Goal: Task Accomplishment & Management: Complete application form

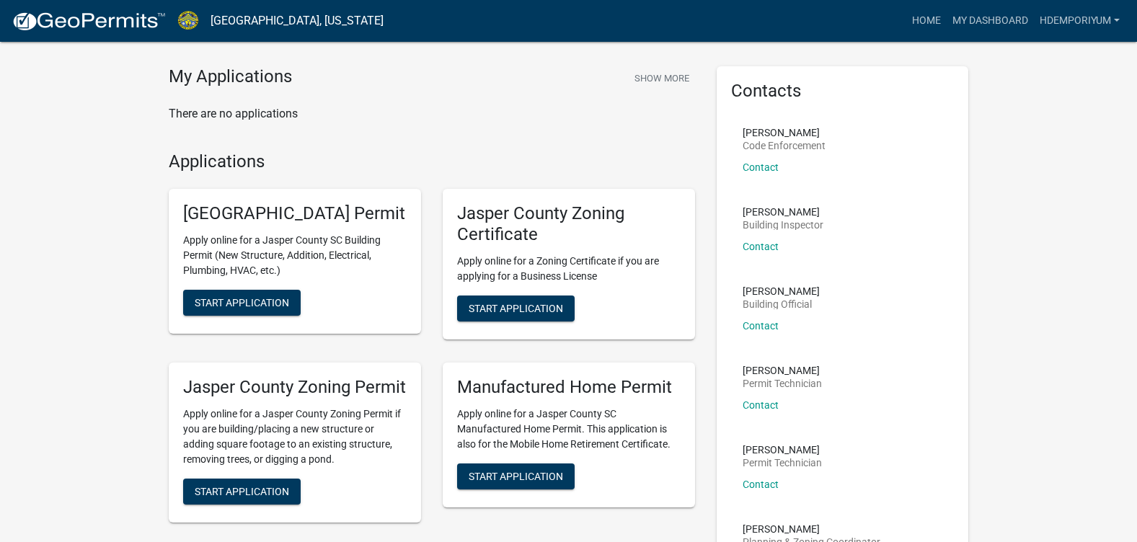
scroll to position [72, 0]
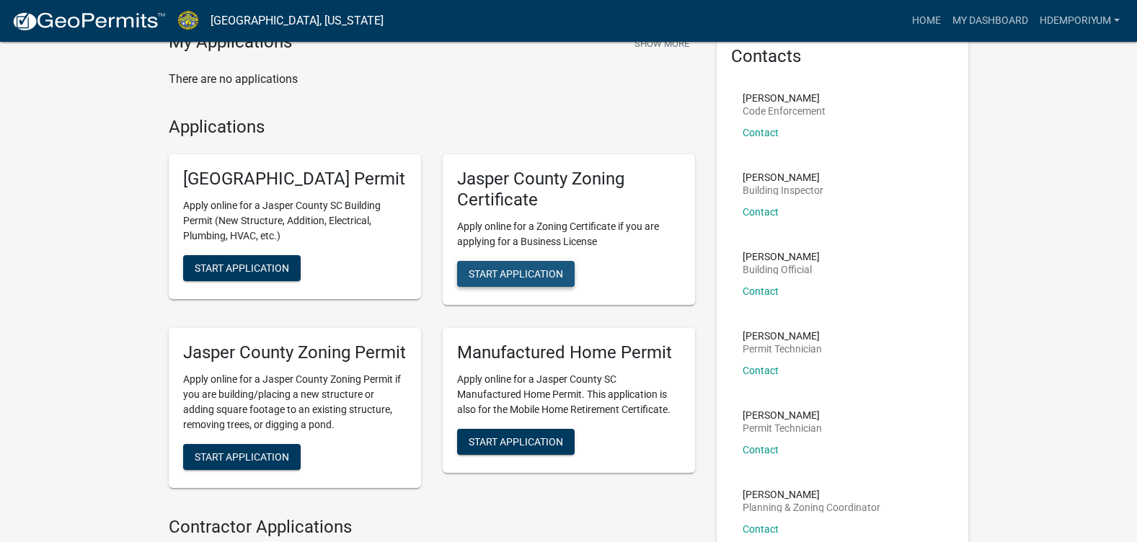
click at [523, 275] on span "Start Application" at bounding box center [515, 273] width 94 height 12
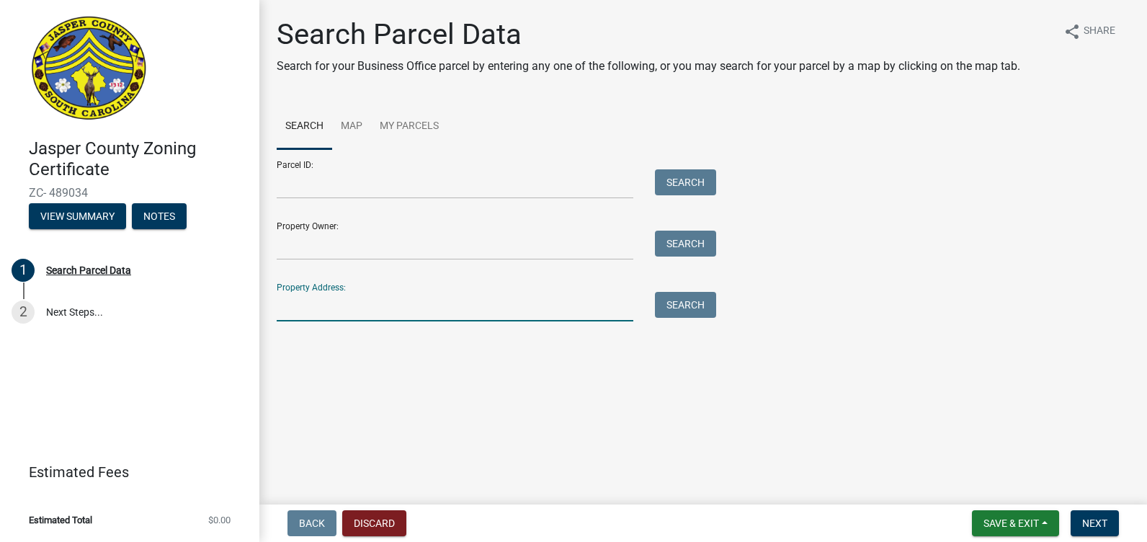
click at [349, 292] on input "Property Address:" at bounding box center [455, 307] width 357 height 30
click at [334, 180] on input "Parcel ID:" at bounding box center [455, 184] width 357 height 30
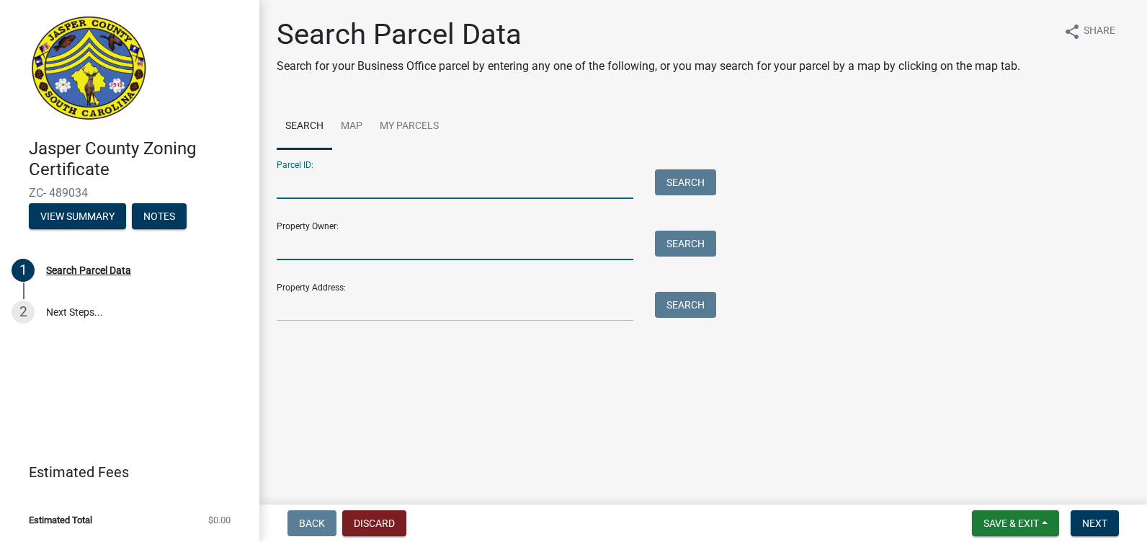
click at [355, 243] on input "Property Owner:" at bounding box center [455, 246] width 357 height 30
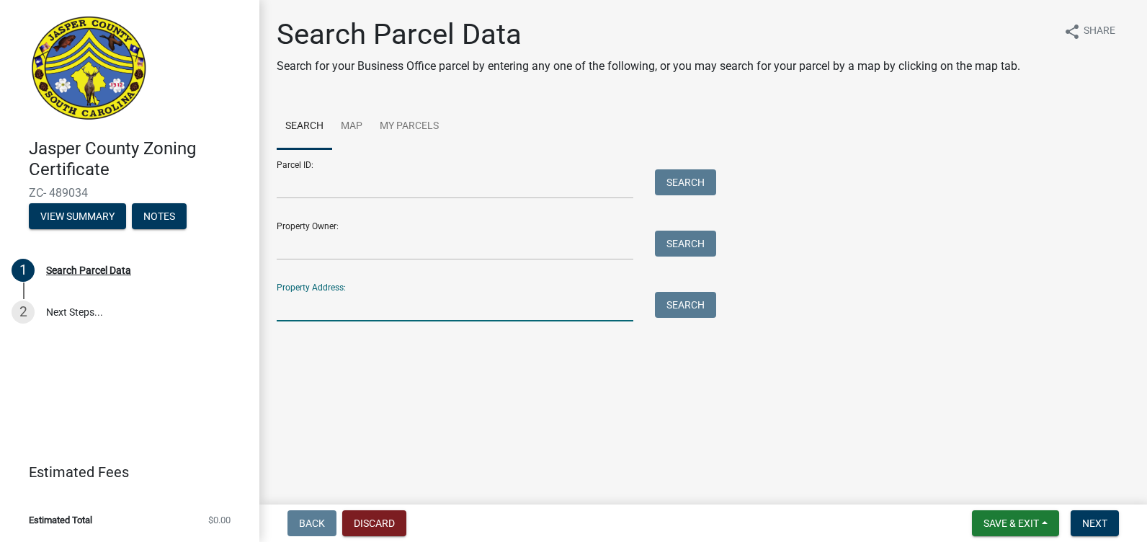
click at [286, 306] on input "Property Address:" at bounding box center [455, 307] width 357 height 30
click at [688, 307] on button "Search" at bounding box center [685, 305] width 61 height 26
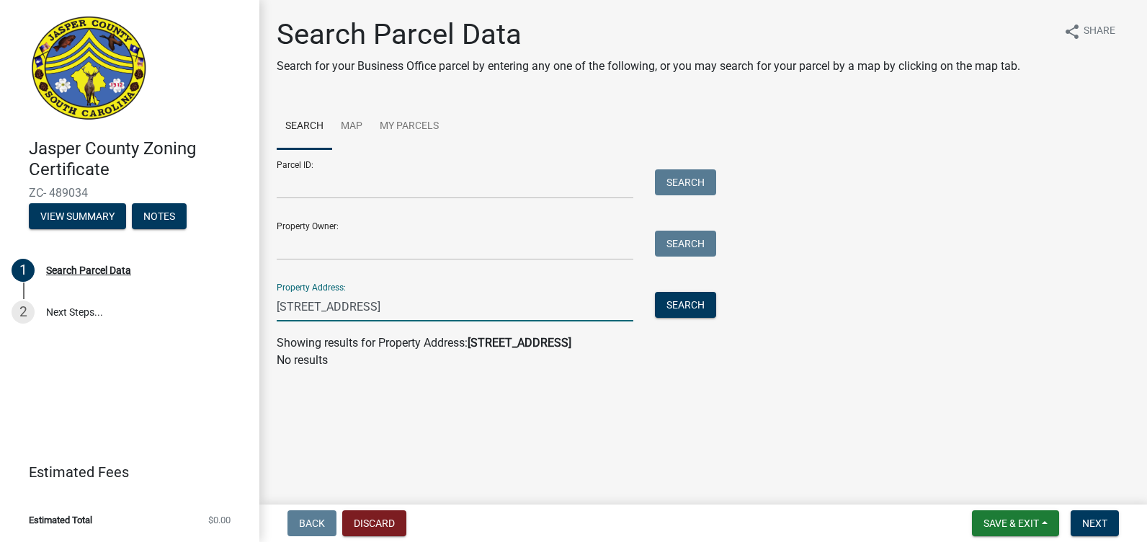
drag, startPoint x: 372, startPoint y: 305, endPoint x: 465, endPoint y: 305, distance: 93.0
click at [465, 305] on input "[STREET_ADDRESS]" at bounding box center [455, 307] width 357 height 30
drag, startPoint x: 373, startPoint y: 306, endPoint x: 507, endPoint y: 306, distance: 134.1
click at [507, 306] on input "[STREET_ADDRESS]" at bounding box center [455, 307] width 357 height 30
click at [700, 301] on button "Search" at bounding box center [685, 305] width 61 height 26
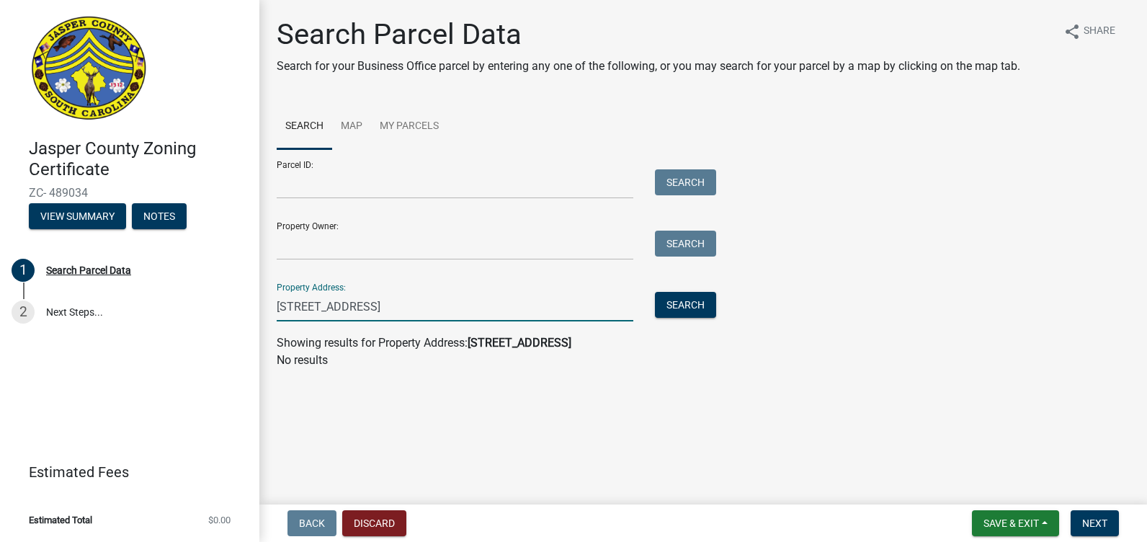
click at [303, 307] on input "[STREET_ADDRESS]" at bounding box center [455, 307] width 357 height 30
click at [690, 301] on button "Search" at bounding box center [685, 305] width 61 height 26
click at [313, 306] on input "[STREET_ADDRESS]" at bounding box center [455, 307] width 357 height 30
type input "[STREET_ADDRESS]"
click at [679, 303] on button "Search" at bounding box center [685, 305] width 61 height 26
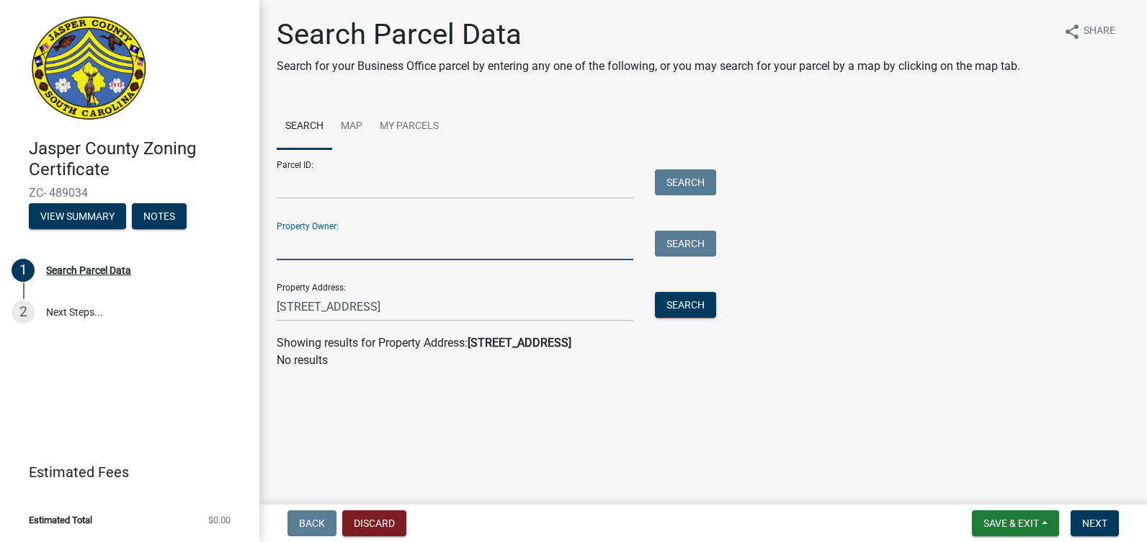
click at [344, 249] on input "Property Owner:" at bounding box center [455, 246] width 357 height 30
click at [895, 247] on div "Parcel ID: Search Property Owner: Search Property Address: [STREET_ADDRESS] Sea…" at bounding box center [703, 235] width 853 height 172
click at [352, 127] on link "Map" at bounding box center [351, 127] width 39 height 46
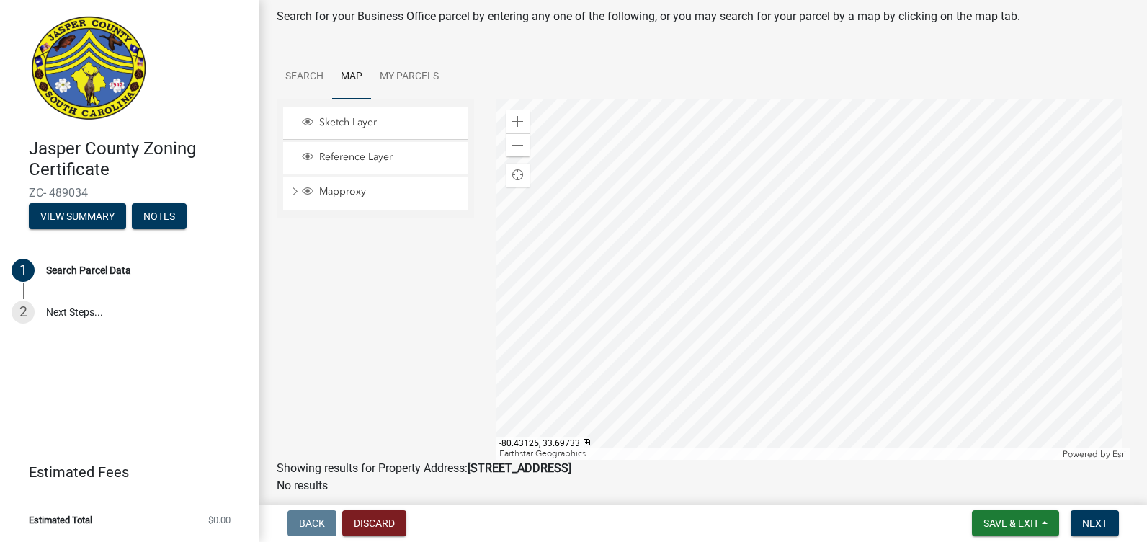
scroll to position [30, 0]
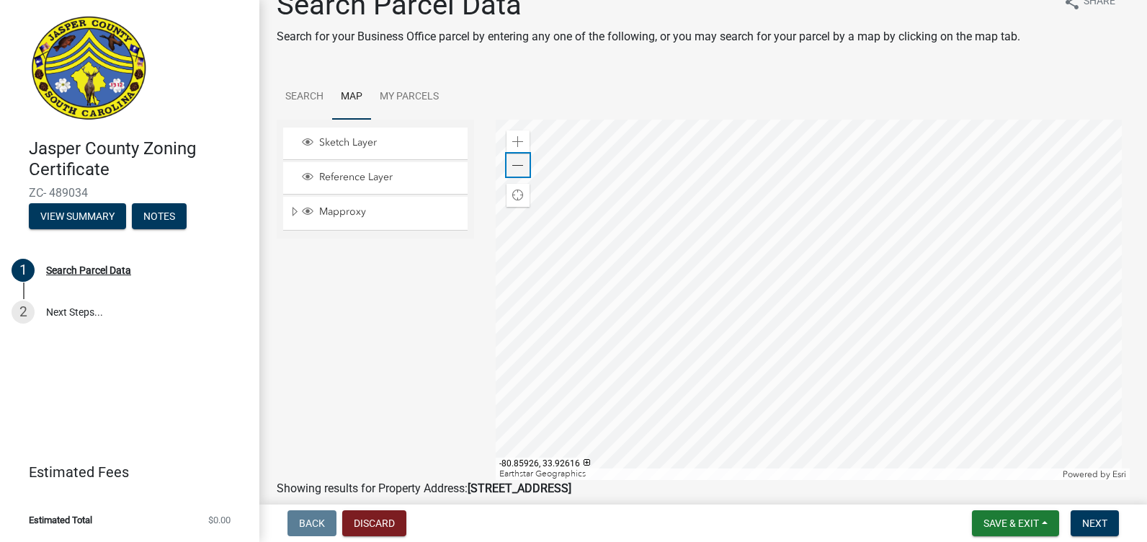
click at [515, 164] on span at bounding box center [518, 166] width 12 height 12
click at [512, 141] on span at bounding box center [518, 142] width 12 height 12
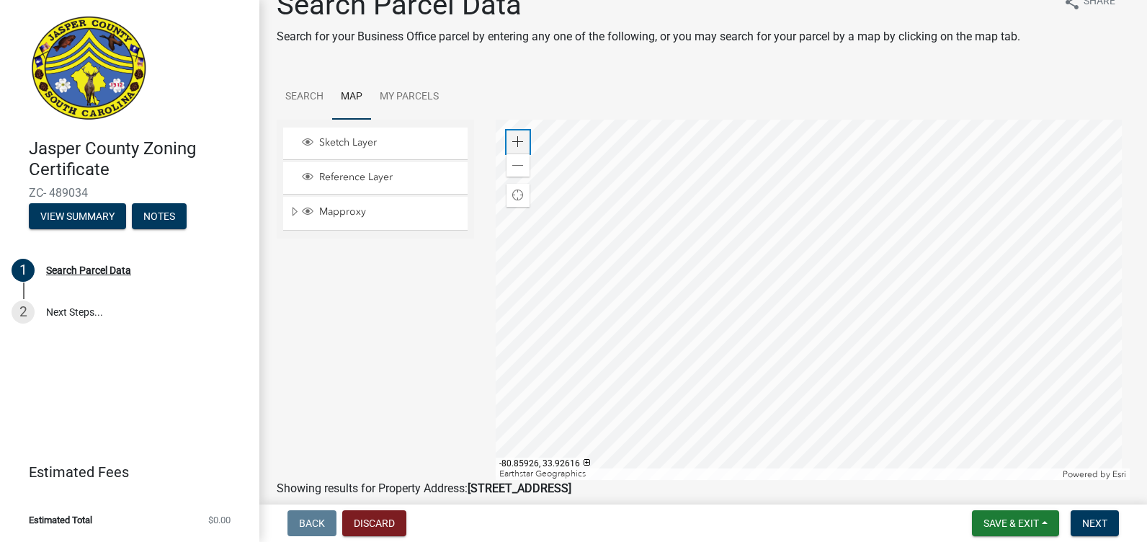
click at [512, 141] on span at bounding box center [518, 142] width 12 height 12
click at [512, 142] on span at bounding box center [518, 142] width 12 height 12
click at [1043, 331] on div at bounding box center [813, 300] width 635 height 360
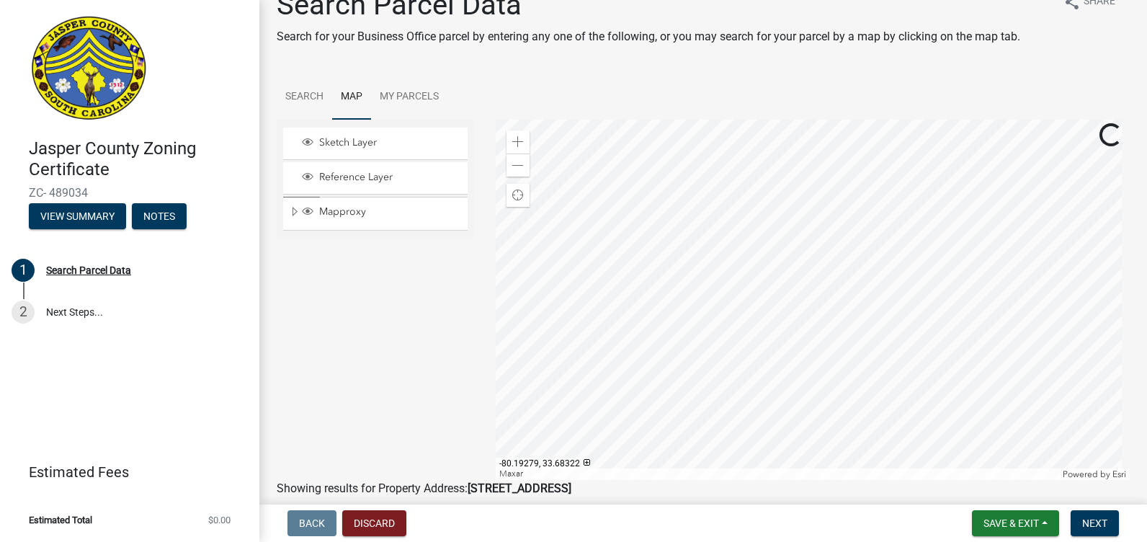
click at [740, 386] on div at bounding box center [813, 300] width 635 height 360
click at [851, 254] on div at bounding box center [813, 300] width 635 height 360
click at [675, 259] on div at bounding box center [813, 300] width 635 height 360
click at [641, 293] on div at bounding box center [813, 300] width 635 height 360
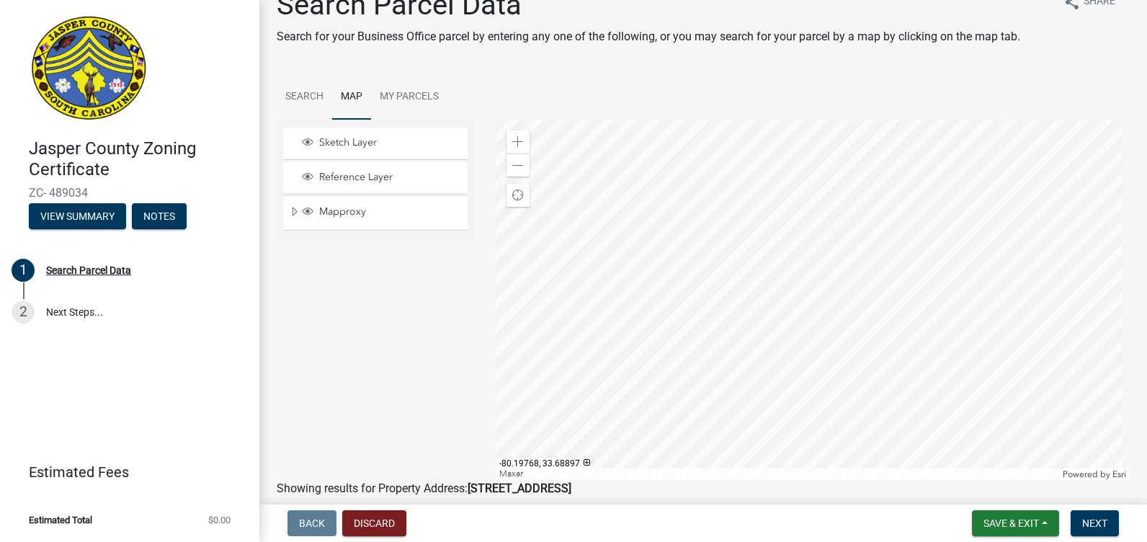
click at [649, 449] on div at bounding box center [813, 300] width 635 height 360
click at [339, 212] on span "Mapproxy" at bounding box center [389, 211] width 147 height 13
click at [404, 92] on link "My Parcels" at bounding box center [409, 97] width 76 height 46
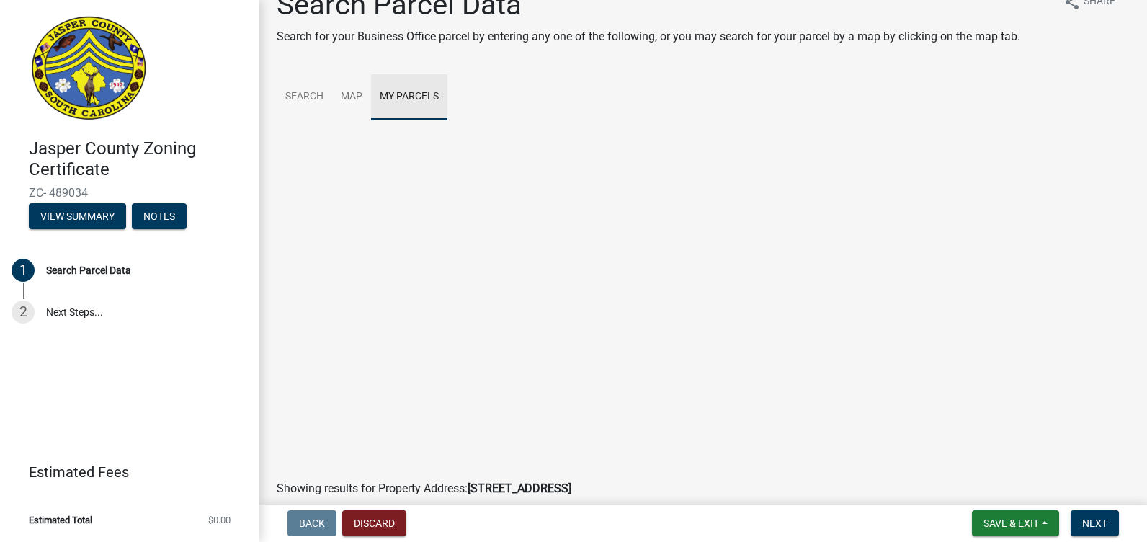
scroll to position [0, 0]
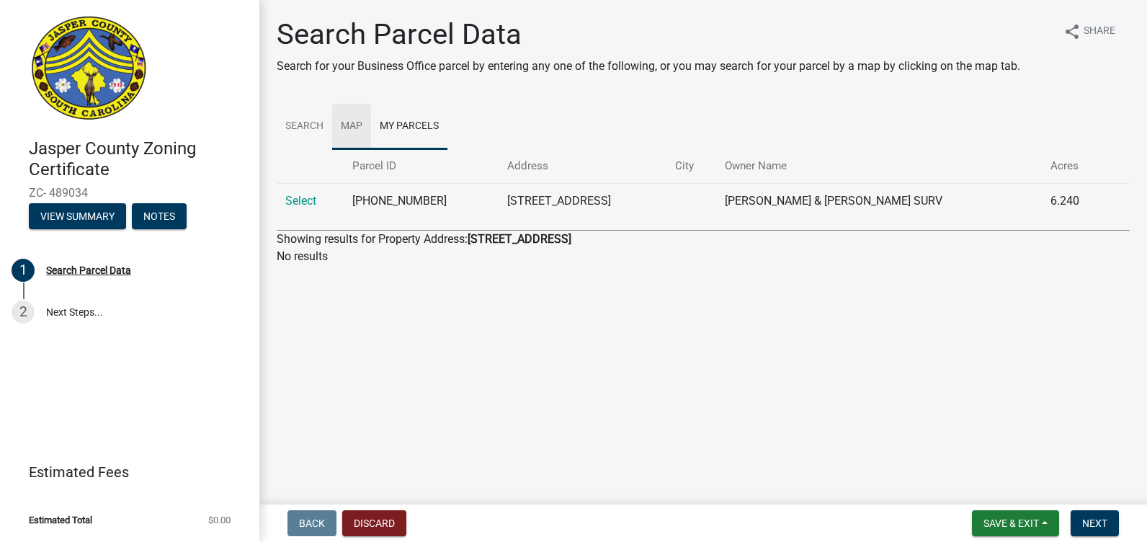
click at [349, 127] on link "Map" at bounding box center [351, 127] width 39 height 46
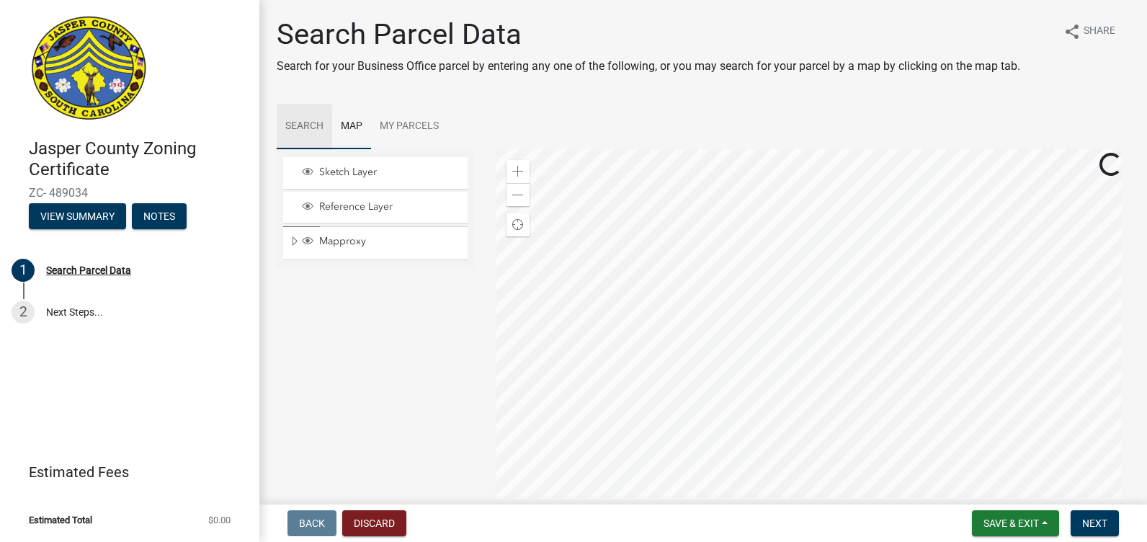
click at [304, 123] on link "Search" at bounding box center [304, 127] width 55 height 46
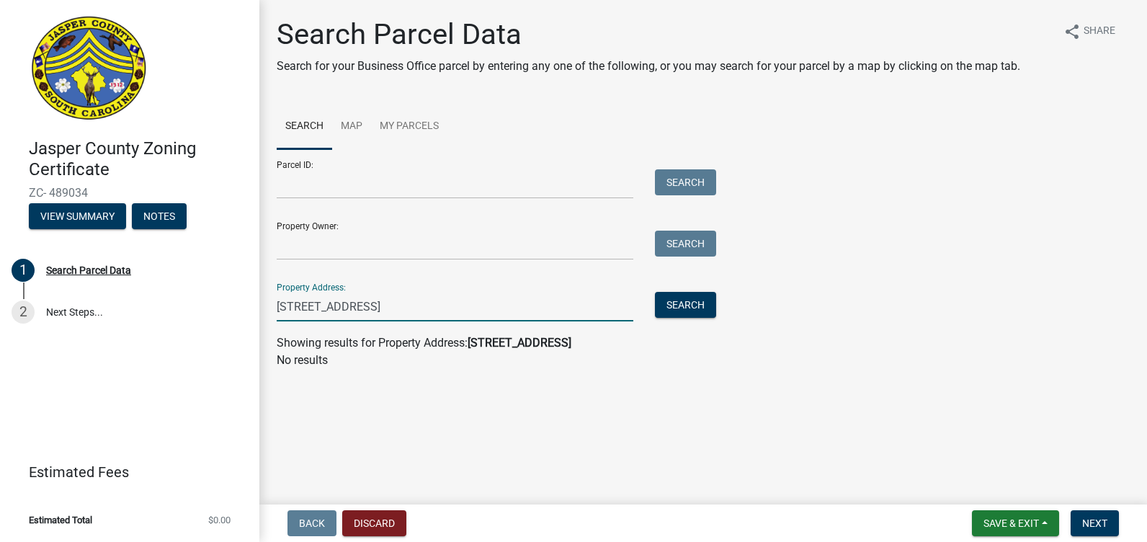
drag, startPoint x: 305, startPoint y: 310, endPoint x: 263, endPoint y: 314, distance: 42.0
click at [263, 314] on div "Search Parcel Data Search for your Business Office parcel by entering any one o…" at bounding box center [703, 199] width 888 height 365
click at [692, 300] on button "Search" at bounding box center [685, 305] width 61 height 26
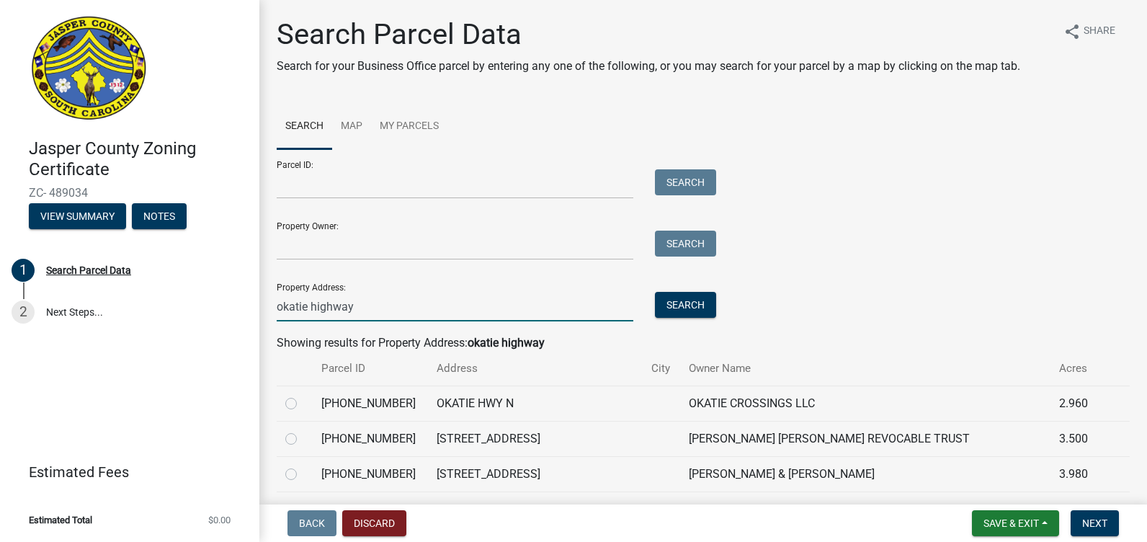
click at [277, 306] on input "okatie highway" at bounding box center [455, 307] width 357 height 30
click at [690, 307] on button "Search" at bounding box center [685, 305] width 61 height 26
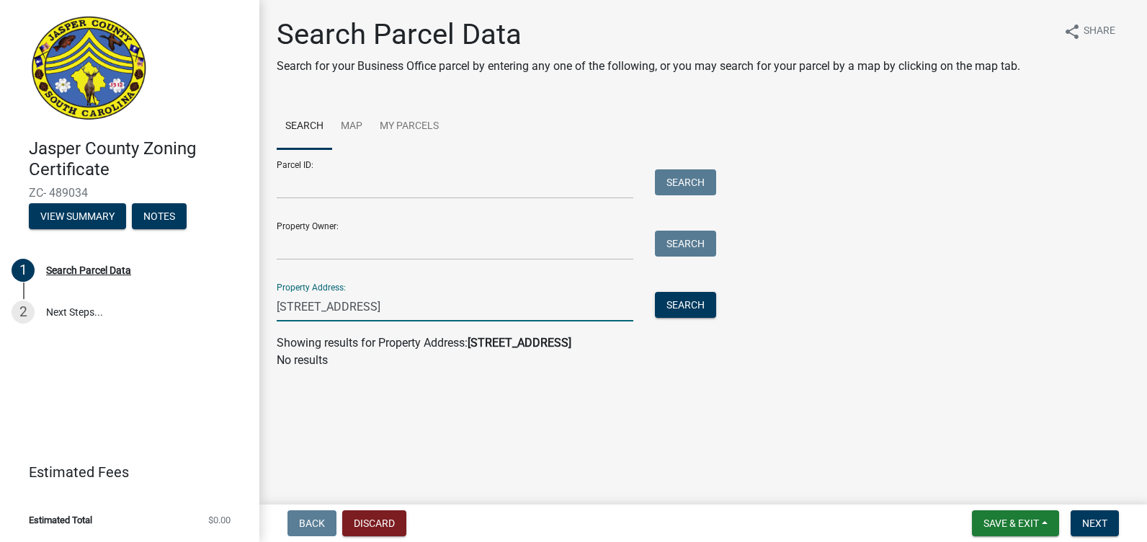
drag, startPoint x: 308, startPoint y: 308, endPoint x: 266, endPoint y: 312, distance: 42.0
click at [266, 312] on div "[STREET_ADDRESS]" at bounding box center [455, 307] width 378 height 30
type input "okatie highway"
click at [695, 298] on button "Search" at bounding box center [685, 305] width 61 height 26
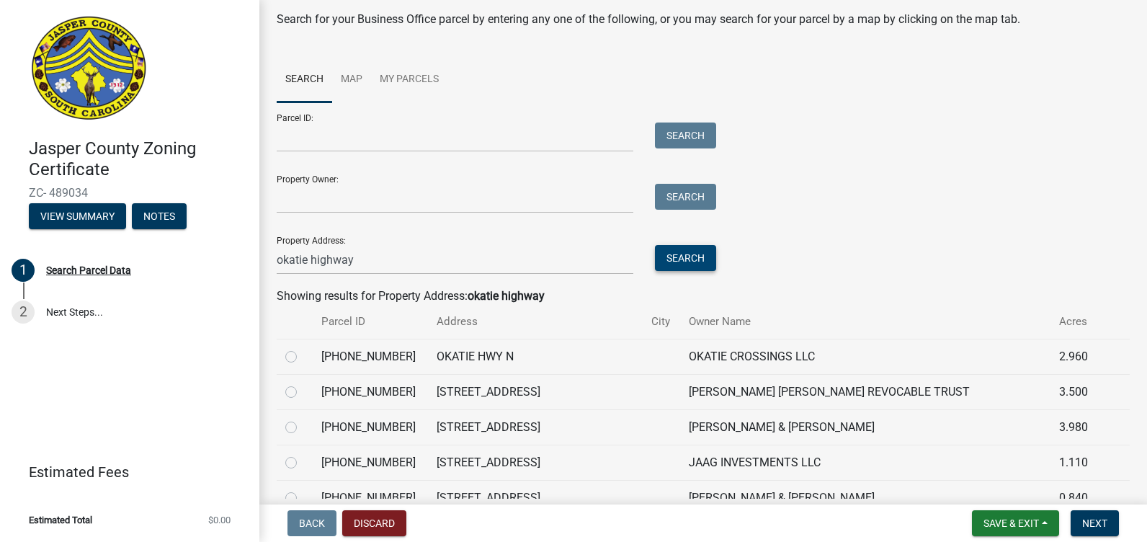
scroll to position [72, 0]
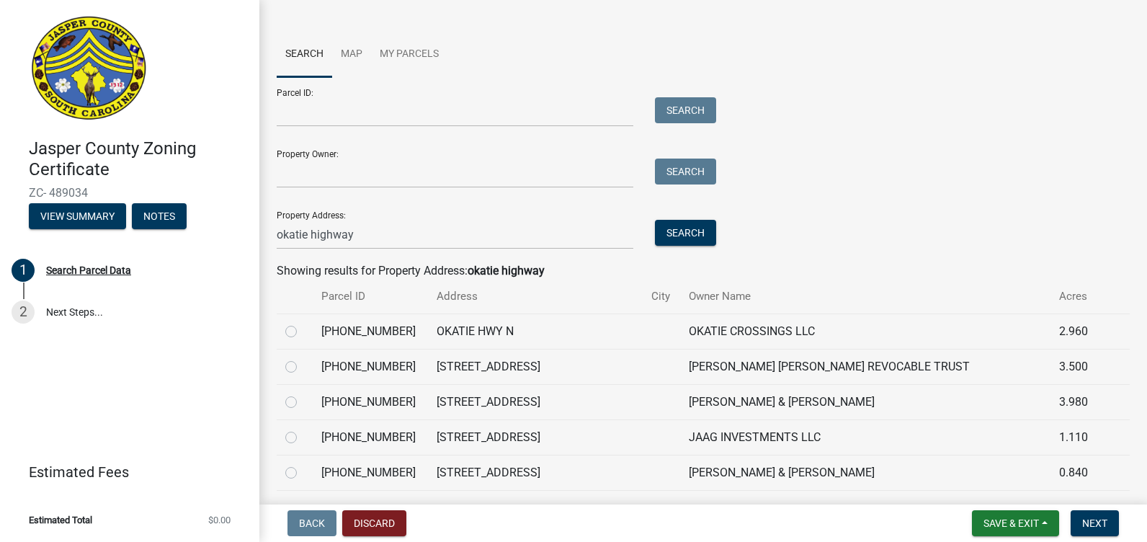
click at [478, 298] on th "Address" at bounding box center [535, 297] width 215 height 34
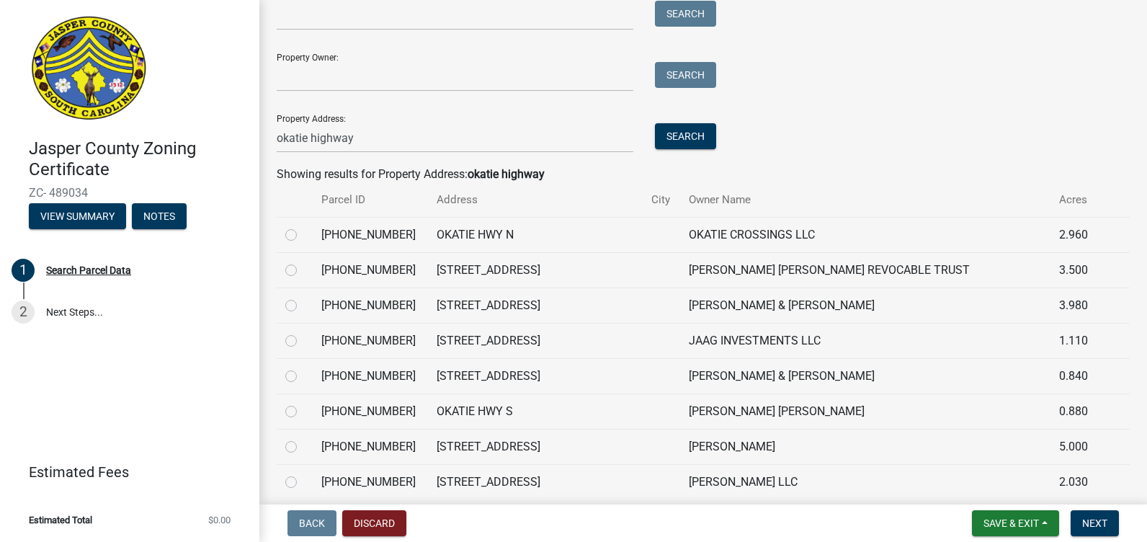
scroll to position [87, 0]
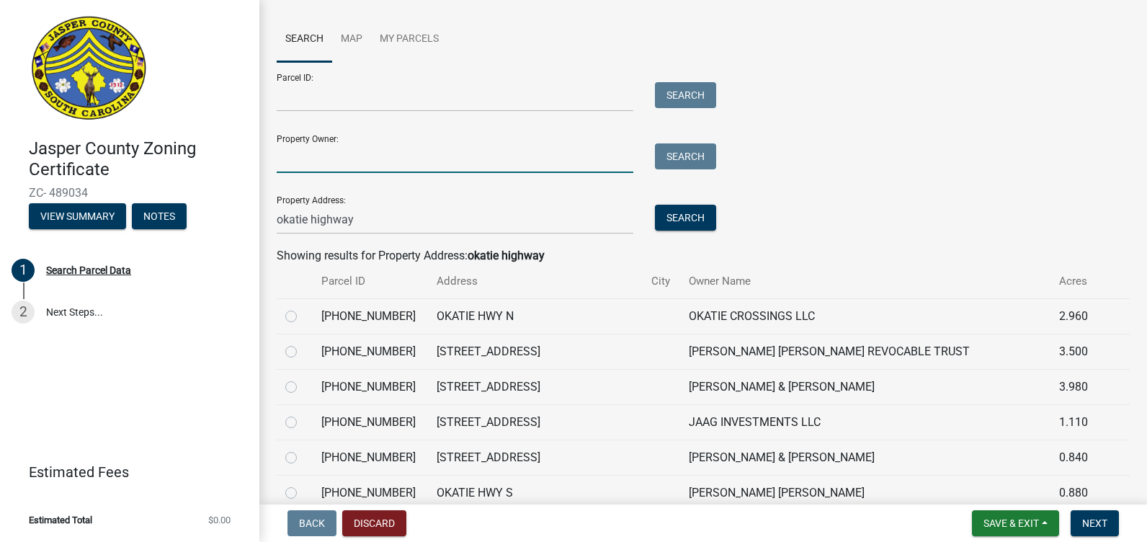
click at [362, 156] on input "Property Owner:" at bounding box center [455, 158] width 357 height 30
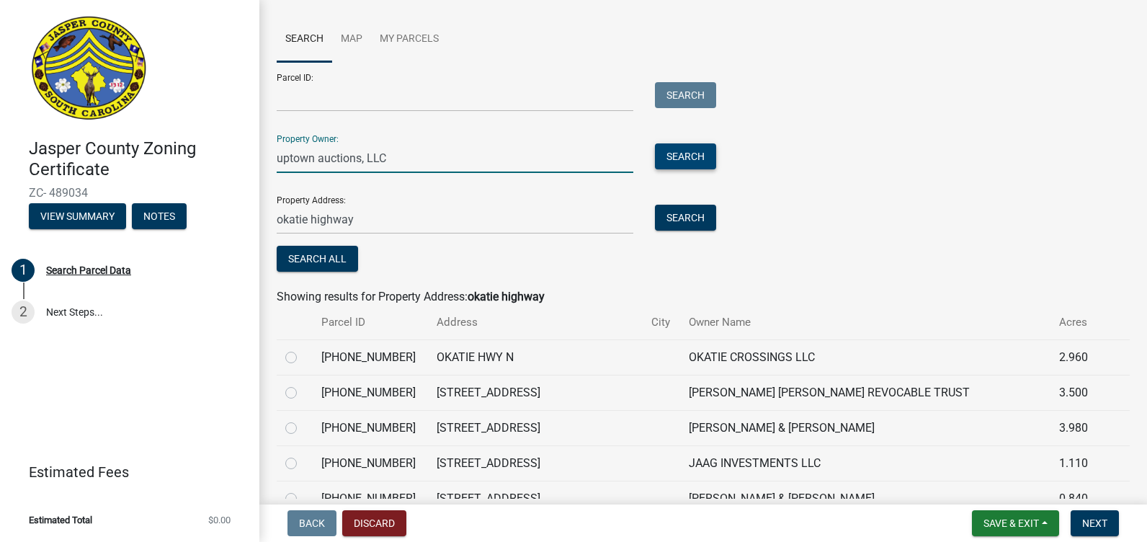
click at [688, 156] on button "Search" at bounding box center [685, 156] width 61 height 26
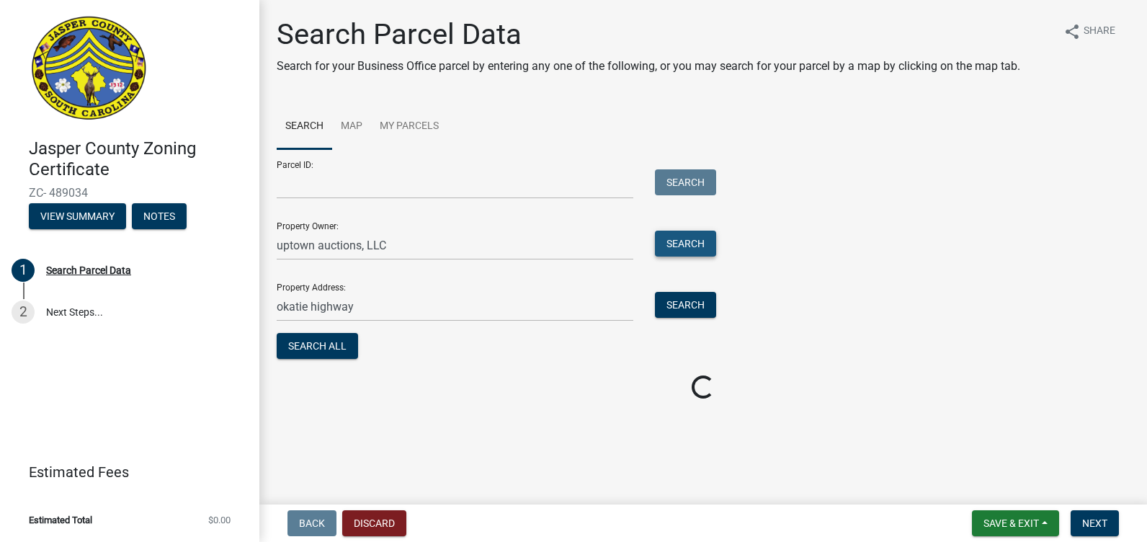
scroll to position [0, 0]
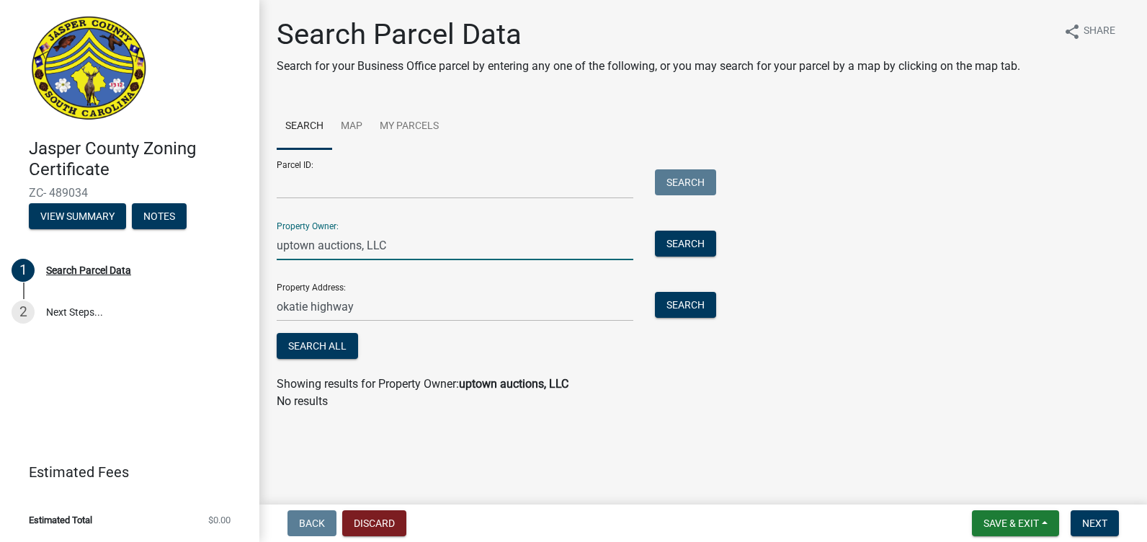
drag, startPoint x: 360, startPoint y: 244, endPoint x: 417, endPoint y: 244, distance: 56.2
click at [417, 244] on input "uptown auctions, LLC" at bounding box center [455, 246] width 357 height 30
type input "uptown auctions"
drag, startPoint x: 352, startPoint y: 308, endPoint x: 210, endPoint y: 316, distance: 142.9
click at [210, 316] on div "Jasper County Zoning Certificate ZC- 489034 View Summary Notes 1 Search Parcel …" at bounding box center [573, 271] width 1147 height 542
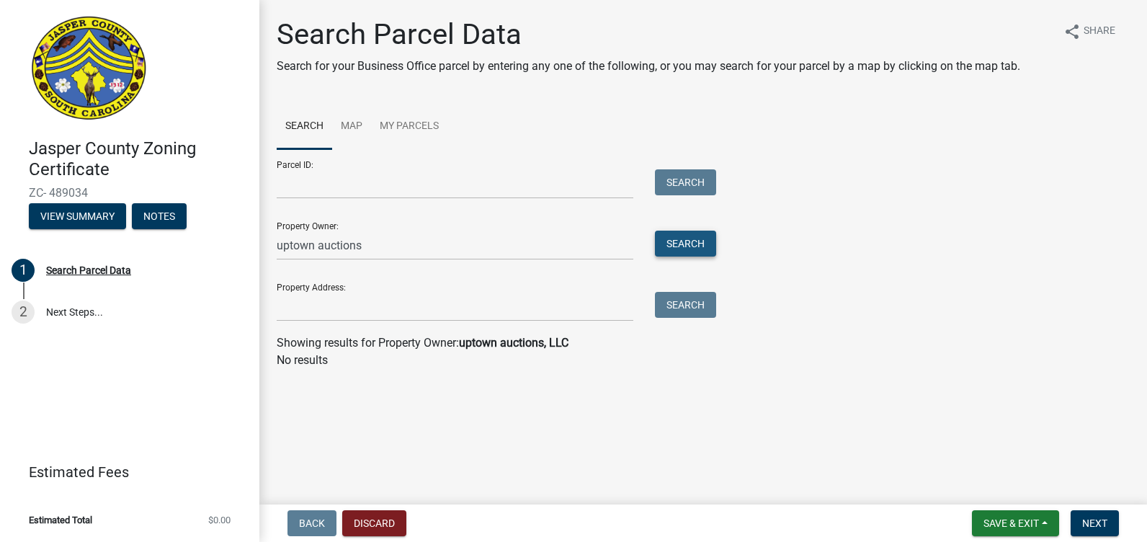
click at [693, 235] on button "Search" at bounding box center [685, 244] width 61 height 26
drag, startPoint x: 319, startPoint y: 243, endPoint x: 363, endPoint y: 239, distance: 43.5
click at [363, 239] on input "uptown auctions" at bounding box center [455, 246] width 357 height 30
click at [672, 236] on button "Search" at bounding box center [685, 244] width 61 height 26
drag, startPoint x: 340, startPoint y: 249, endPoint x: 235, endPoint y: 248, distance: 105.2
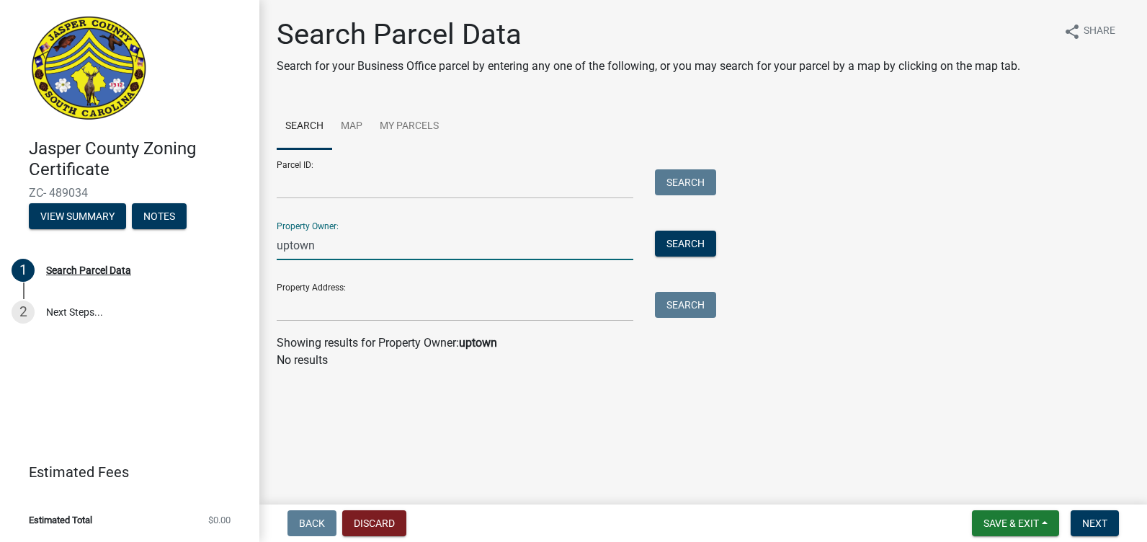
click at [236, 248] on div "Jasper County Zoning Certificate ZC- 489034 View Summary Notes 1 Search Parcel …" at bounding box center [573, 271] width 1147 height 542
click at [337, 249] on input "auction" at bounding box center [455, 246] width 357 height 30
click at [679, 241] on button "Search" at bounding box center [685, 244] width 61 height 26
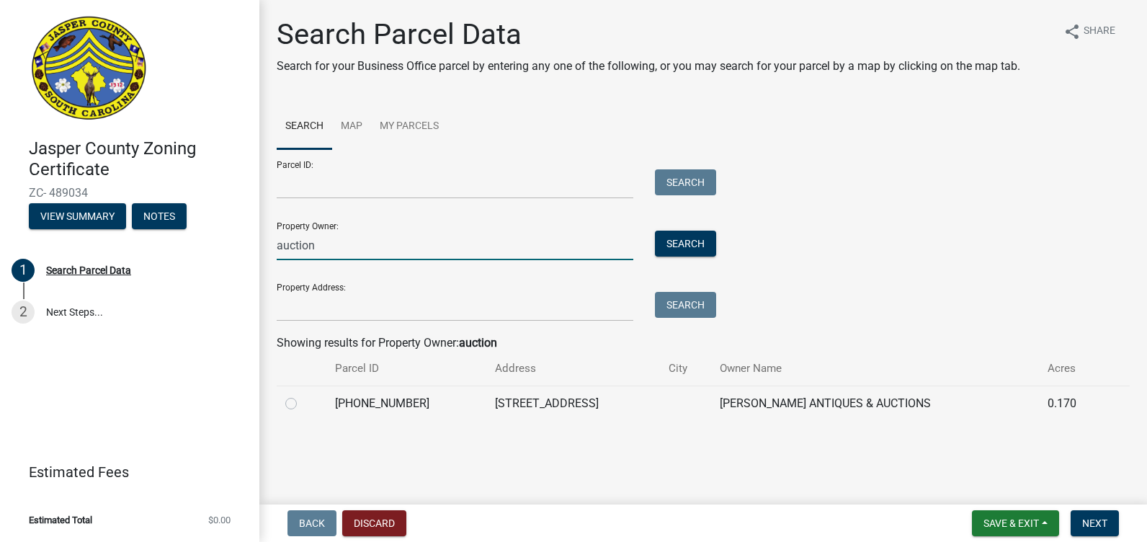
click at [327, 244] on input "auction" at bounding box center [455, 246] width 357 height 30
click at [671, 240] on button "Search" at bounding box center [685, 244] width 61 height 26
drag, startPoint x: 332, startPoint y: 244, endPoint x: 194, endPoint y: 244, distance: 137.7
click at [197, 244] on div "Jasper County Zoning Certificate ZC- 489034 View Summary Notes 1 Search Parcel …" at bounding box center [573, 271] width 1147 height 542
click at [688, 246] on button "Search" at bounding box center [685, 244] width 61 height 26
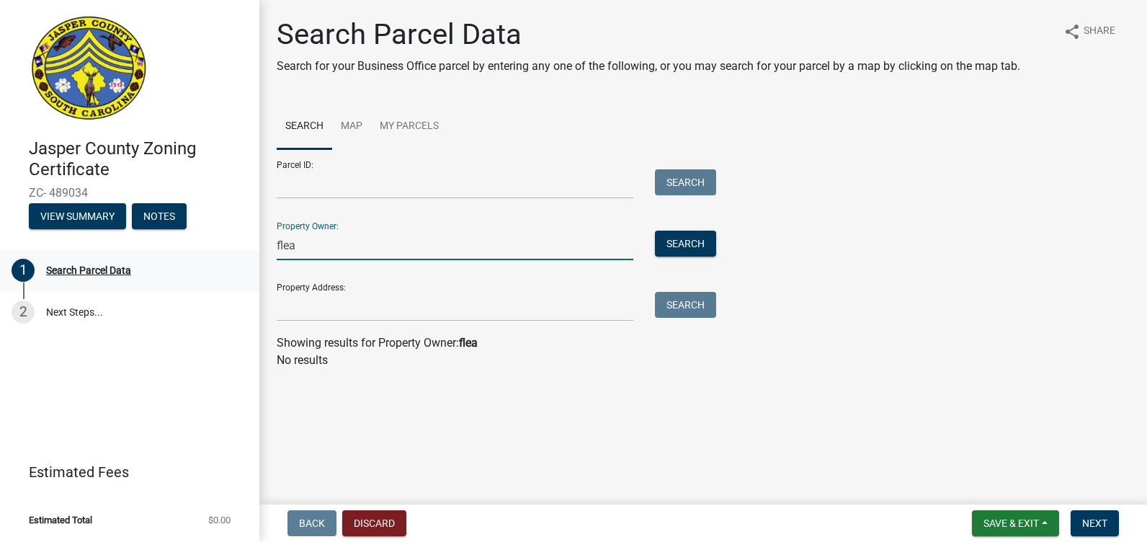
drag, startPoint x: 308, startPoint y: 244, endPoint x: 235, endPoint y: 253, distance: 73.4
click at [235, 253] on div "Jasper County Zoning Certificate ZC- 489034 View Summary Notes 1 Search Parcel …" at bounding box center [573, 271] width 1147 height 542
type input "market"
click at [681, 245] on button "Search" at bounding box center [685, 244] width 61 height 26
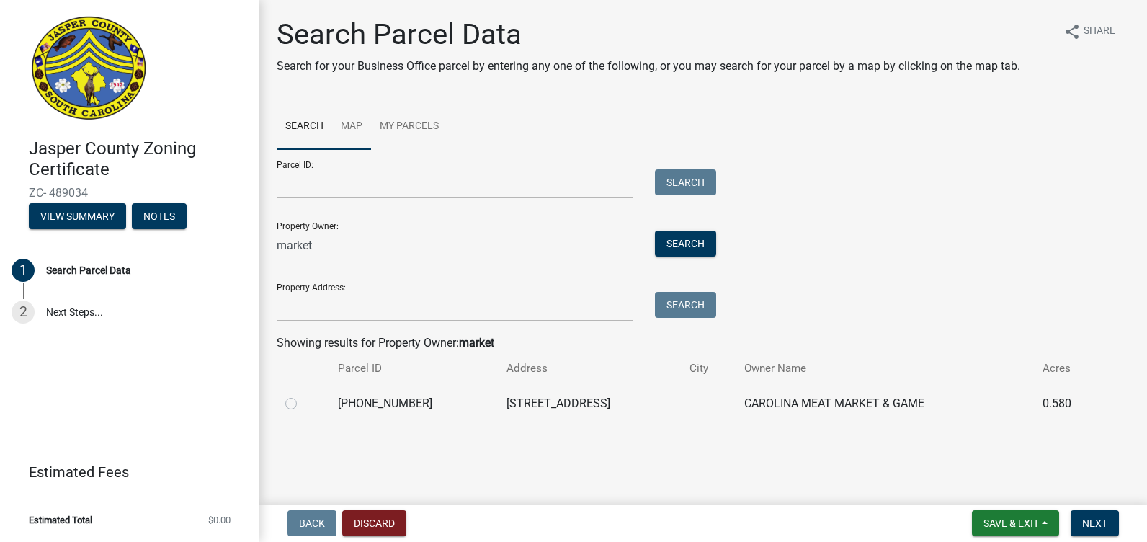
click at [353, 127] on link "Map" at bounding box center [351, 127] width 39 height 46
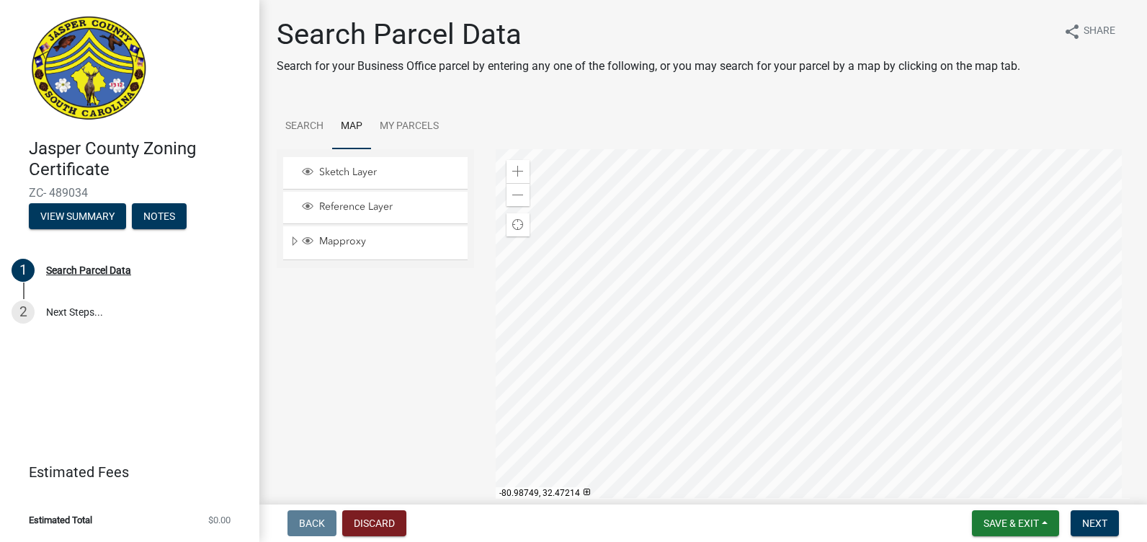
click at [1041, 344] on div at bounding box center [813, 329] width 635 height 360
click at [946, 377] on div at bounding box center [813, 329] width 635 height 360
click at [678, 299] on div at bounding box center [813, 329] width 635 height 360
click at [554, 346] on div at bounding box center [813, 329] width 635 height 360
click at [820, 285] on div at bounding box center [813, 329] width 635 height 360
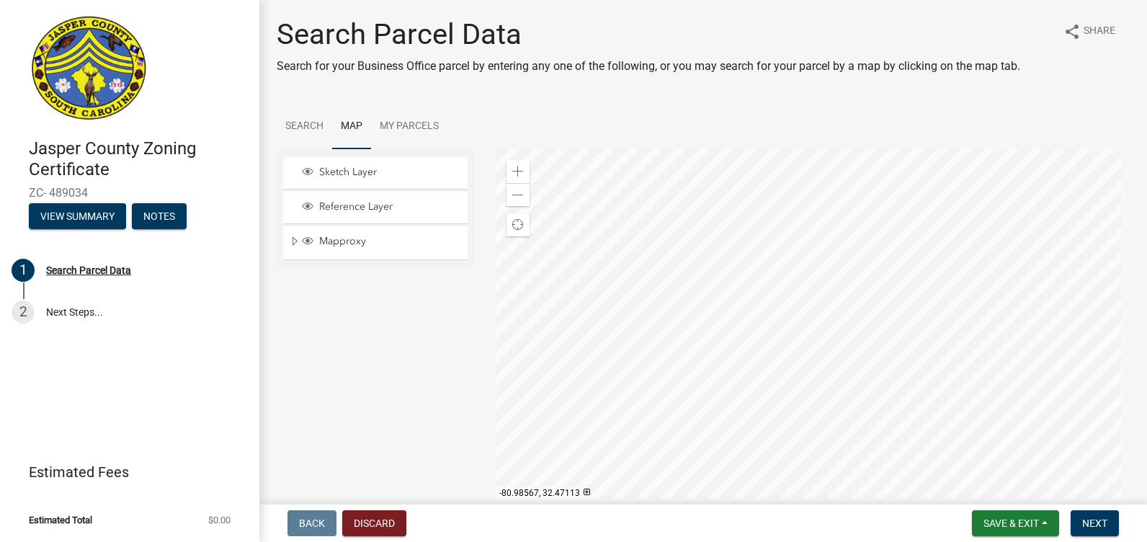
click at [839, 254] on div at bounding box center [813, 329] width 635 height 360
click at [822, 298] on div at bounding box center [813, 329] width 635 height 360
click at [946, 239] on div at bounding box center [813, 329] width 635 height 360
click at [791, 302] on div at bounding box center [813, 329] width 635 height 360
click at [891, 208] on div at bounding box center [813, 329] width 635 height 360
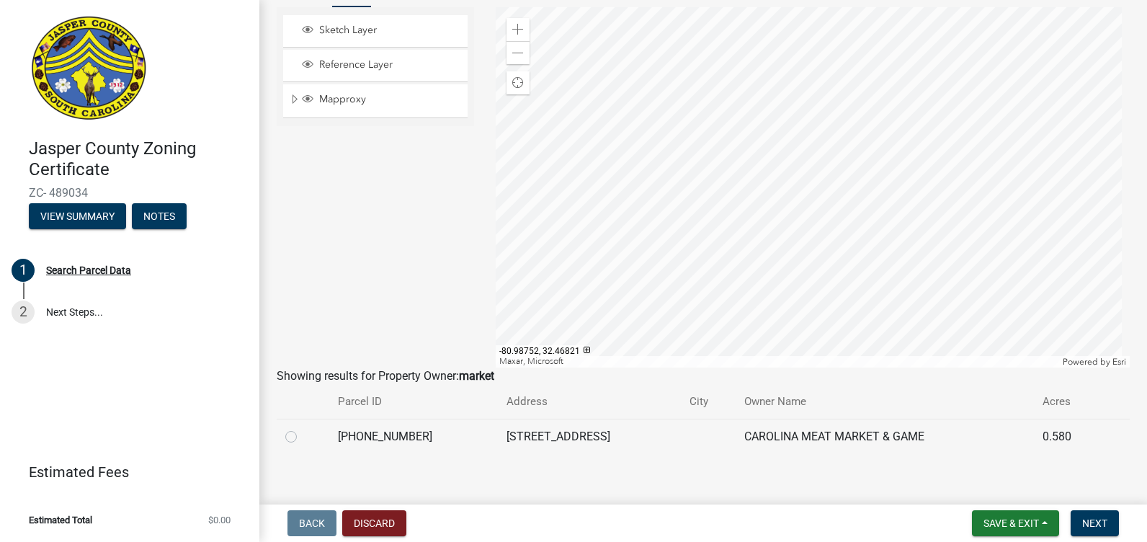
scroll to position [154, 0]
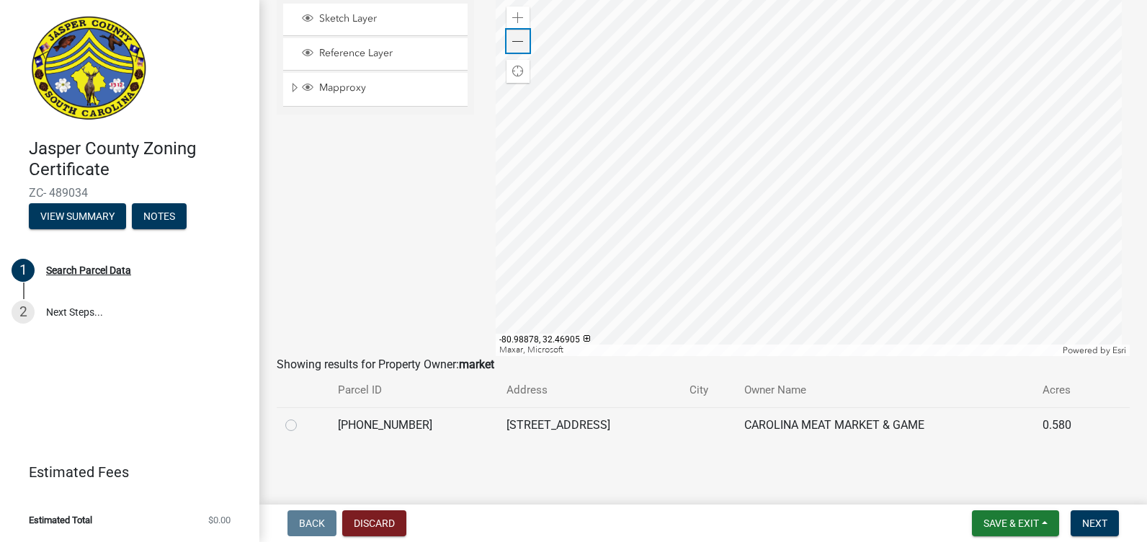
click at [512, 40] on span at bounding box center [518, 42] width 12 height 12
click at [783, 146] on div at bounding box center [813, 176] width 635 height 360
click at [905, 125] on div at bounding box center [813, 176] width 635 height 360
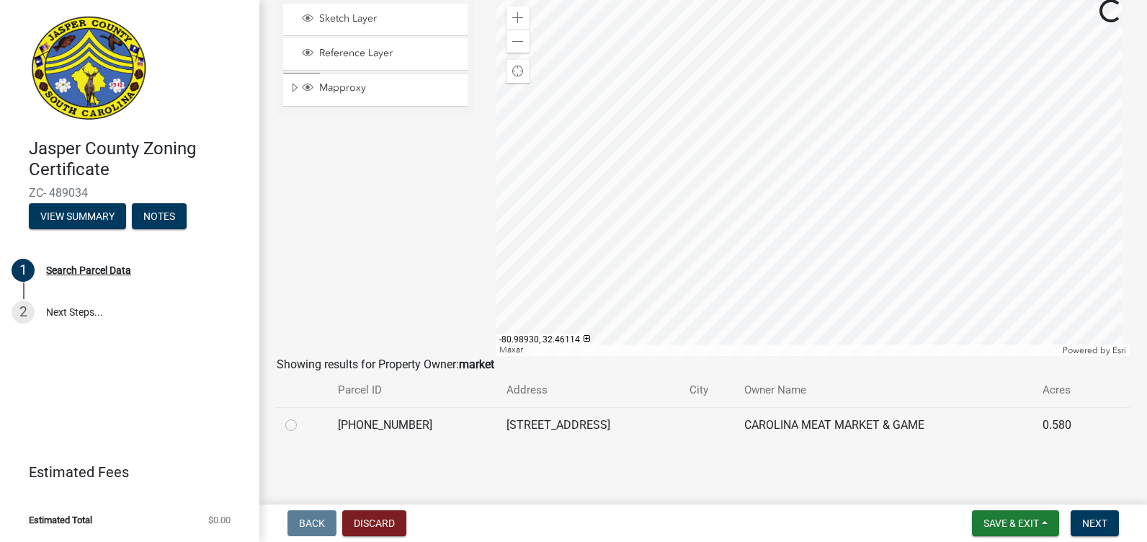
click at [728, 161] on div at bounding box center [813, 176] width 635 height 360
click at [793, 146] on div at bounding box center [813, 176] width 635 height 360
click at [895, 258] on div at bounding box center [813, 176] width 635 height 360
click at [859, 200] on div at bounding box center [813, 176] width 635 height 360
click at [821, 246] on div at bounding box center [813, 176] width 635 height 360
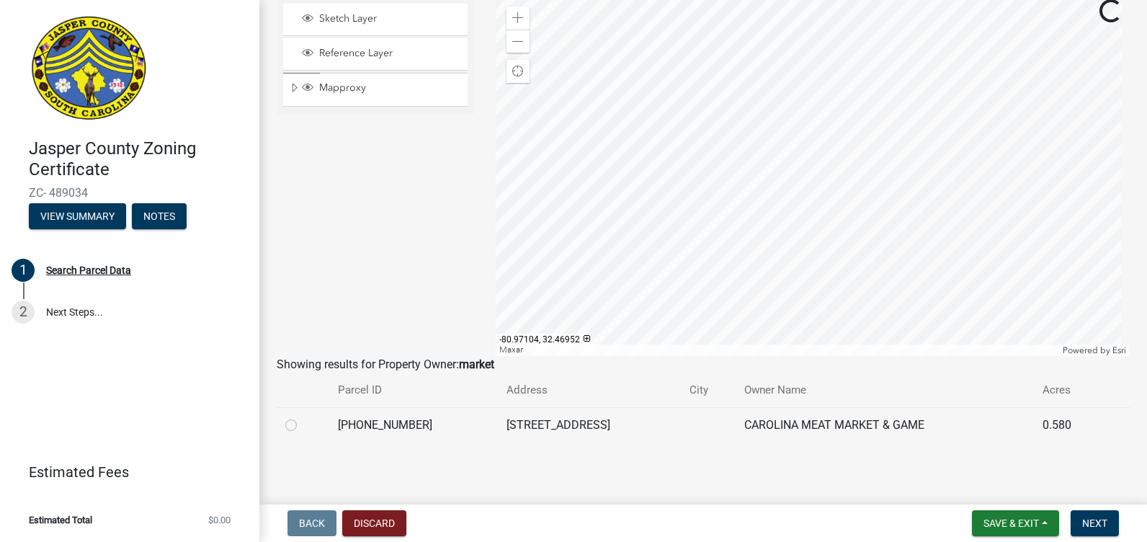
click at [801, 274] on div at bounding box center [813, 176] width 635 height 360
click at [1031, 253] on div at bounding box center [813, 176] width 635 height 360
click at [839, 241] on div at bounding box center [813, 176] width 635 height 360
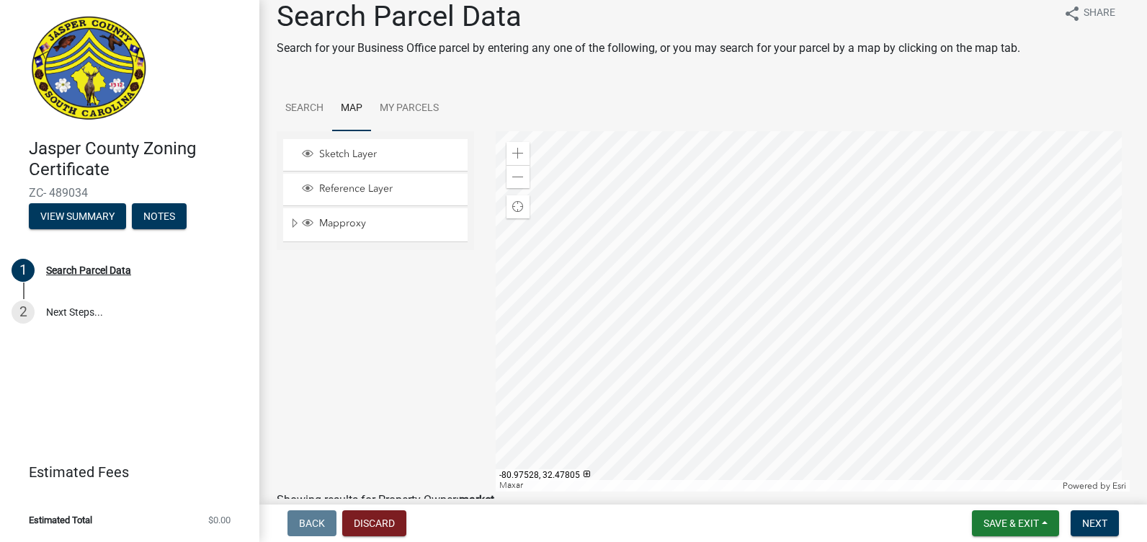
scroll to position [9, 0]
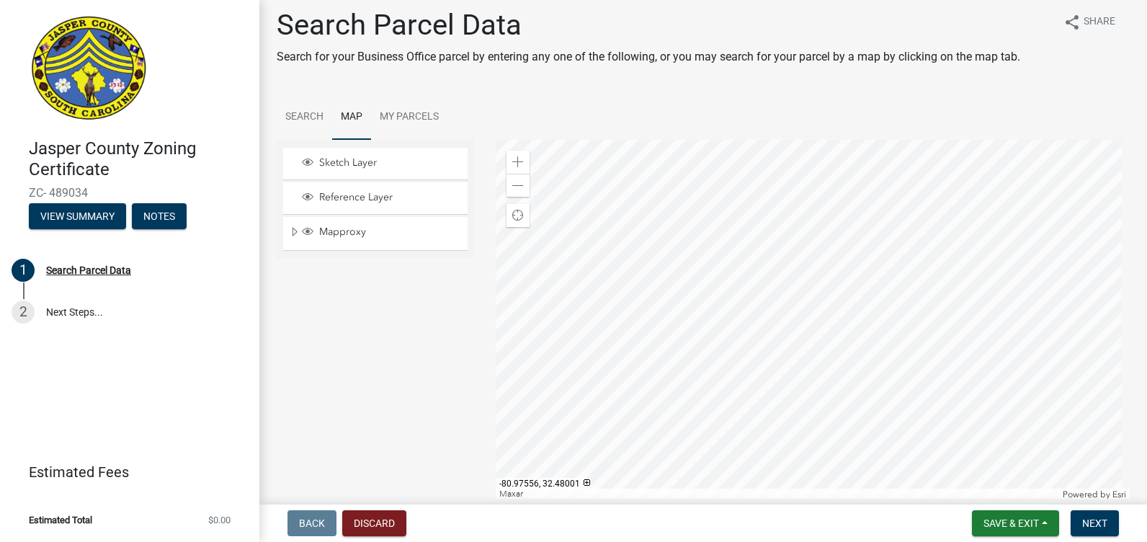
click at [823, 231] on div at bounding box center [813, 320] width 635 height 360
click at [514, 182] on span at bounding box center [518, 186] width 12 height 12
click at [759, 262] on div at bounding box center [813, 320] width 635 height 360
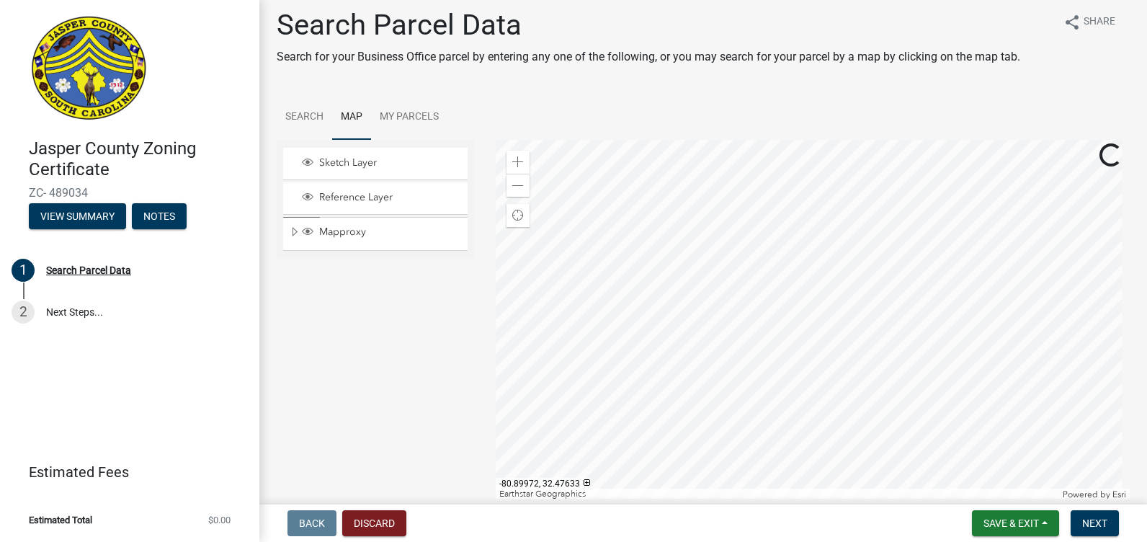
click at [876, 238] on div at bounding box center [813, 320] width 635 height 360
click at [731, 214] on div at bounding box center [813, 320] width 635 height 360
click at [862, 346] on div at bounding box center [813, 320] width 635 height 360
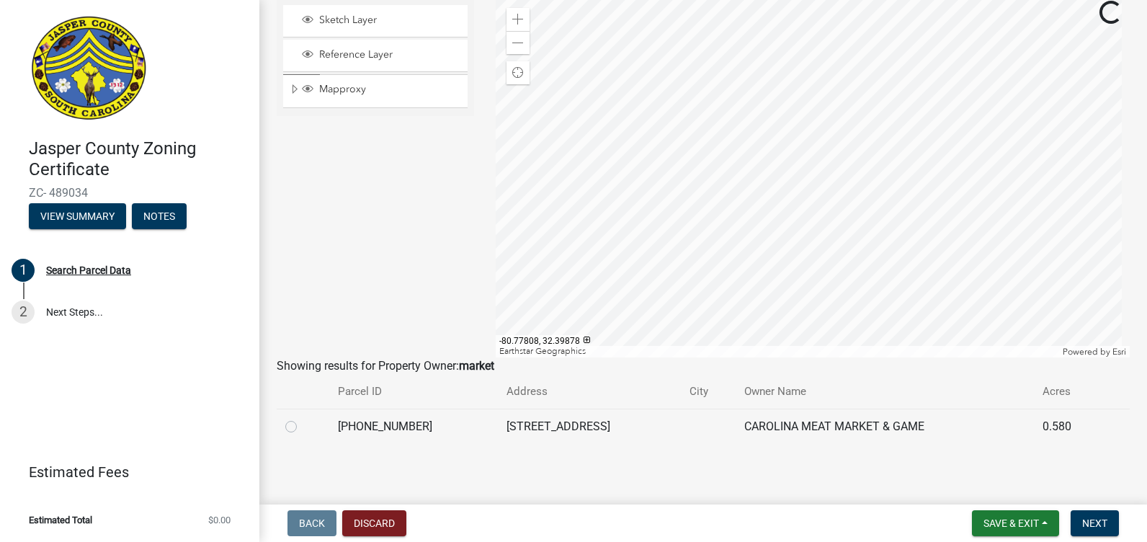
scroll to position [154, 0]
click at [514, 39] on span at bounding box center [518, 42] width 12 height 12
click at [997, 205] on div at bounding box center [813, 176] width 635 height 360
click at [955, 143] on div at bounding box center [813, 176] width 635 height 360
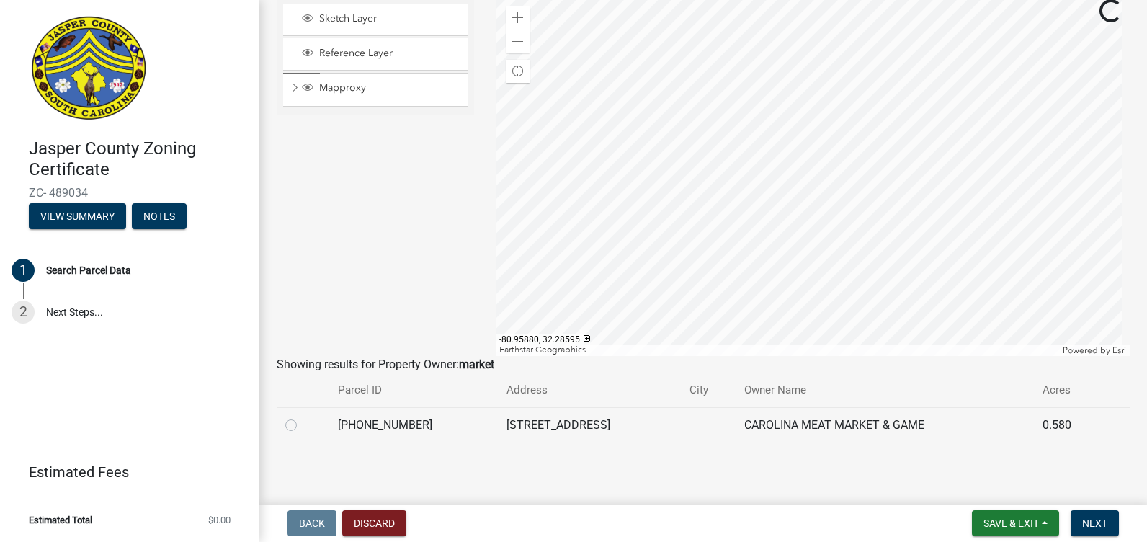
click at [955, 148] on div at bounding box center [813, 176] width 635 height 360
click at [928, 188] on div at bounding box center [813, 176] width 635 height 360
click at [981, 190] on div at bounding box center [813, 176] width 635 height 360
click at [1094, 115] on div at bounding box center [813, 176] width 635 height 360
click at [1103, 120] on div at bounding box center [813, 176] width 635 height 360
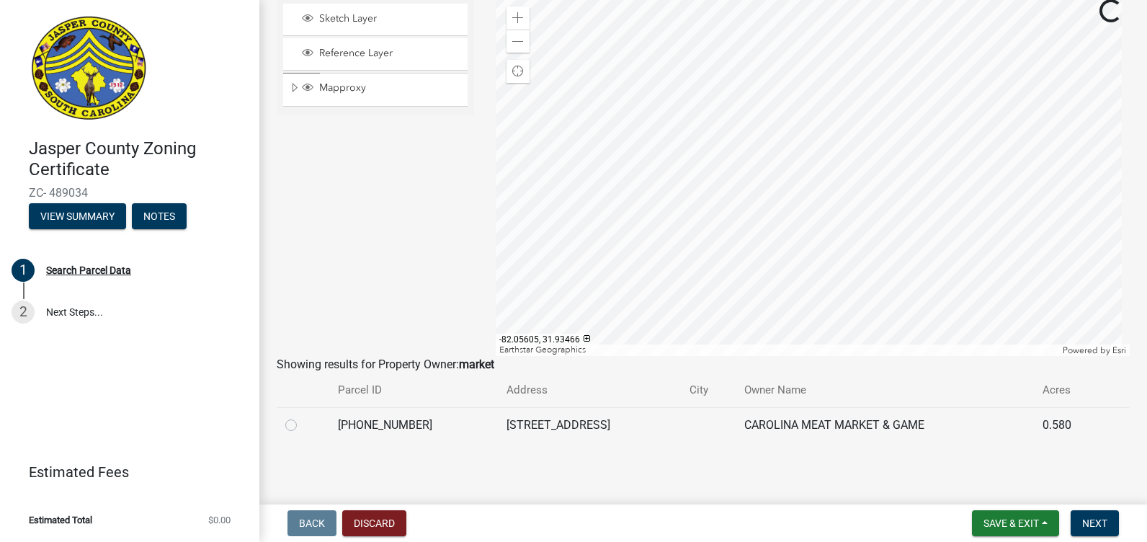
click at [1121, 111] on div at bounding box center [813, 176] width 635 height 360
click at [1044, 147] on div at bounding box center [813, 176] width 635 height 360
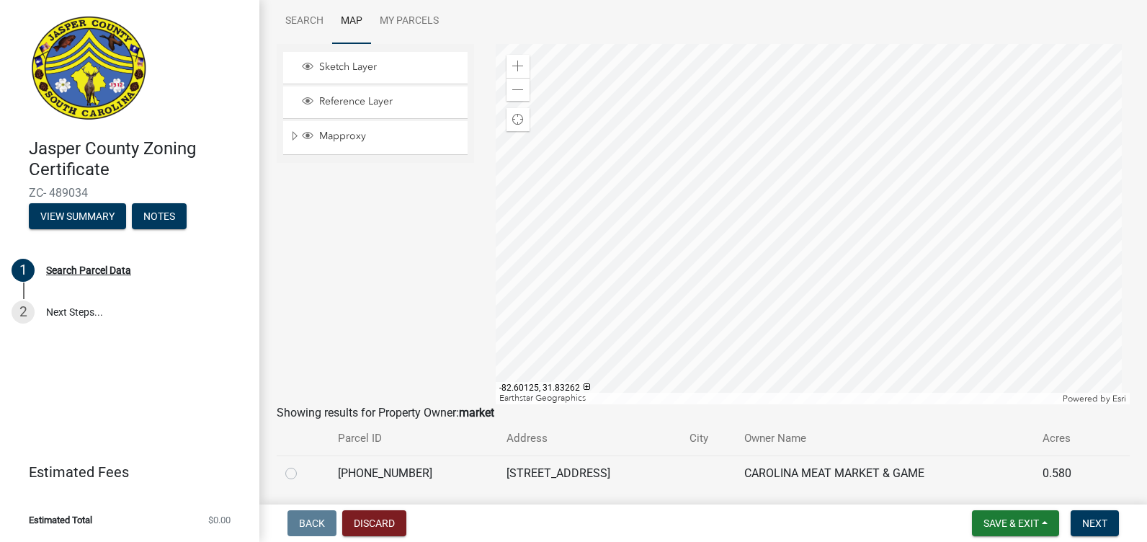
scroll to position [81, 0]
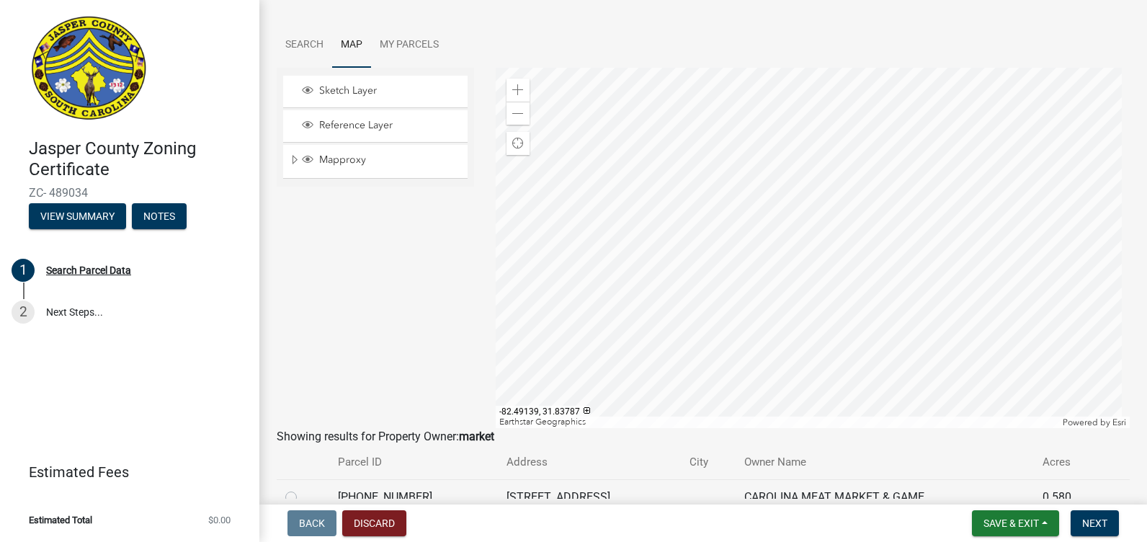
click at [581, 247] on div at bounding box center [813, 248] width 635 height 360
click at [685, 223] on div at bounding box center [813, 248] width 635 height 360
click at [721, 213] on div at bounding box center [813, 248] width 635 height 360
click at [670, 221] on div at bounding box center [813, 248] width 635 height 360
click at [936, 301] on div at bounding box center [813, 248] width 635 height 360
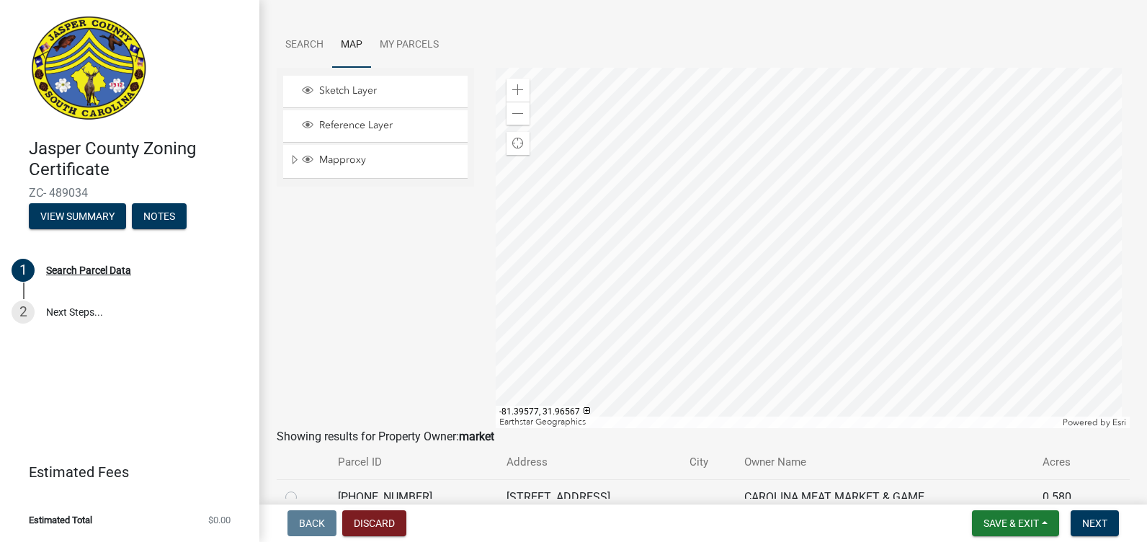
click at [817, 307] on div at bounding box center [813, 248] width 635 height 360
click at [797, 327] on div at bounding box center [813, 248] width 635 height 360
click at [726, 124] on div at bounding box center [813, 248] width 635 height 360
click at [736, 100] on div at bounding box center [813, 248] width 635 height 360
click at [745, 173] on div at bounding box center [813, 248] width 635 height 360
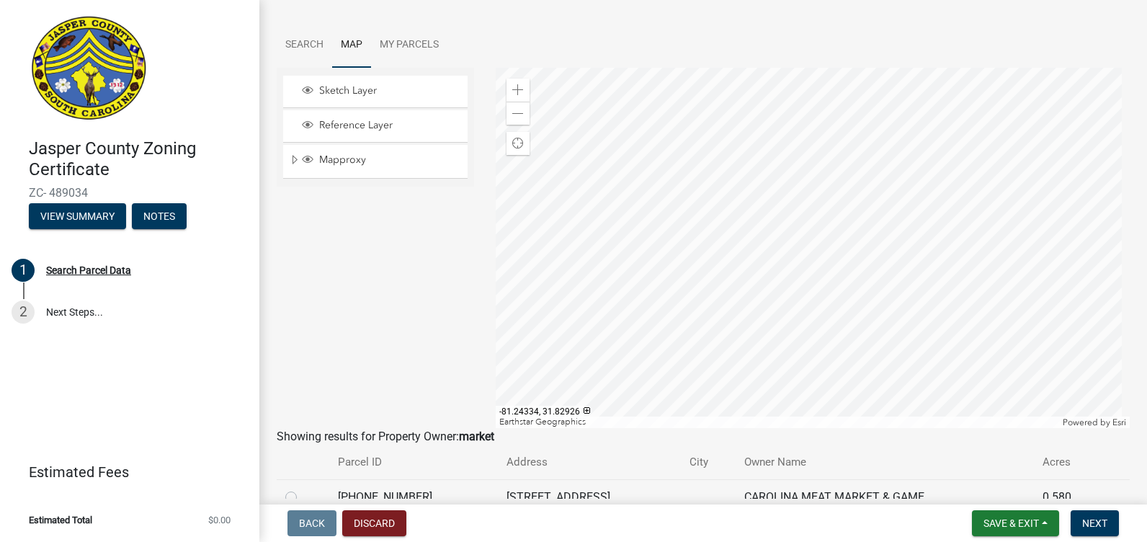
click at [805, 97] on div at bounding box center [813, 248] width 635 height 360
click at [931, 249] on div at bounding box center [813, 248] width 635 height 360
click at [889, 428] on div at bounding box center [813, 248] width 635 height 360
click at [838, 359] on div at bounding box center [813, 248] width 635 height 360
click at [674, 376] on div at bounding box center [813, 248] width 635 height 360
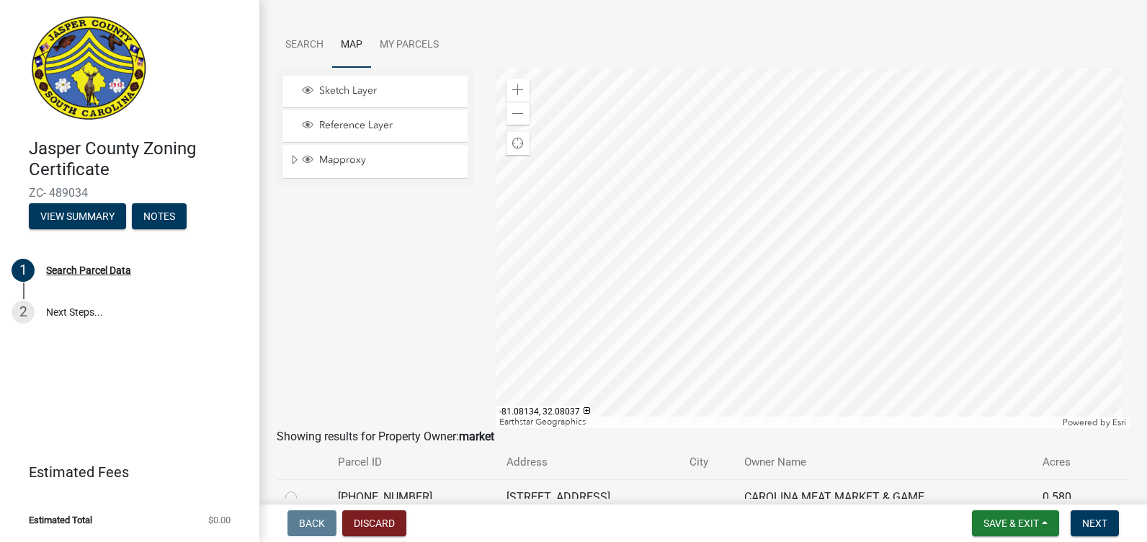
click at [682, 296] on div at bounding box center [813, 248] width 635 height 360
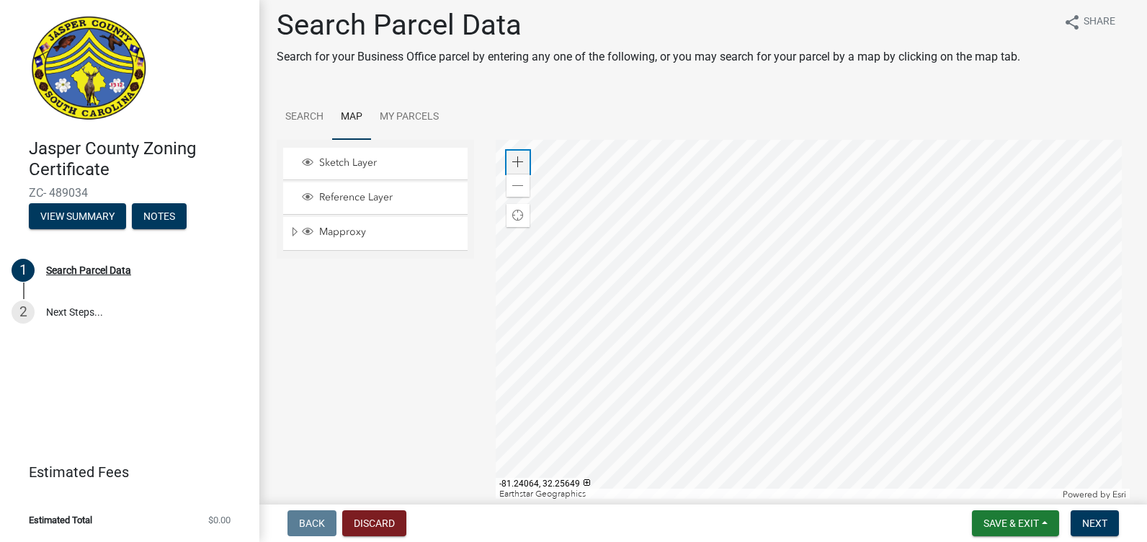
click at [513, 159] on span at bounding box center [518, 162] width 12 height 12
click at [517, 159] on span at bounding box center [518, 162] width 12 height 12
click at [752, 308] on div at bounding box center [813, 320] width 635 height 360
click at [740, 350] on div at bounding box center [813, 320] width 635 height 360
click at [732, 413] on div at bounding box center [813, 320] width 635 height 360
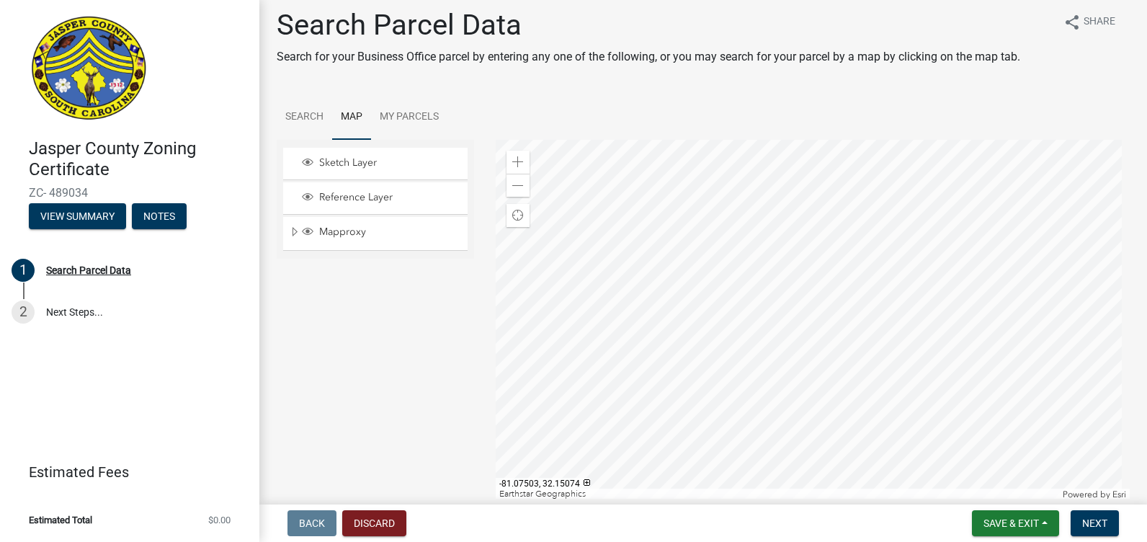
click at [713, 276] on div at bounding box center [813, 320] width 635 height 360
click at [734, 308] on div at bounding box center [813, 320] width 635 height 360
click at [727, 378] on div at bounding box center [813, 320] width 635 height 360
click at [731, 395] on div at bounding box center [813, 320] width 635 height 360
click at [879, 391] on div at bounding box center [813, 320] width 635 height 360
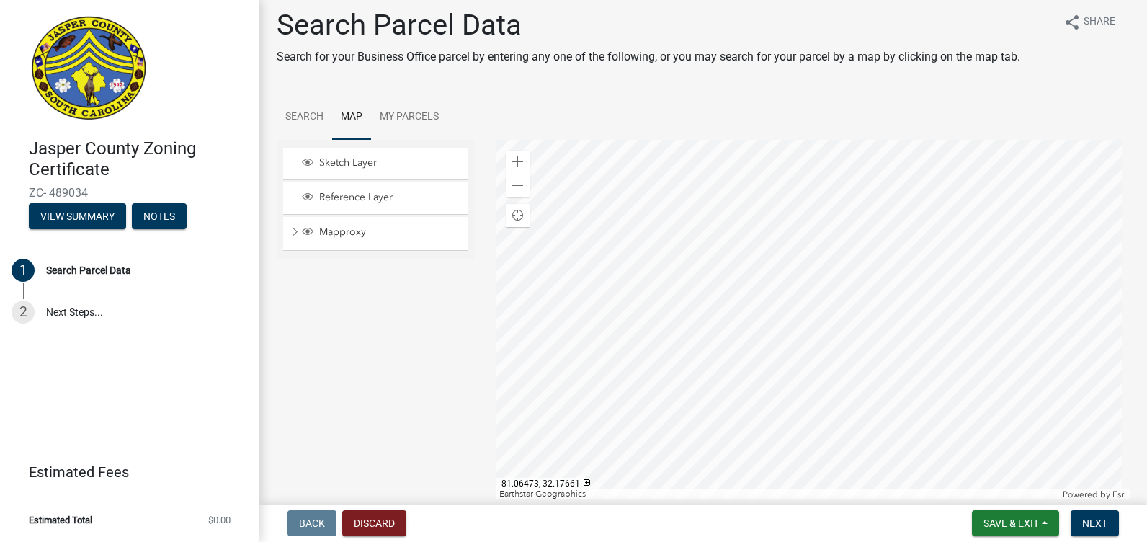
click at [838, 297] on div at bounding box center [813, 320] width 635 height 360
click at [813, 274] on div at bounding box center [813, 320] width 635 height 360
click at [818, 414] on div at bounding box center [813, 320] width 635 height 360
click at [809, 414] on div at bounding box center [813, 320] width 635 height 360
click at [863, 482] on div at bounding box center [813, 320] width 635 height 360
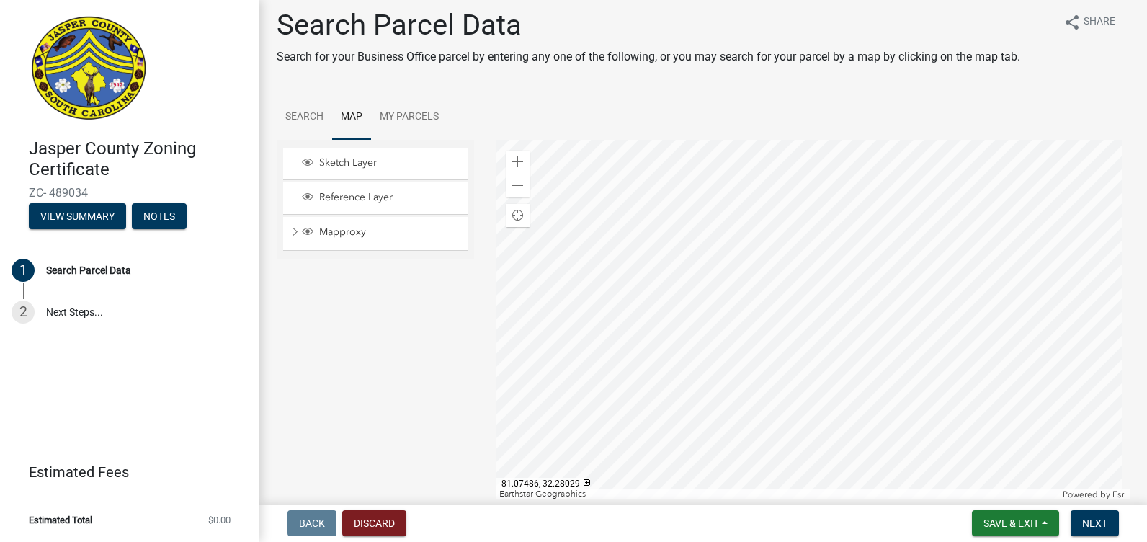
click at [806, 349] on div at bounding box center [813, 320] width 635 height 360
click at [764, 318] on div at bounding box center [813, 320] width 635 height 360
click at [685, 338] on div at bounding box center [813, 320] width 635 height 360
click at [785, 321] on div at bounding box center [813, 320] width 635 height 360
click at [754, 239] on div at bounding box center [813, 320] width 635 height 360
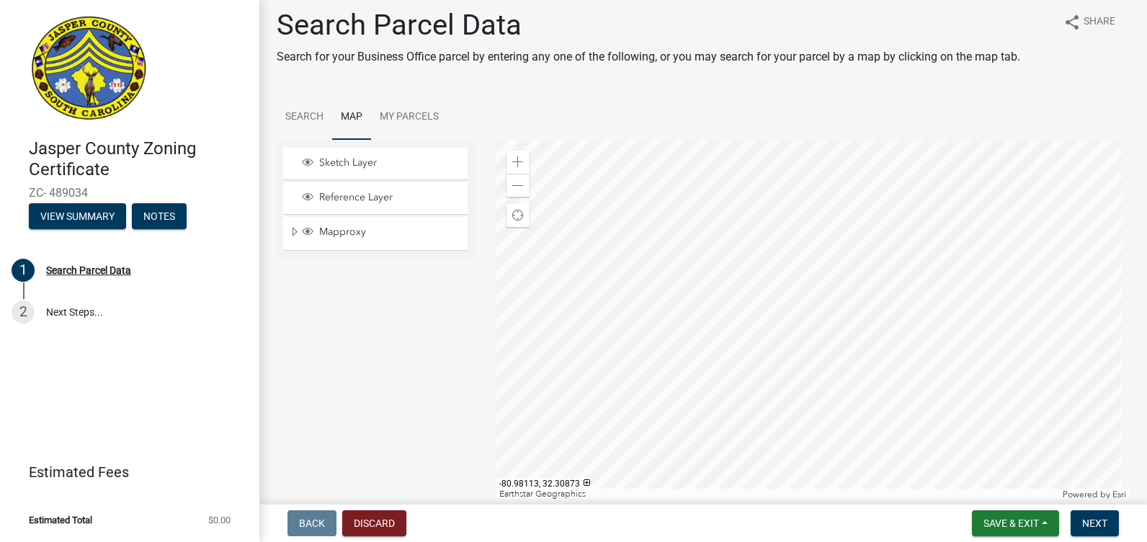
click at [826, 360] on div at bounding box center [813, 320] width 635 height 360
click at [782, 362] on div at bounding box center [813, 320] width 635 height 360
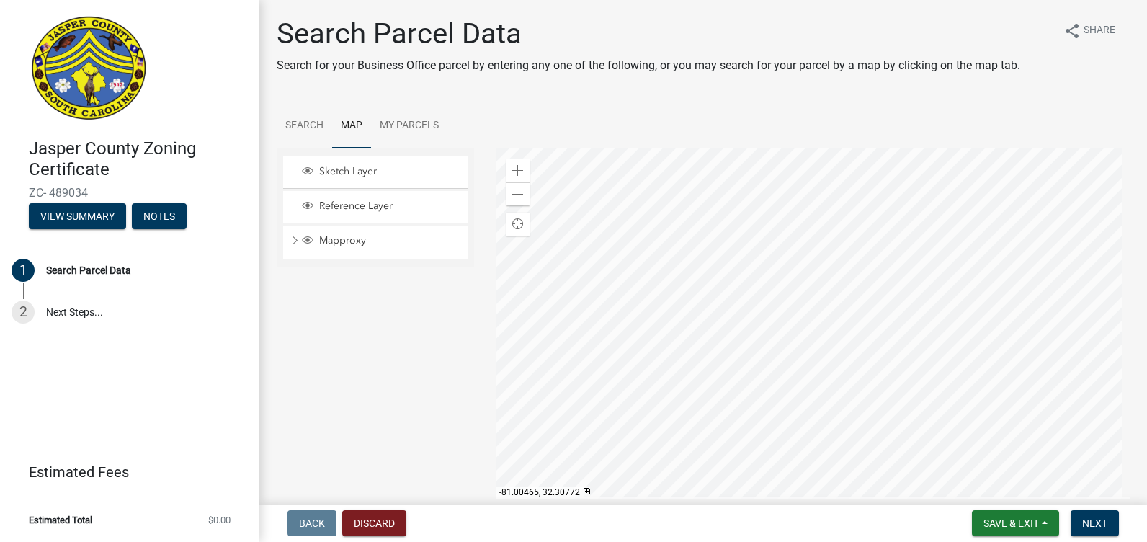
scroll to position [0, 0]
click at [512, 171] on span at bounding box center [518, 172] width 12 height 12
click at [703, 358] on div at bounding box center [813, 329] width 635 height 360
click at [868, 360] on div at bounding box center [813, 329] width 635 height 360
click at [735, 363] on div at bounding box center [813, 329] width 635 height 360
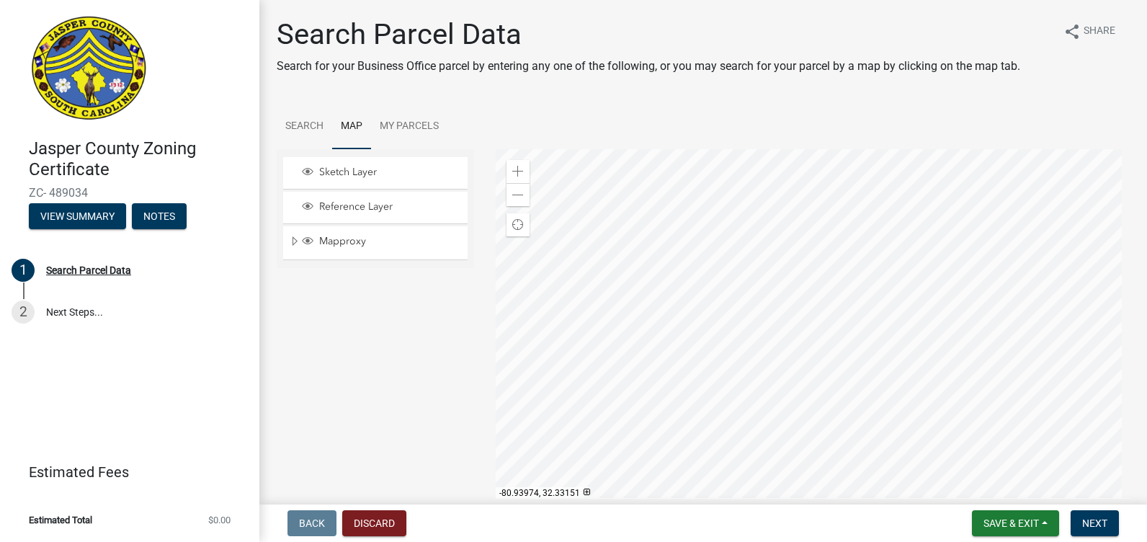
click at [713, 293] on div at bounding box center [813, 329] width 635 height 360
click at [780, 263] on div at bounding box center [813, 329] width 635 height 360
click at [742, 306] on div at bounding box center [813, 329] width 635 height 360
click at [707, 370] on div at bounding box center [813, 329] width 635 height 360
click at [818, 448] on div at bounding box center [813, 329] width 635 height 360
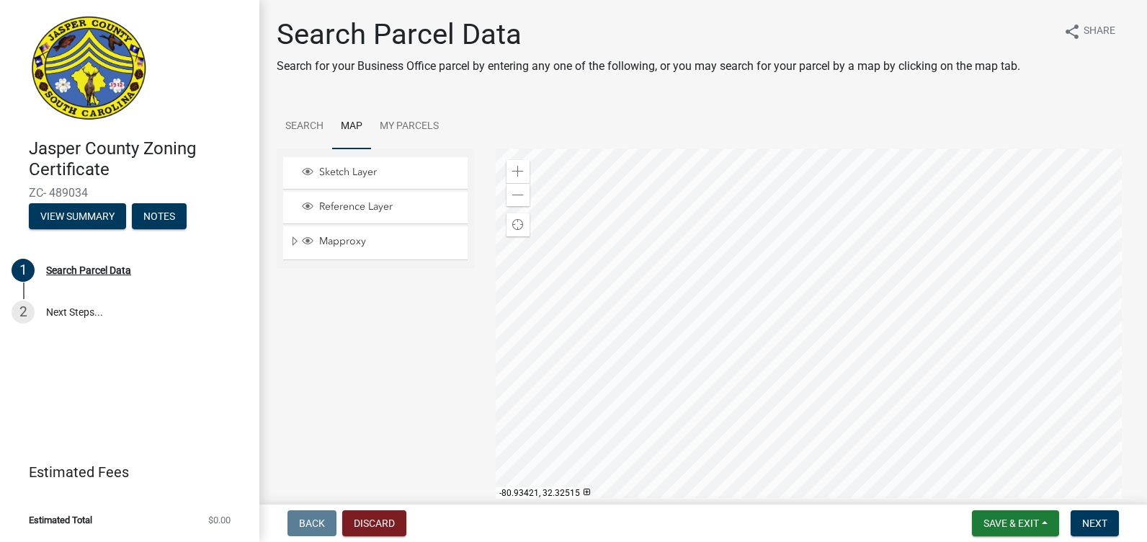
click at [797, 259] on div at bounding box center [813, 329] width 635 height 360
click at [685, 397] on div at bounding box center [813, 329] width 635 height 360
click at [770, 249] on div at bounding box center [813, 329] width 635 height 360
click at [791, 323] on div at bounding box center [813, 329] width 635 height 360
click at [875, 272] on div at bounding box center [813, 329] width 635 height 360
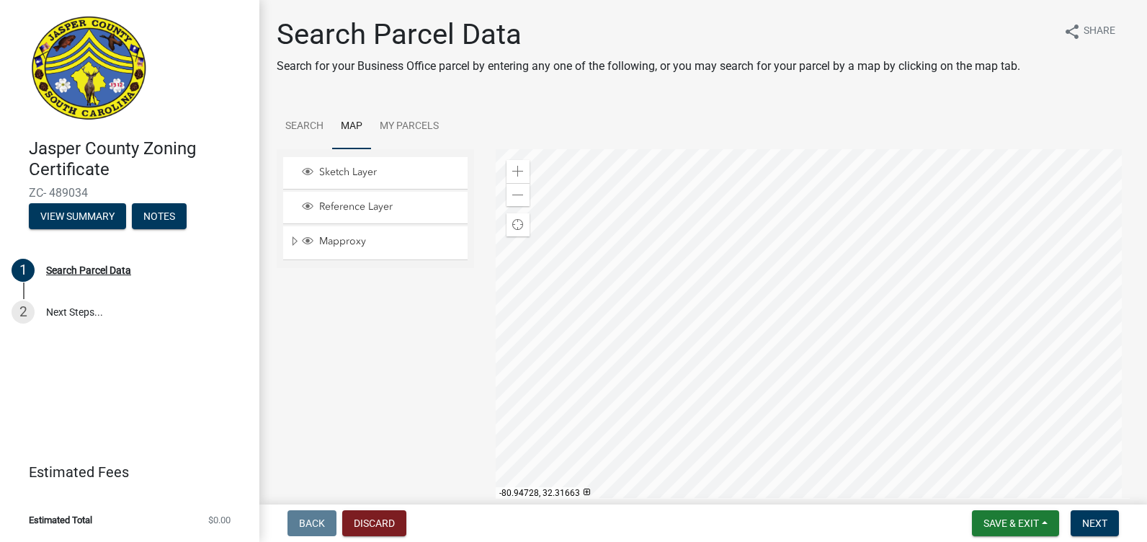
click at [578, 319] on div at bounding box center [813, 329] width 635 height 360
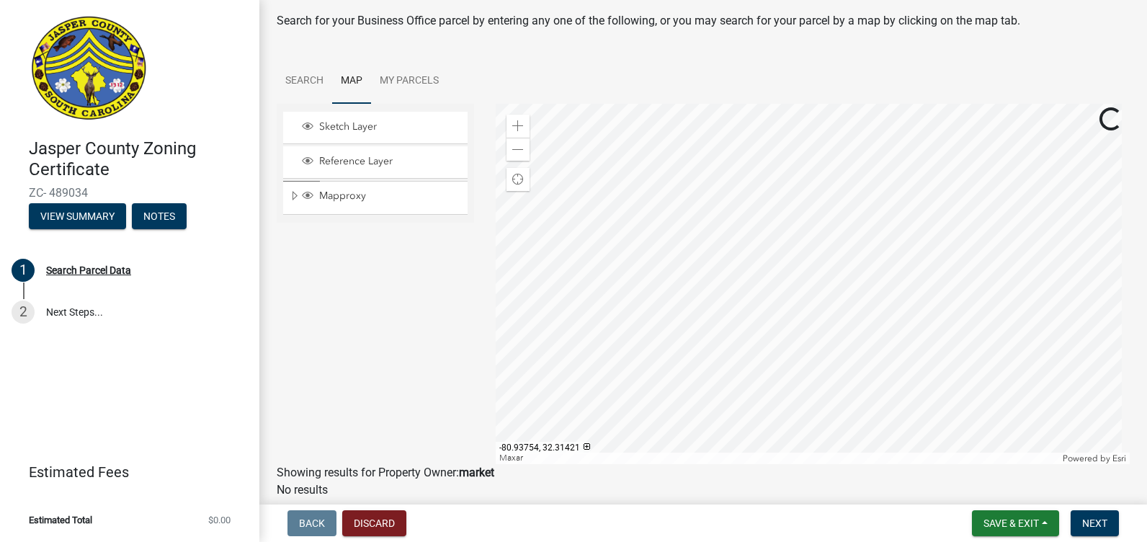
scroll to position [72, 0]
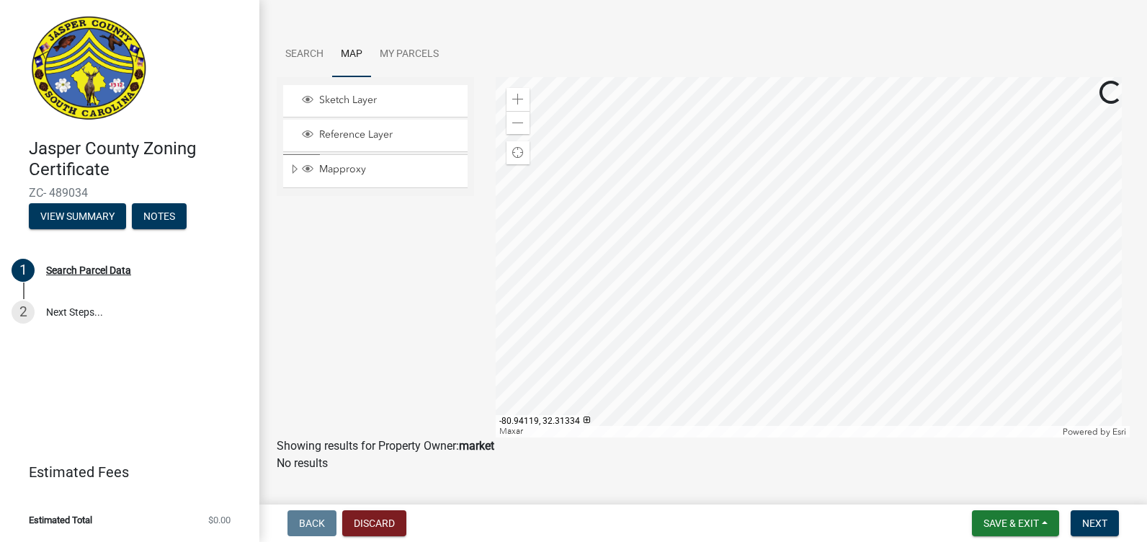
click at [829, 366] on div at bounding box center [813, 257] width 635 height 360
click at [512, 120] on span at bounding box center [518, 123] width 12 height 12
click at [1042, 208] on div at bounding box center [813, 257] width 635 height 360
click at [1013, 230] on div at bounding box center [813, 257] width 635 height 360
click at [1022, 253] on div at bounding box center [813, 257] width 635 height 360
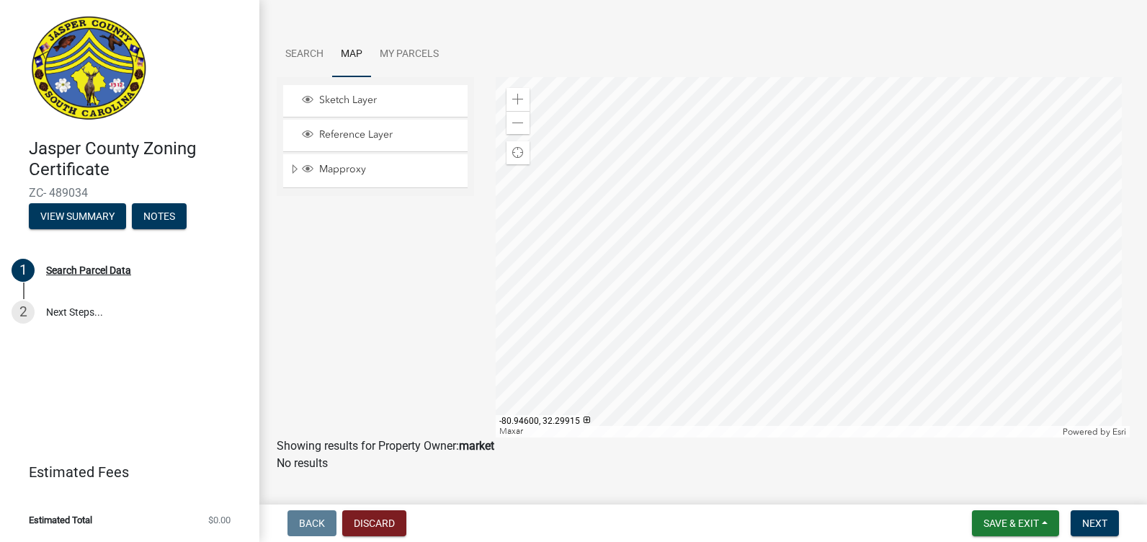
click at [877, 304] on div at bounding box center [813, 257] width 635 height 360
click at [985, 347] on div at bounding box center [813, 257] width 635 height 360
click at [907, 335] on div at bounding box center [813, 257] width 635 height 360
click at [960, 247] on div at bounding box center [813, 257] width 635 height 360
click at [952, 226] on div at bounding box center [813, 257] width 635 height 360
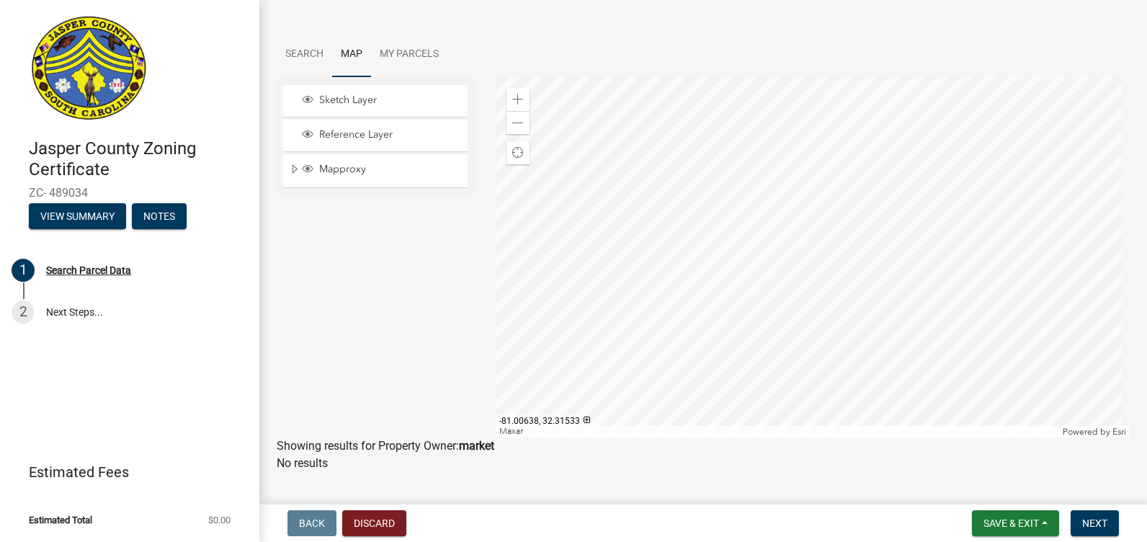
click at [923, 226] on div at bounding box center [813, 257] width 635 height 360
click at [995, 182] on div at bounding box center [813, 257] width 635 height 360
click at [770, 234] on div at bounding box center [813, 257] width 635 height 360
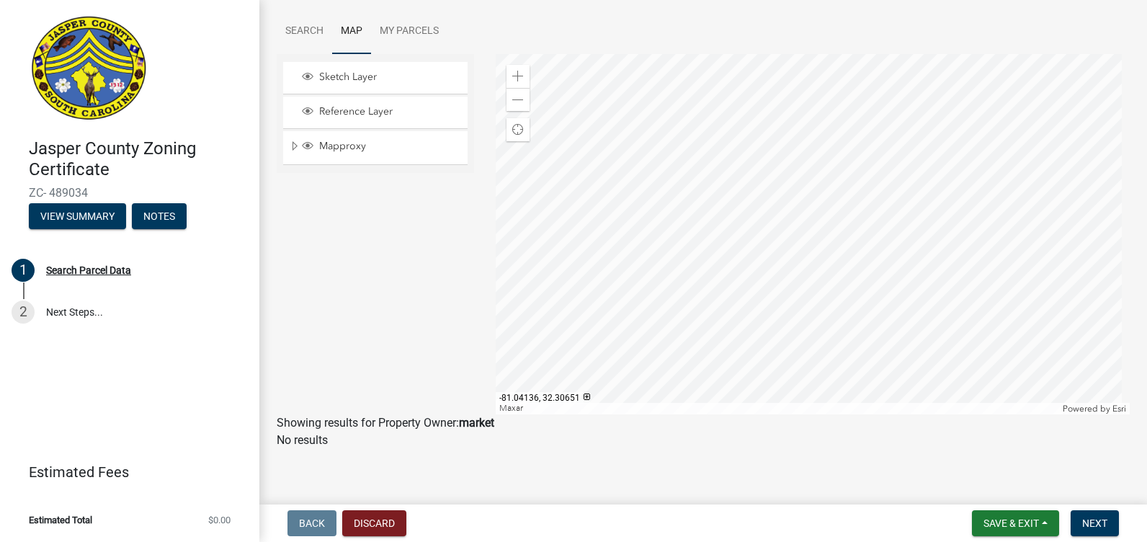
scroll to position [102, 0]
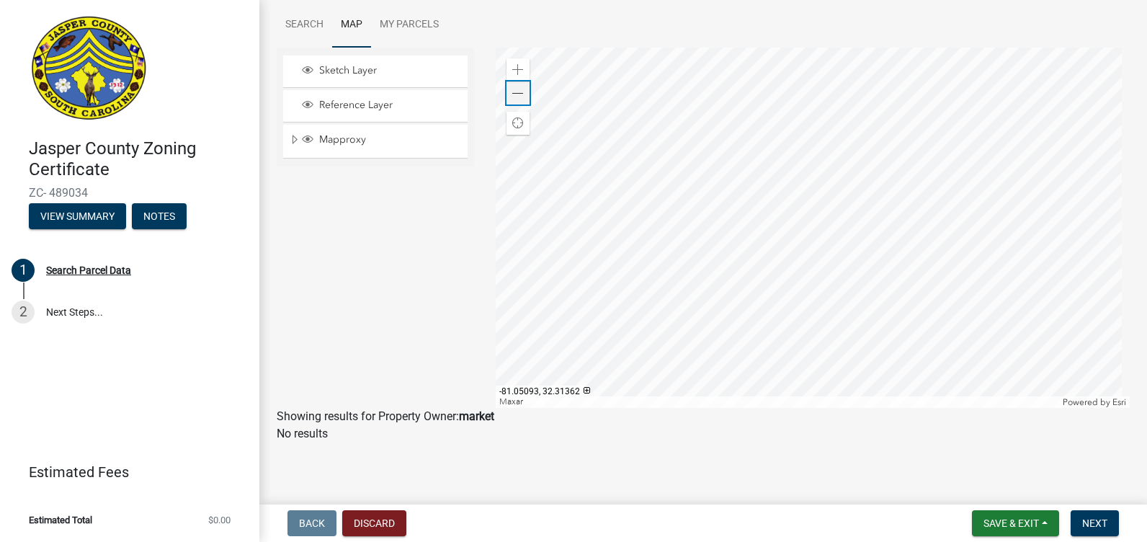
click at [515, 88] on span at bounding box center [518, 94] width 12 height 12
click at [515, 96] on span at bounding box center [518, 94] width 12 height 12
click at [768, 223] on div at bounding box center [813, 228] width 635 height 360
click at [518, 69] on span at bounding box center [518, 70] width 12 height 12
click at [647, 326] on div at bounding box center [813, 228] width 635 height 360
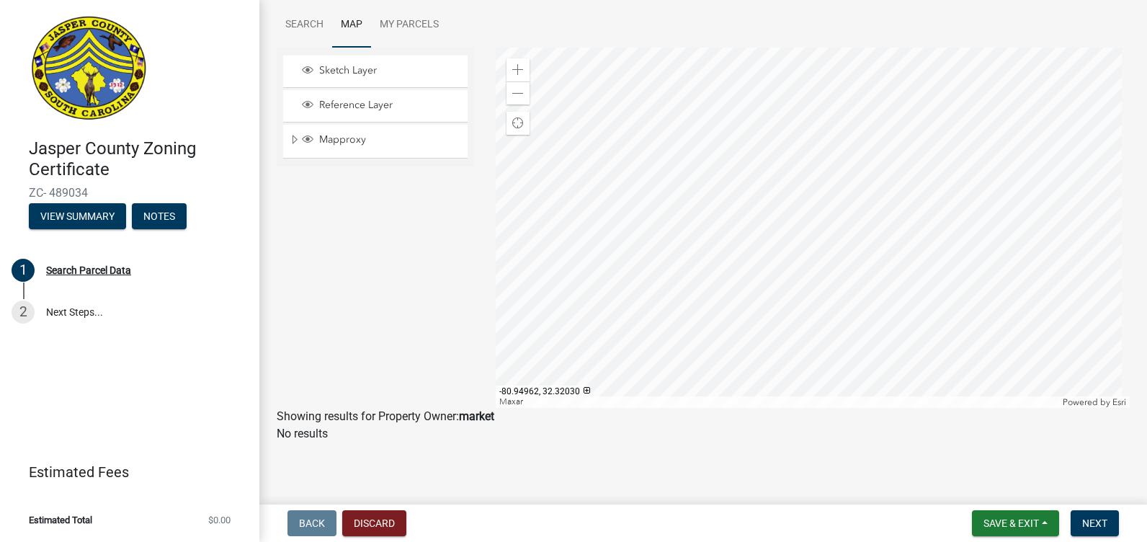
click at [807, 301] on div at bounding box center [813, 228] width 635 height 360
click at [810, 173] on div at bounding box center [813, 228] width 635 height 360
click at [515, 71] on span at bounding box center [518, 70] width 12 height 12
click at [714, 328] on div at bounding box center [813, 228] width 635 height 360
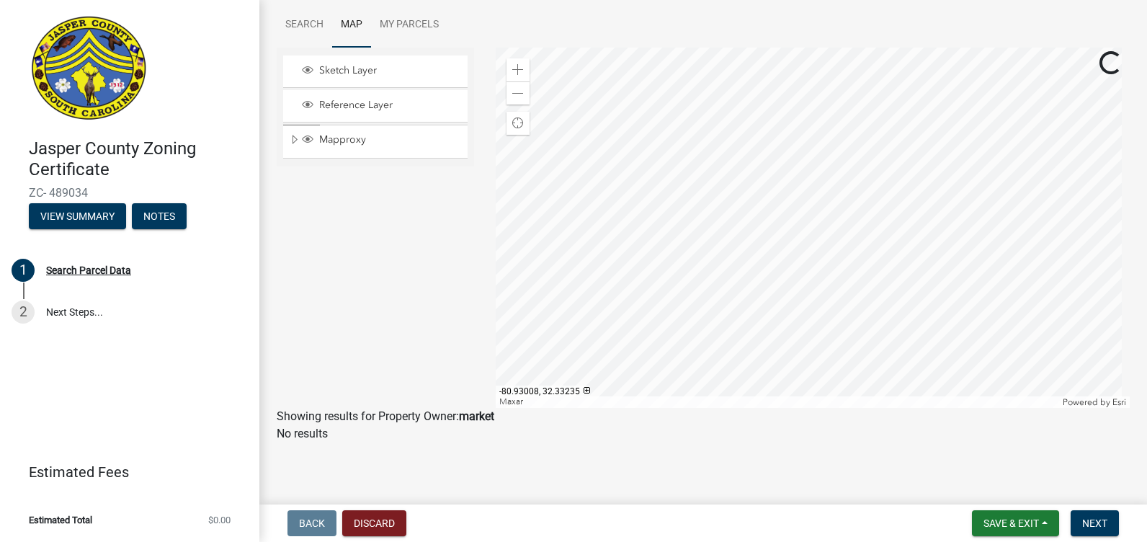
click at [710, 399] on div at bounding box center [813, 228] width 635 height 360
click at [850, 221] on div at bounding box center [813, 228] width 635 height 360
click at [763, 195] on div at bounding box center [813, 228] width 635 height 360
click at [518, 73] on span at bounding box center [518, 70] width 12 height 12
click at [515, 73] on span at bounding box center [518, 70] width 12 height 12
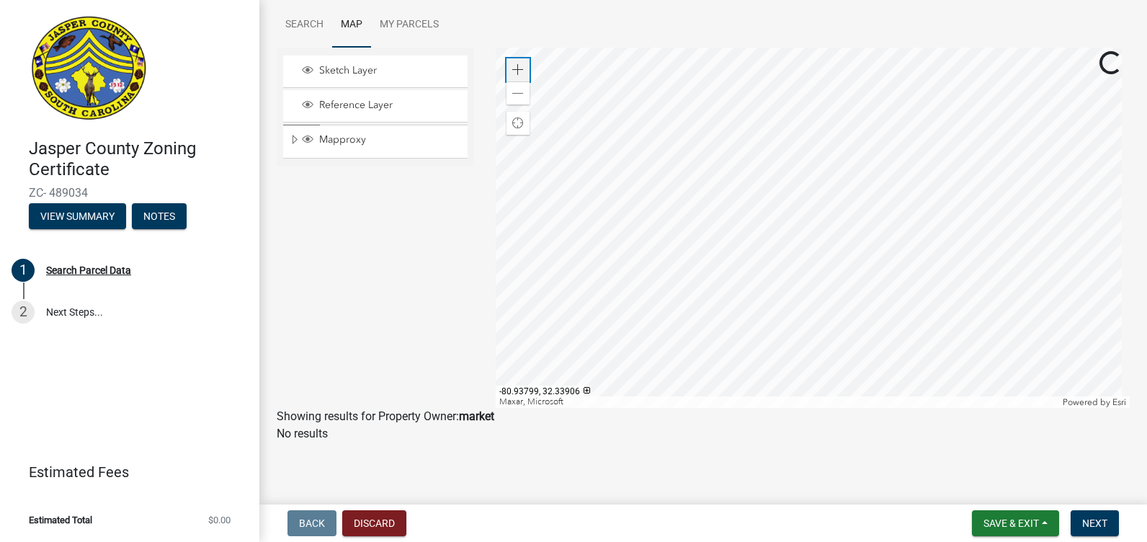
click at [515, 73] on span at bounding box center [518, 70] width 12 height 12
click at [838, 145] on div at bounding box center [813, 228] width 635 height 360
click at [877, 214] on div at bounding box center [813, 228] width 635 height 360
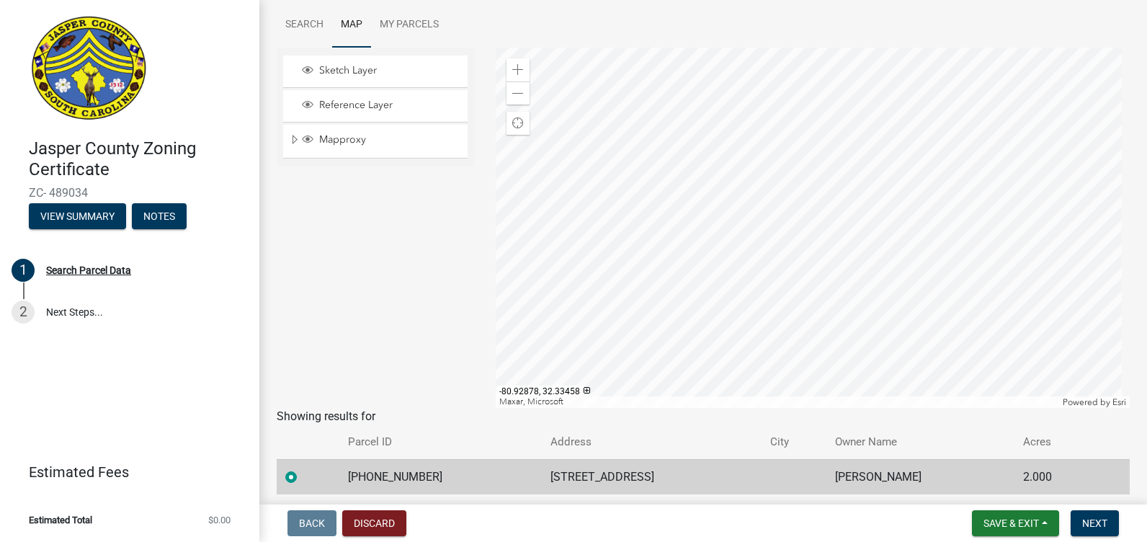
click at [878, 215] on div at bounding box center [813, 228] width 635 height 360
click at [745, 168] on div at bounding box center [813, 228] width 635 height 360
click at [849, 230] on div at bounding box center [813, 228] width 635 height 360
click at [805, 316] on div at bounding box center [813, 228] width 635 height 360
click at [905, 194] on div at bounding box center [813, 228] width 635 height 360
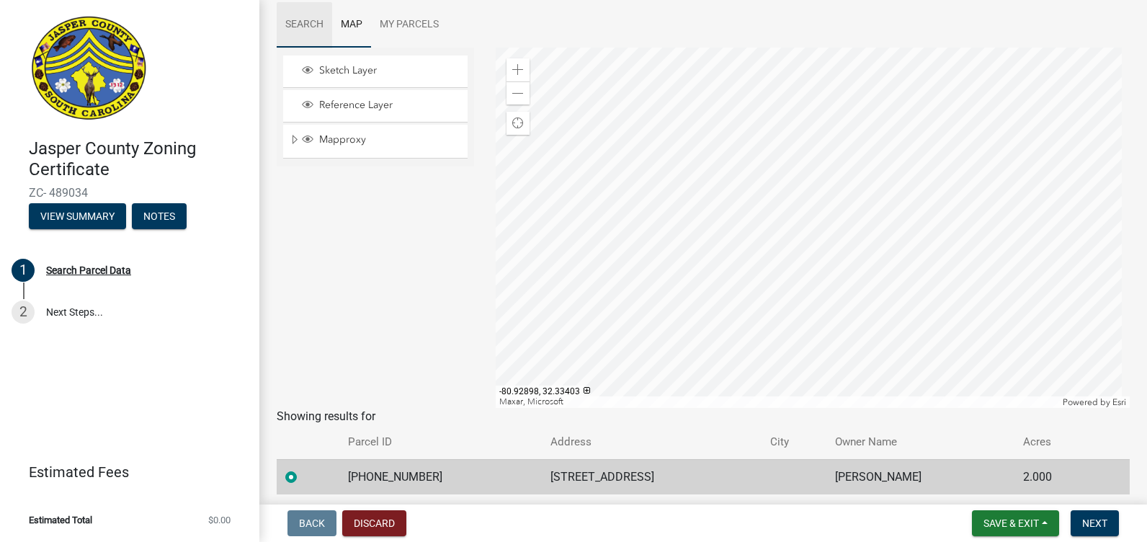
click at [306, 23] on link "Search" at bounding box center [304, 25] width 55 height 46
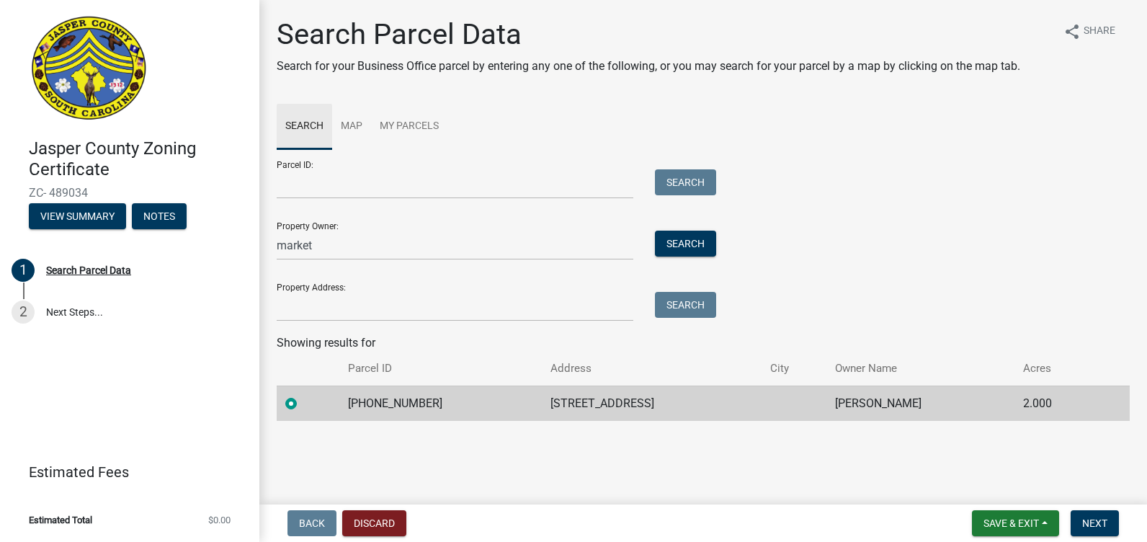
scroll to position [0, 0]
drag, startPoint x: 317, startPoint y: 241, endPoint x: 263, endPoint y: 254, distance: 55.6
click at [263, 254] on div "Search Parcel Data Search for your Business Office parcel by entering any one o…" at bounding box center [703, 225] width 888 height 417
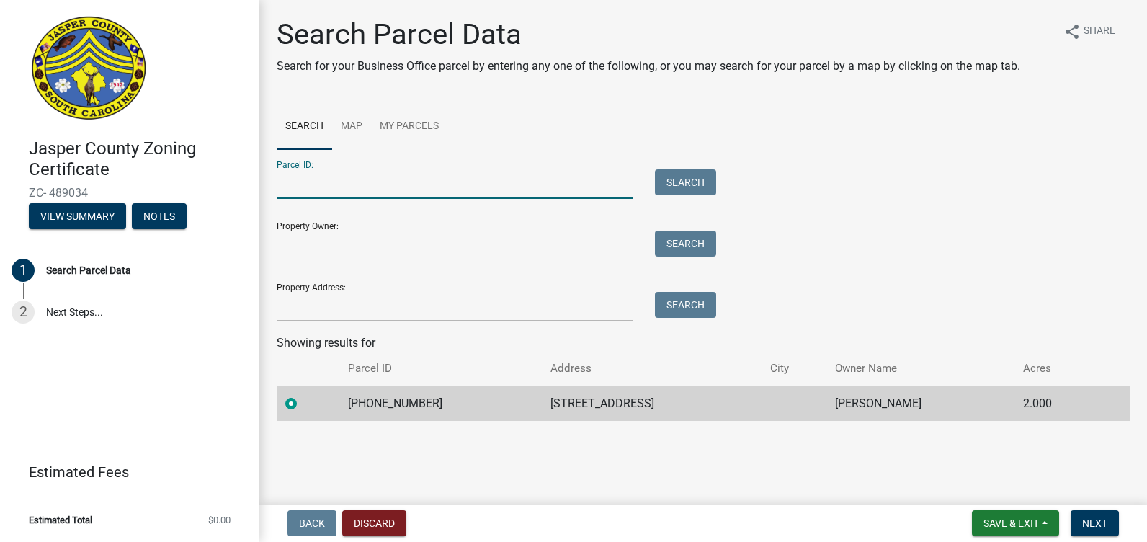
click at [349, 187] on input "Parcel ID:" at bounding box center [455, 184] width 357 height 30
type input "[PHONE_NUMBER]"
click at [689, 181] on button "Search" at bounding box center [685, 182] width 61 height 26
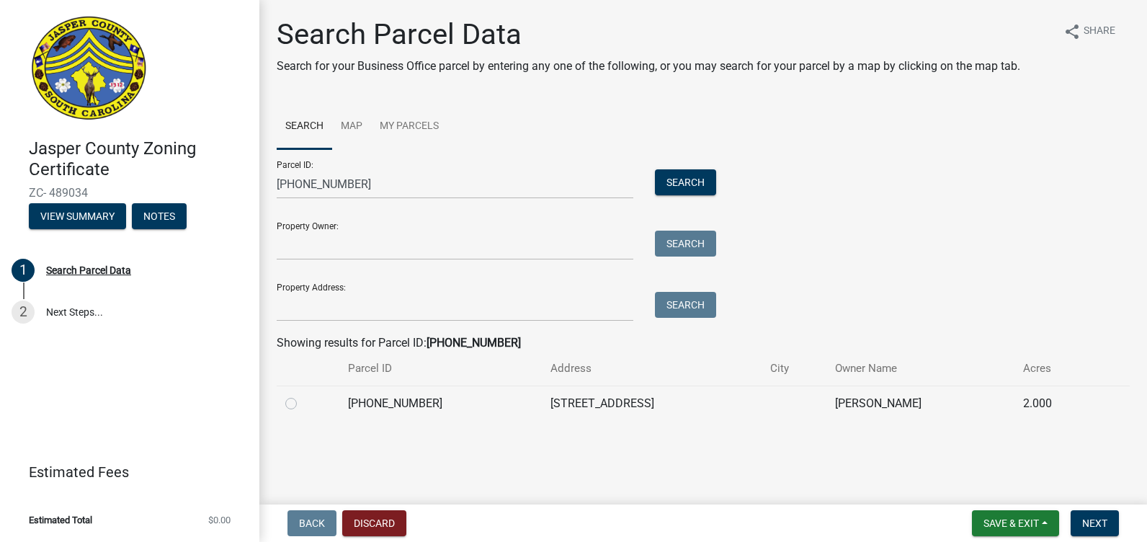
click at [303, 395] on label at bounding box center [303, 395] width 0 height 0
click at [303, 404] on input "radio" at bounding box center [307, 399] width 9 height 9
radio input "true"
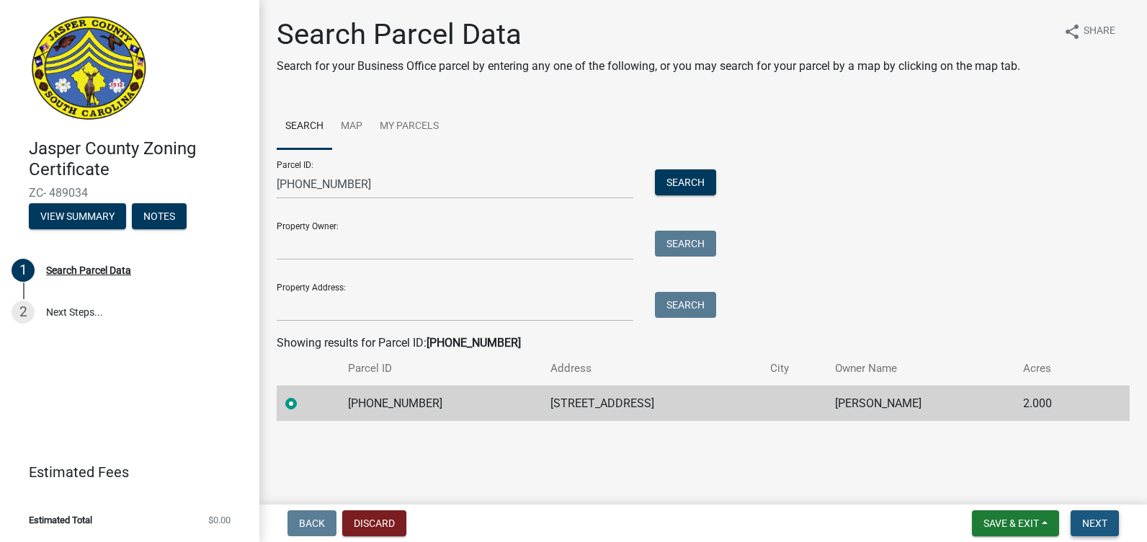
click at [1089, 518] on span "Next" at bounding box center [1095, 524] width 25 height 12
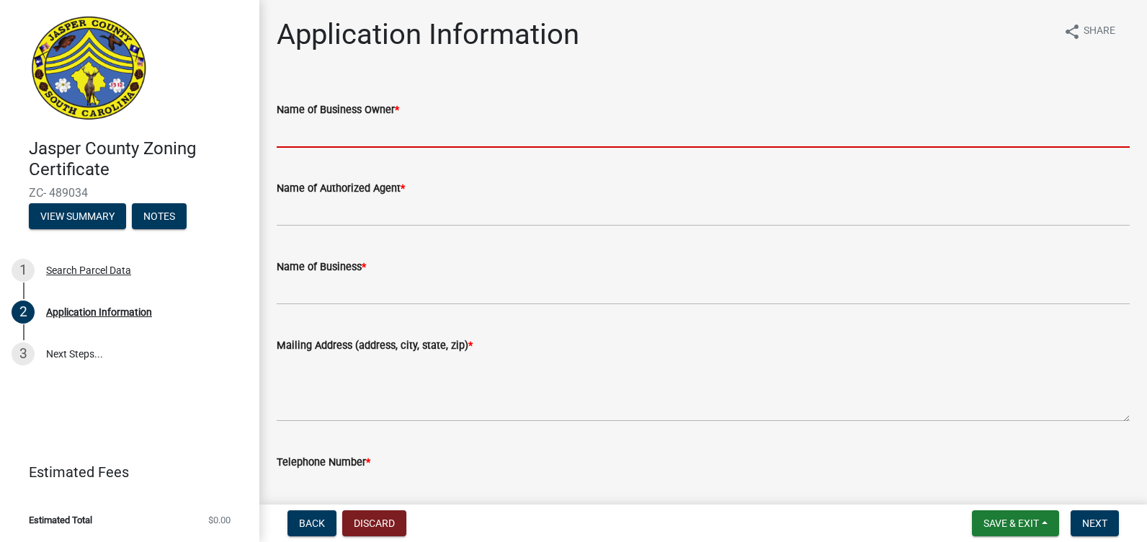
click at [394, 133] on input "Name of Business Owner *" at bounding box center [703, 133] width 853 height 30
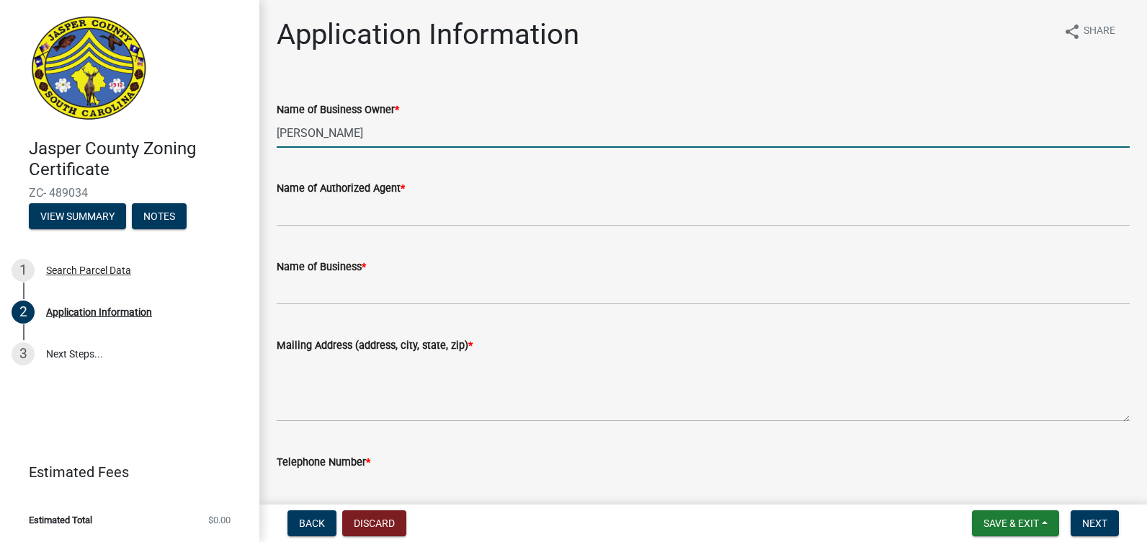
type input "[PERSON_NAME]"
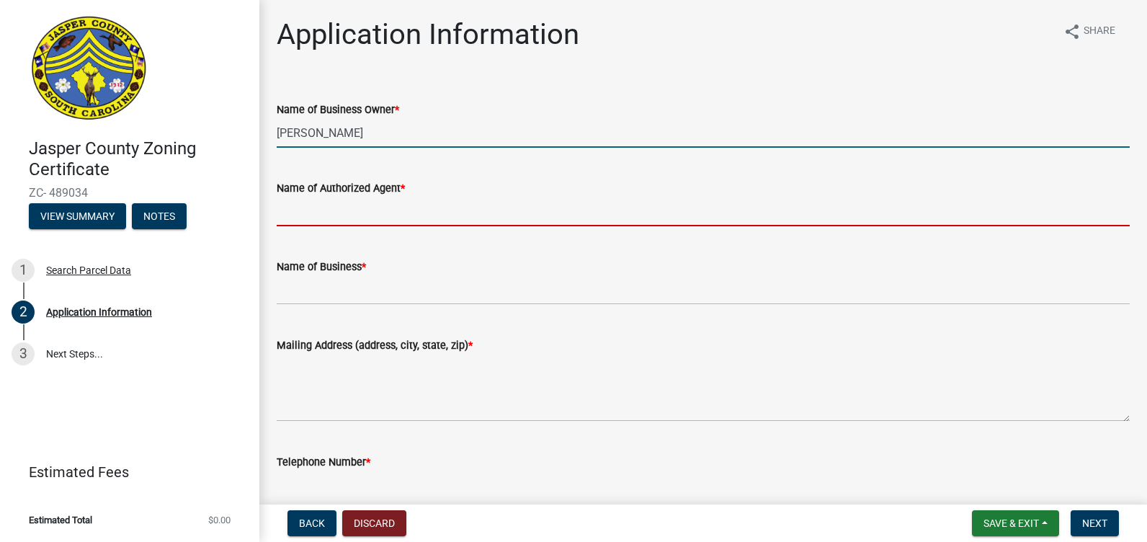
click at [376, 211] on input "Name of Authorized Agent *" at bounding box center [703, 212] width 853 height 30
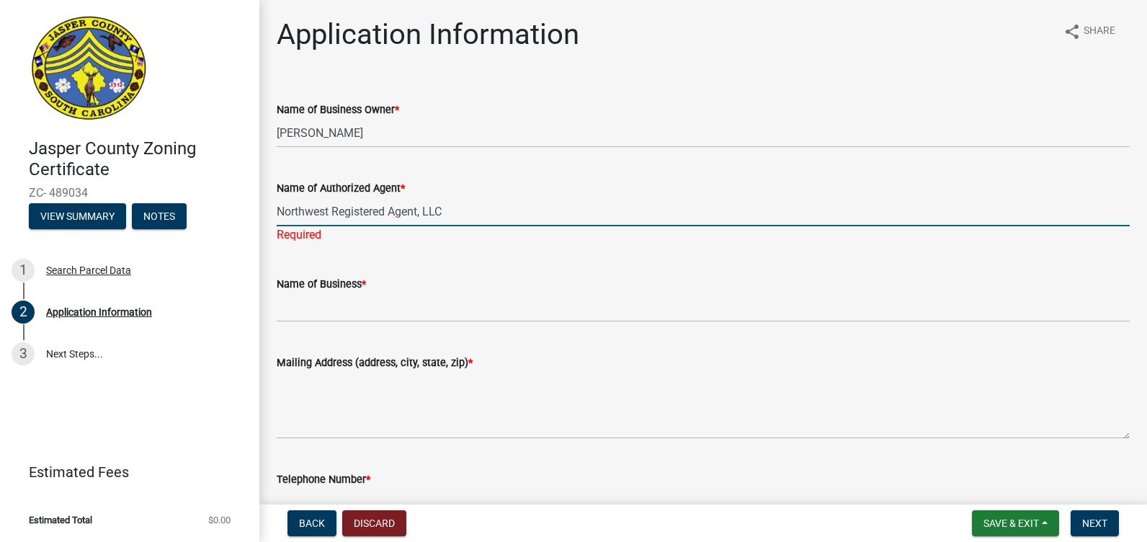
type input "Northwest Registered Agent, LLC"
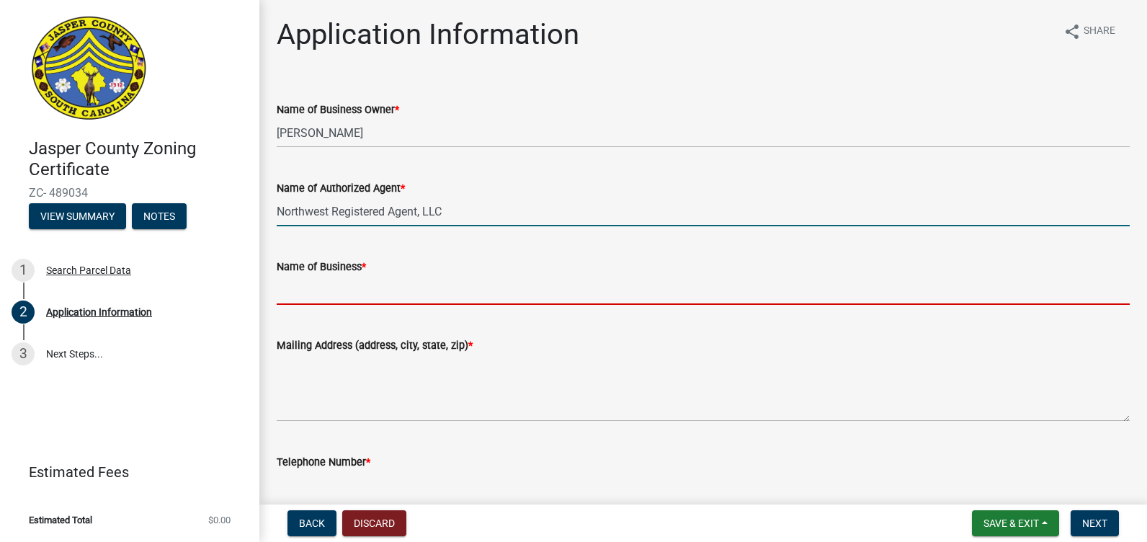
click at [410, 289] on input "Name of Business *" at bounding box center [703, 290] width 853 height 30
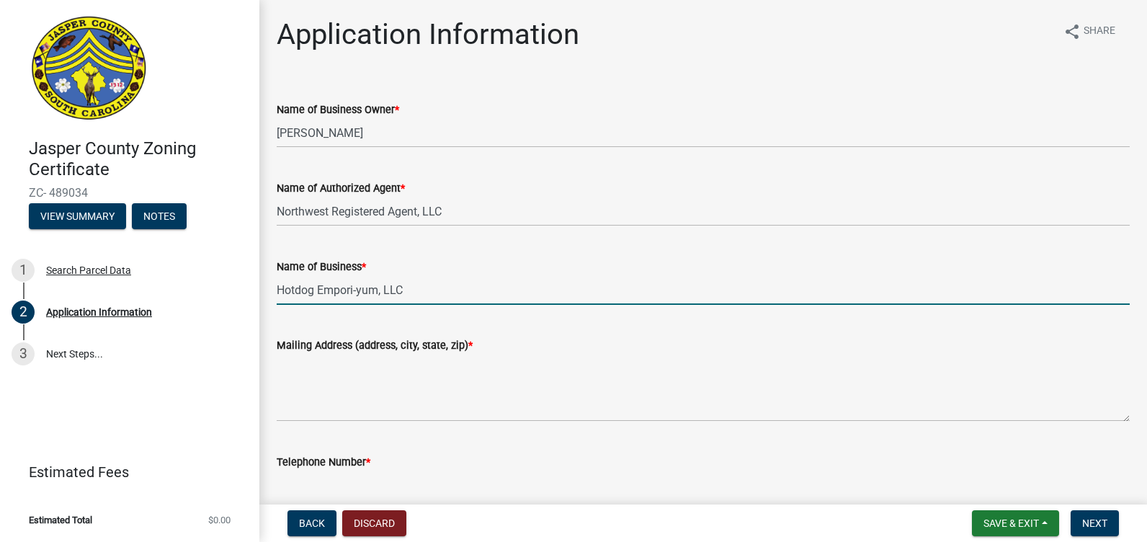
type input "Hotdog Empori-yum, LLC"
click at [481, 267] on div "Name of Business *" at bounding box center [703, 266] width 853 height 17
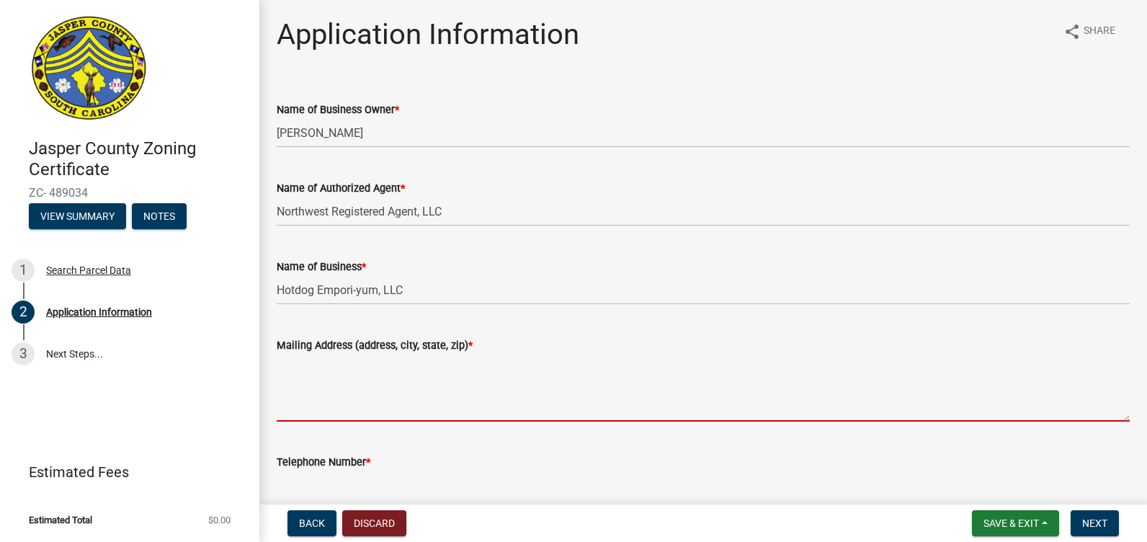
click at [400, 402] on textarea "Mailing Address (address, city, state, zip) *" at bounding box center [703, 388] width 853 height 68
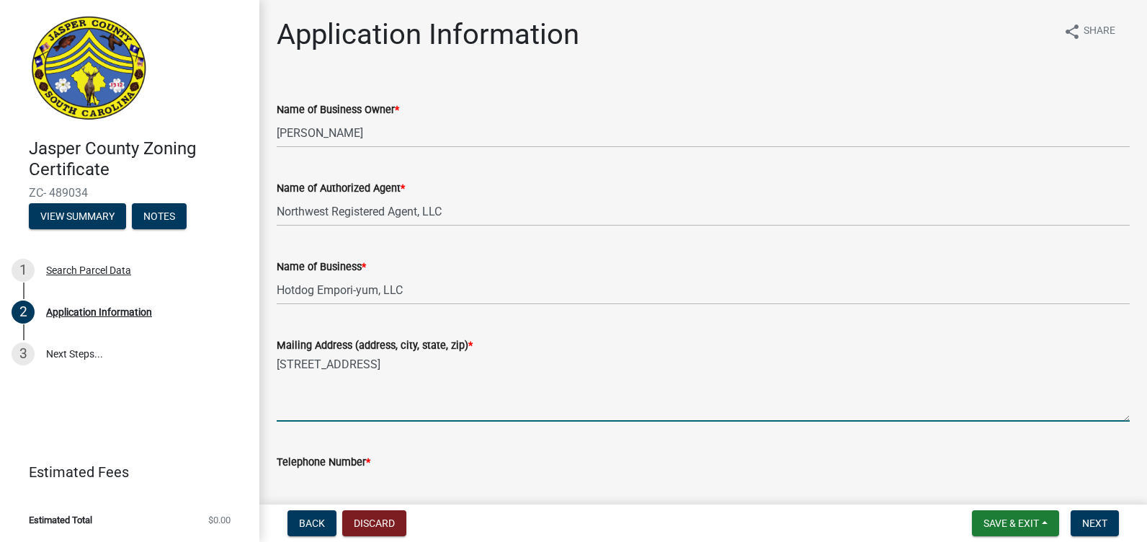
click at [517, 407] on textarea "[STREET_ADDRESS]" at bounding box center [703, 388] width 853 height 68
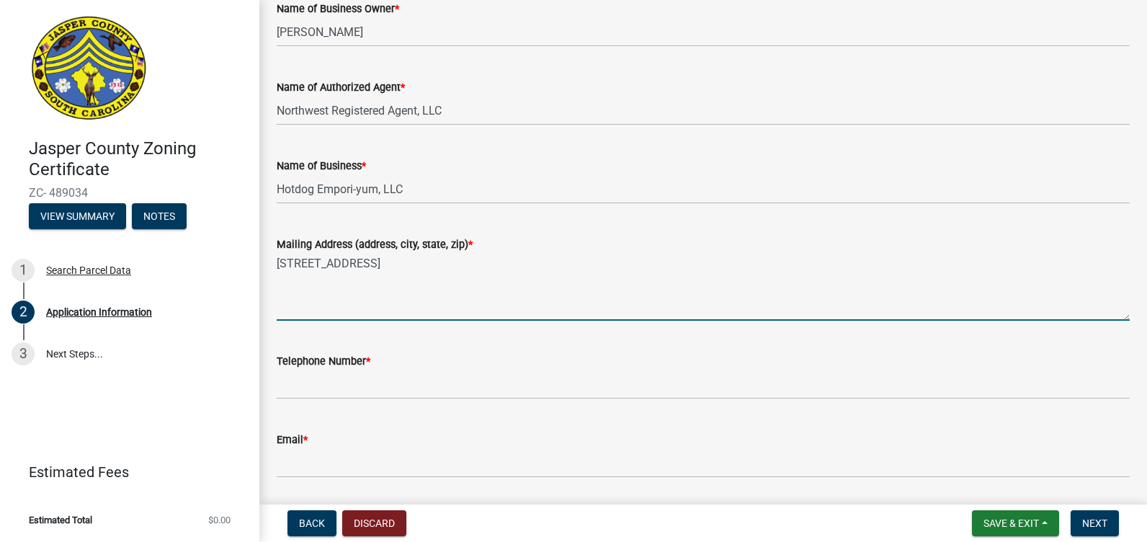
scroll to position [144, 0]
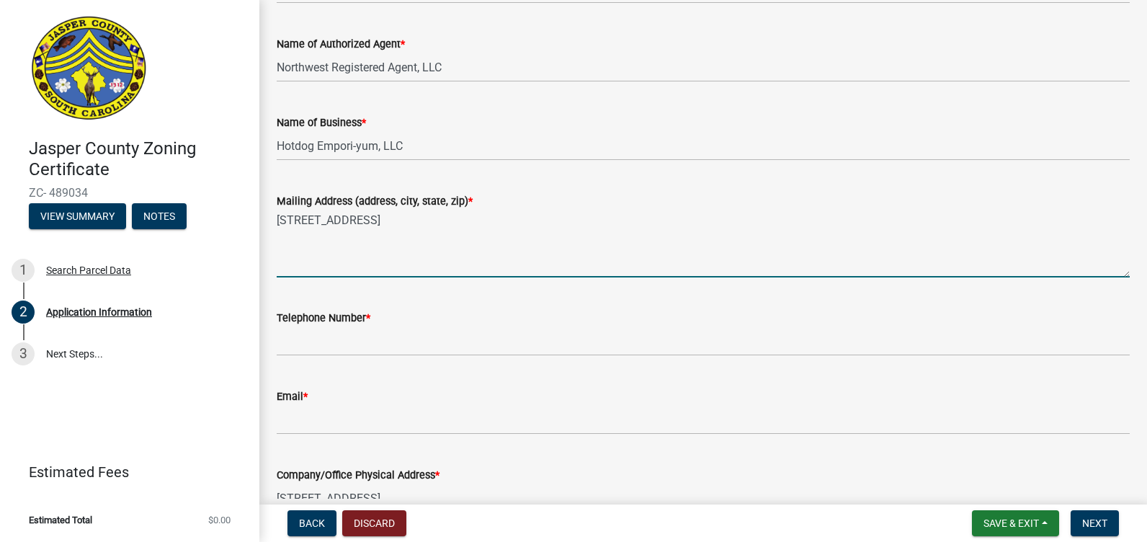
type textarea "[STREET_ADDRESS]"
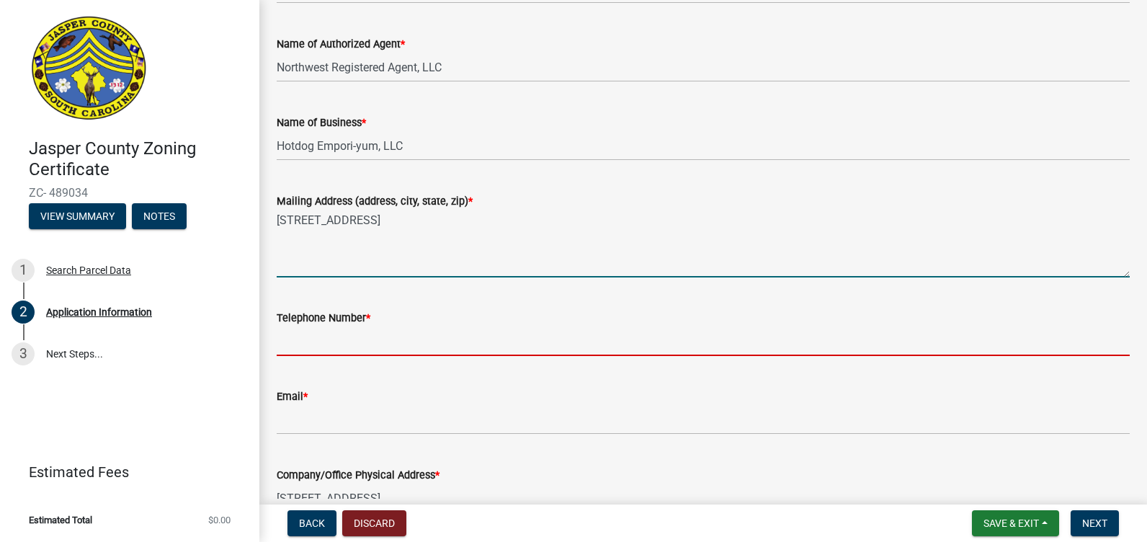
click at [618, 342] on input "Telephone Number *" at bounding box center [703, 342] width 853 height 30
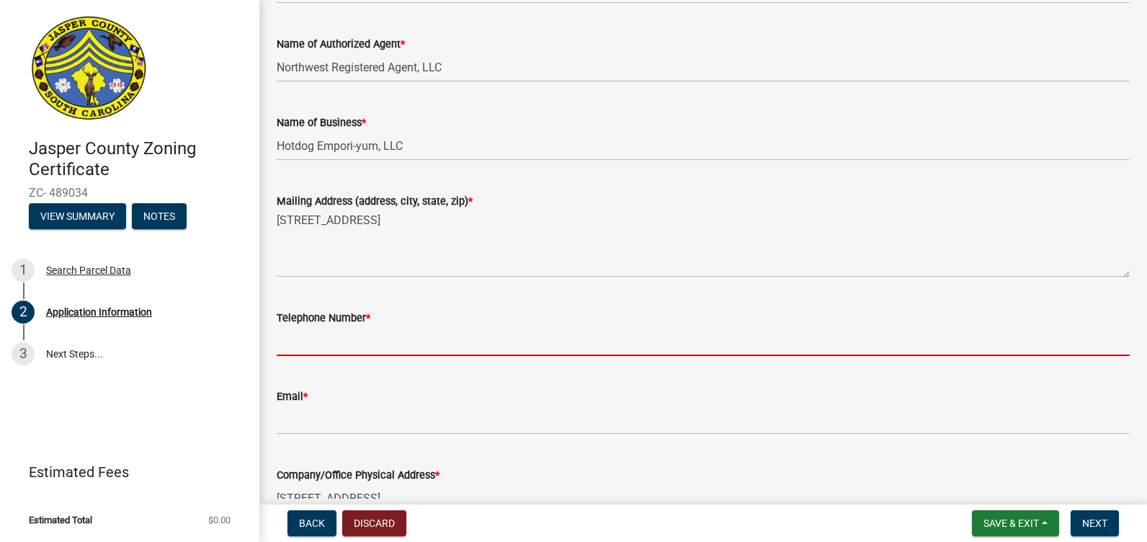
click at [294, 345] on input "Telephone Number *" at bounding box center [703, 342] width 853 height 30
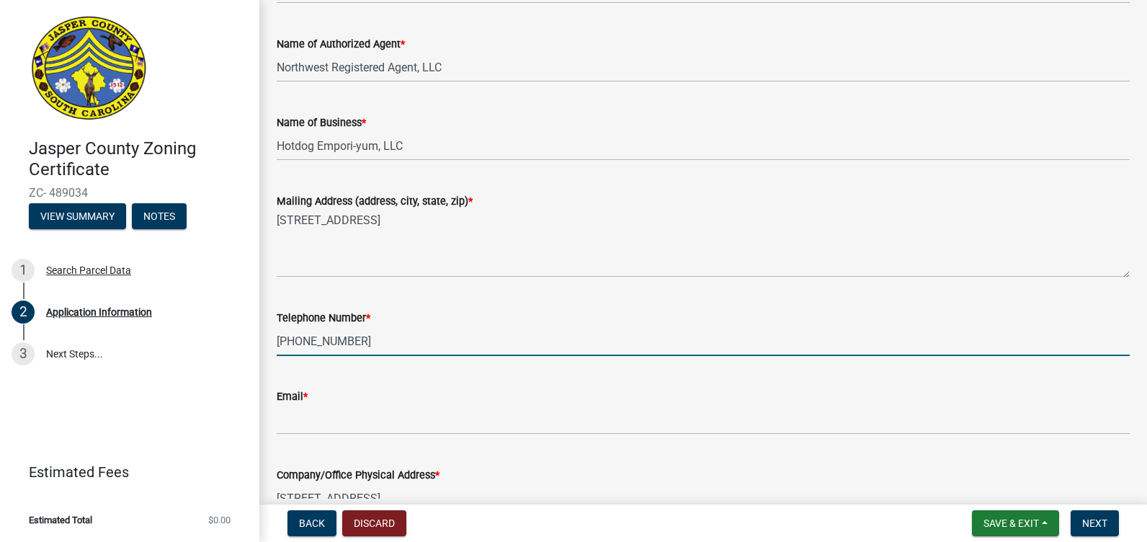
type input "[PHONE_NUMBER]"
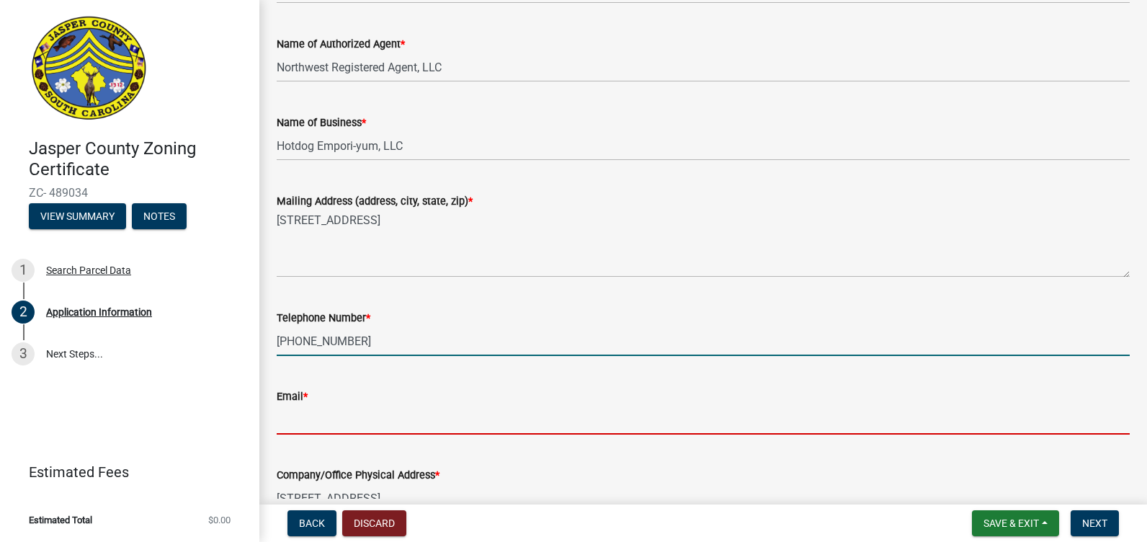
click at [302, 427] on input "Email *" at bounding box center [703, 420] width 853 height 30
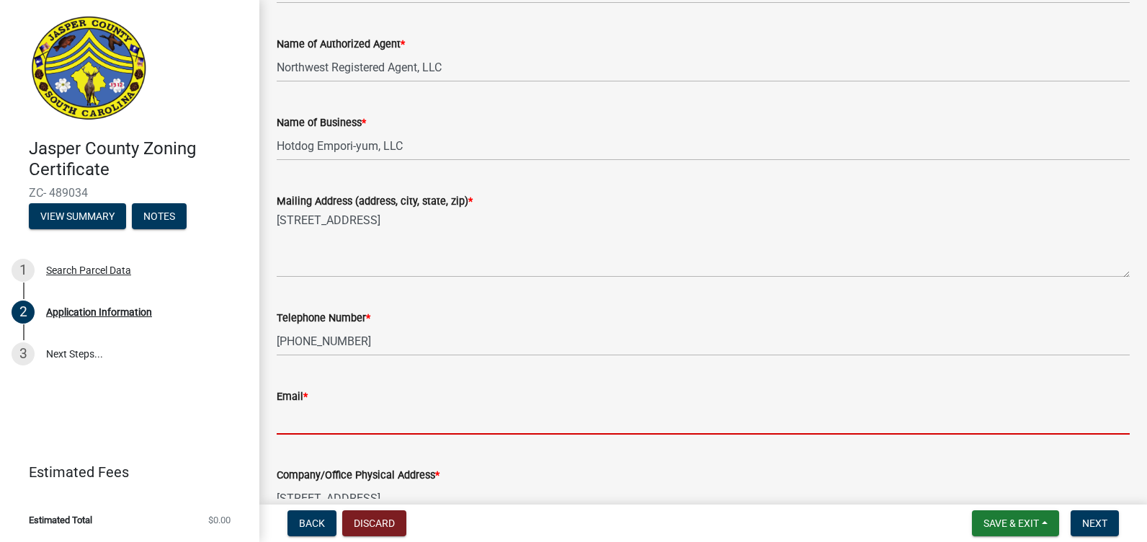
type input "[EMAIL_ADDRESS][DOMAIN_NAME]"
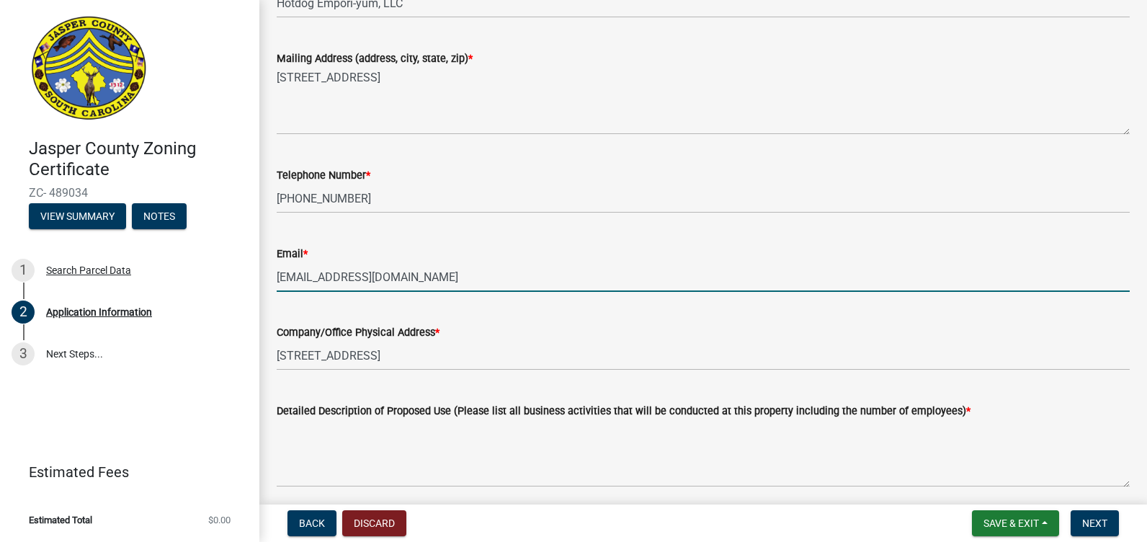
scroll to position [288, 0]
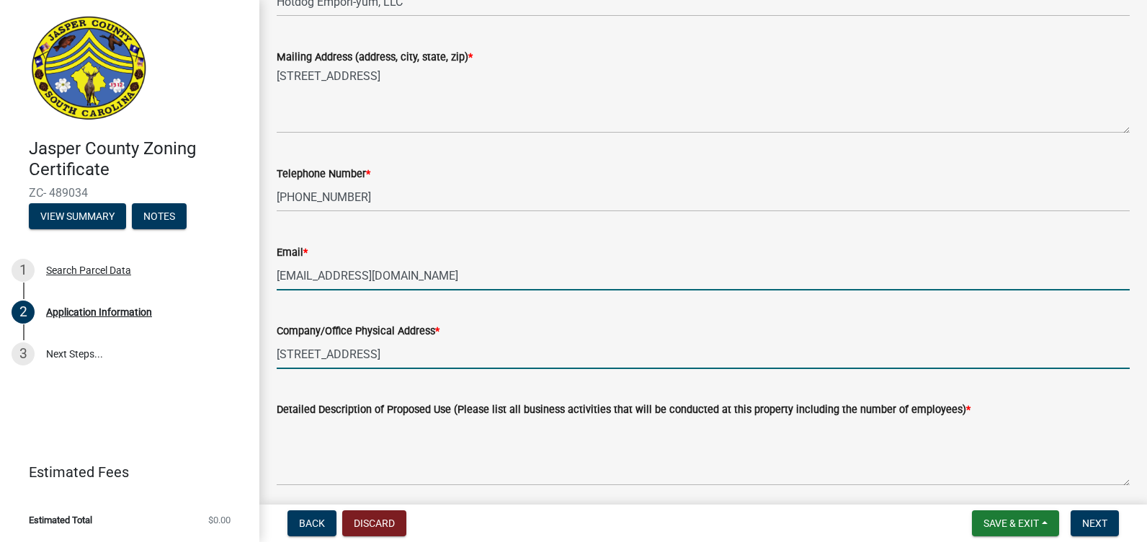
click at [301, 354] on input "[STREET_ADDRESS]" at bounding box center [703, 354] width 853 height 30
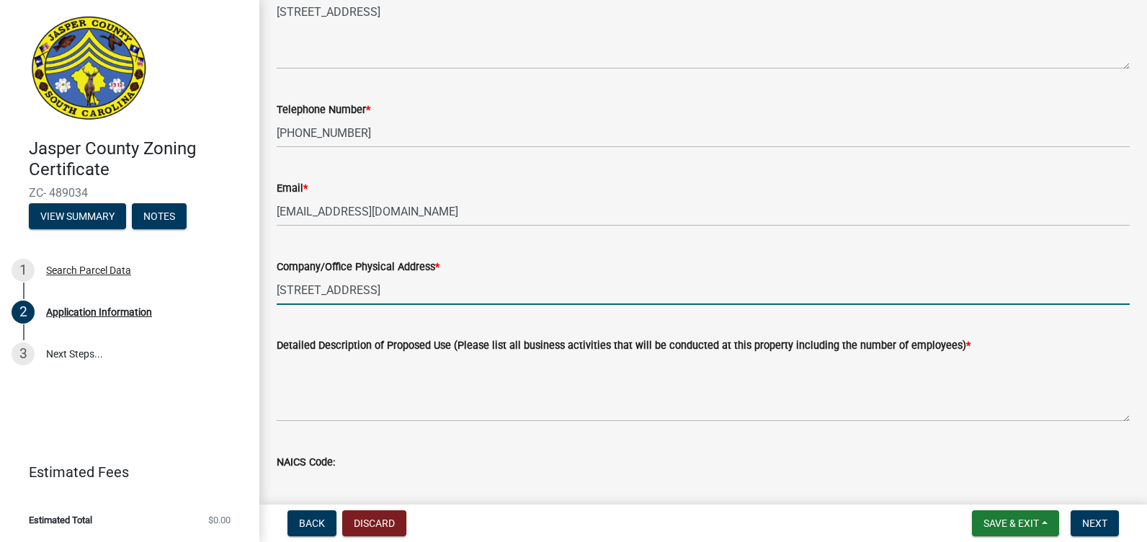
scroll to position [432, 0]
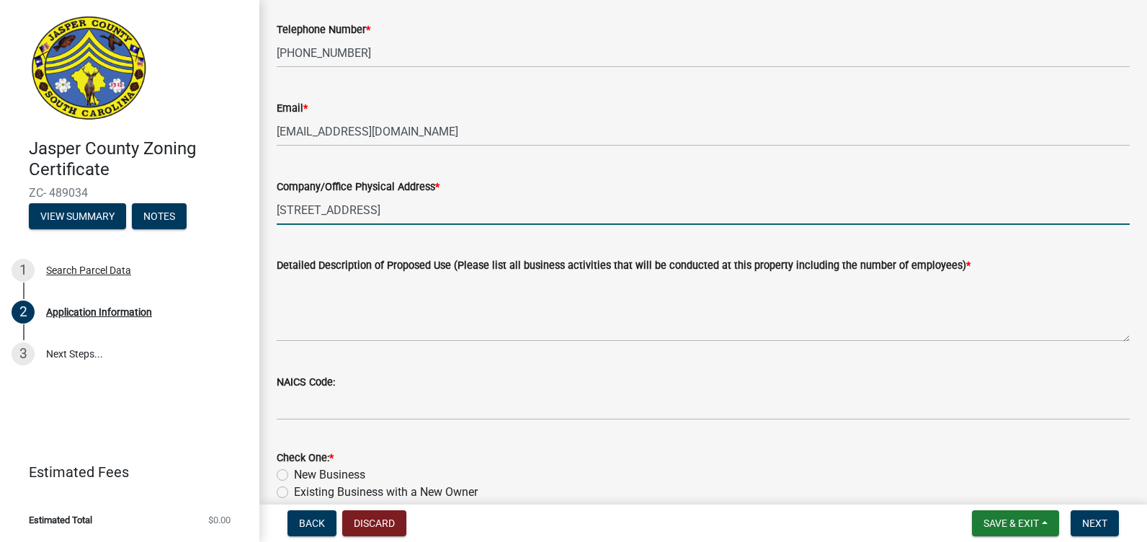
type input "[STREET_ADDRESS]"
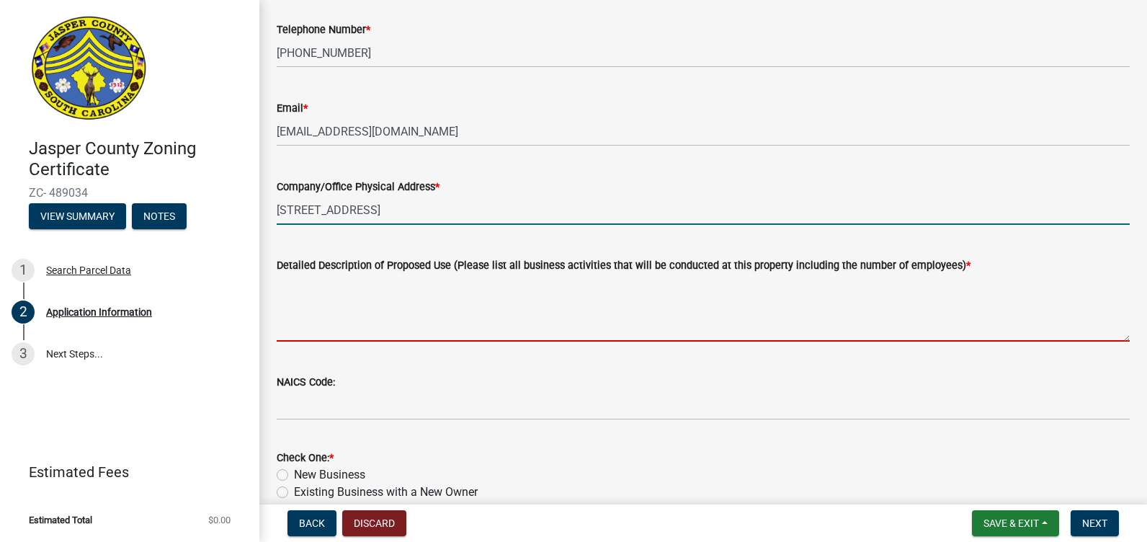
click at [446, 319] on textarea "Detailed Description of Proposed Use (Please list all business activities that …" at bounding box center [703, 308] width 853 height 68
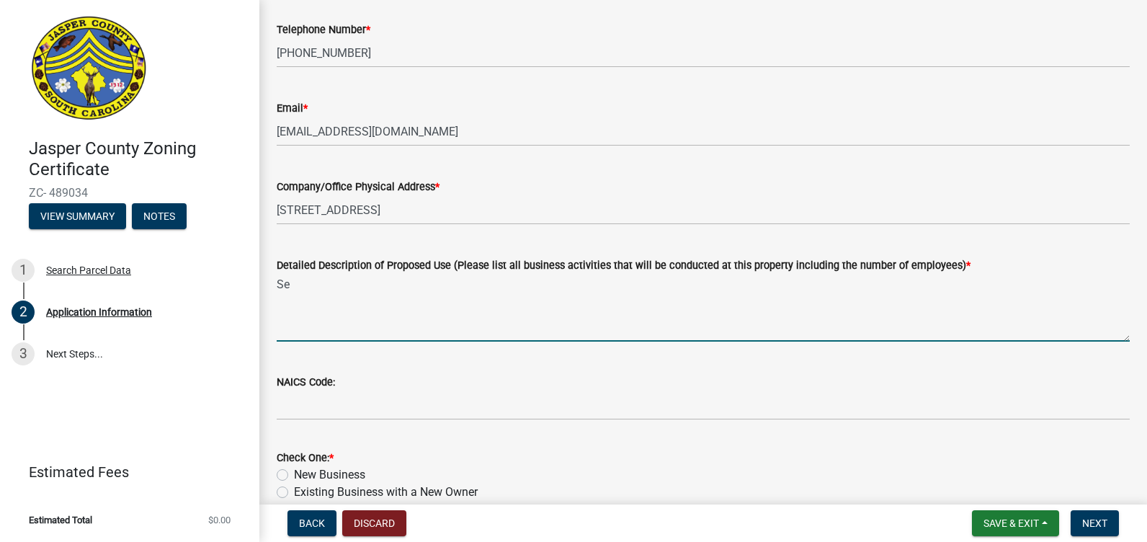
type textarea "S"
type textarea "H"
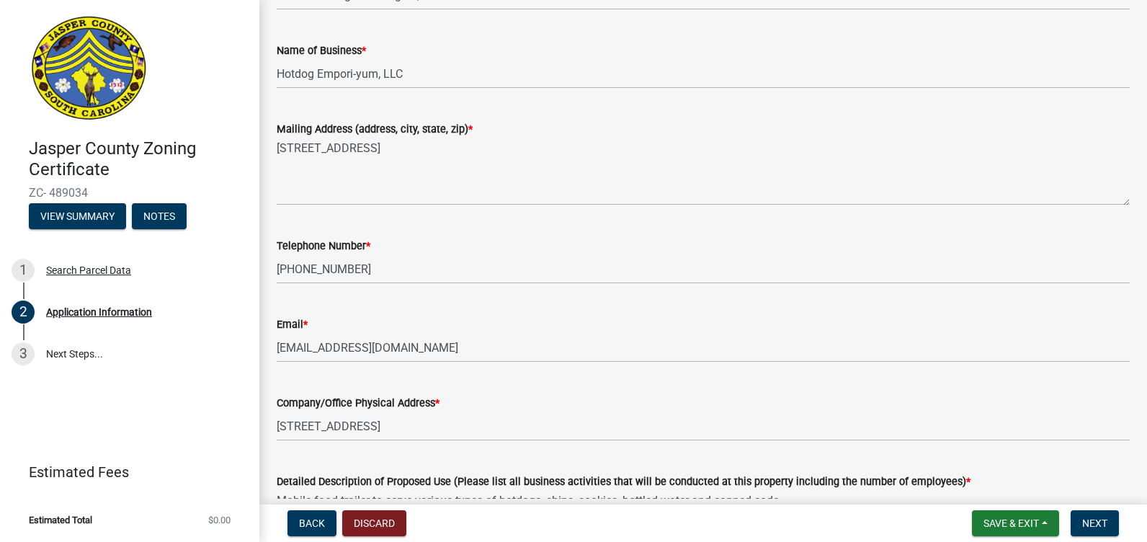
scroll to position [360, 0]
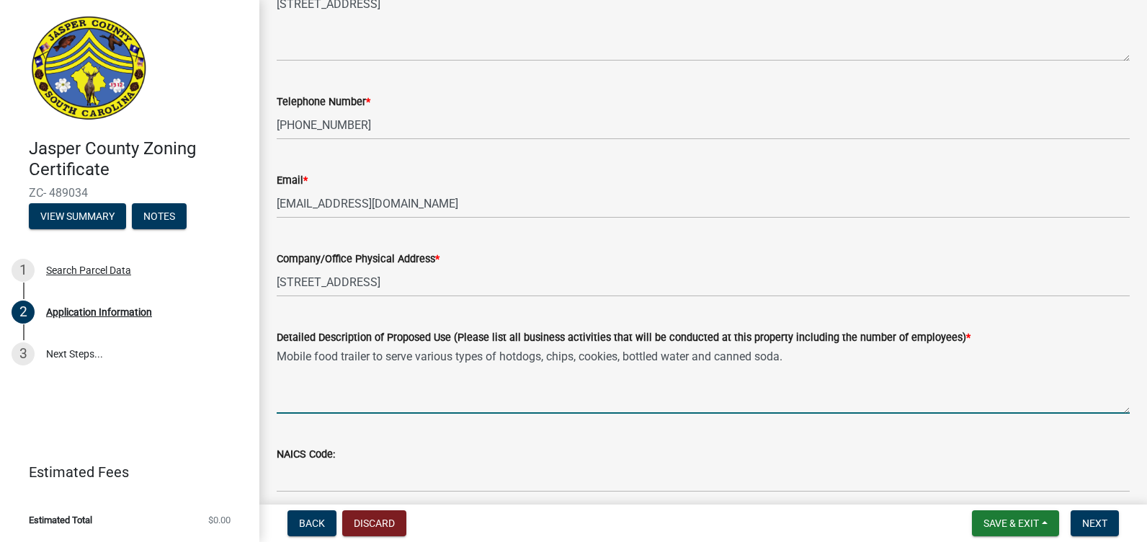
click at [797, 356] on textarea "Mobile food trailer to serve various types of hotdogs, chips, cookies, bottled …" at bounding box center [703, 380] width 853 height 68
click at [797, 355] on textarea "Mobile food trailer to serve various types of hotdogs, chips, cookies, bottled …" at bounding box center [703, 380] width 853 height 68
click at [861, 357] on textarea "Mobile food trailer to serve various types of hotdogs, chips, cookies, bottled …" at bounding box center [703, 380] width 853 height 68
click at [406, 370] on textarea "Mobile food trailer to serve various types of hotdogs, chips, cookies, bottled …" at bounding box center [703, 380] width 853 height 68
click at [389, 370] on textarea "Mobile food trailer to serve various types of hotdogs, chips, cookies, bottled …" at bounding box center [703, 380] width 853 height 68
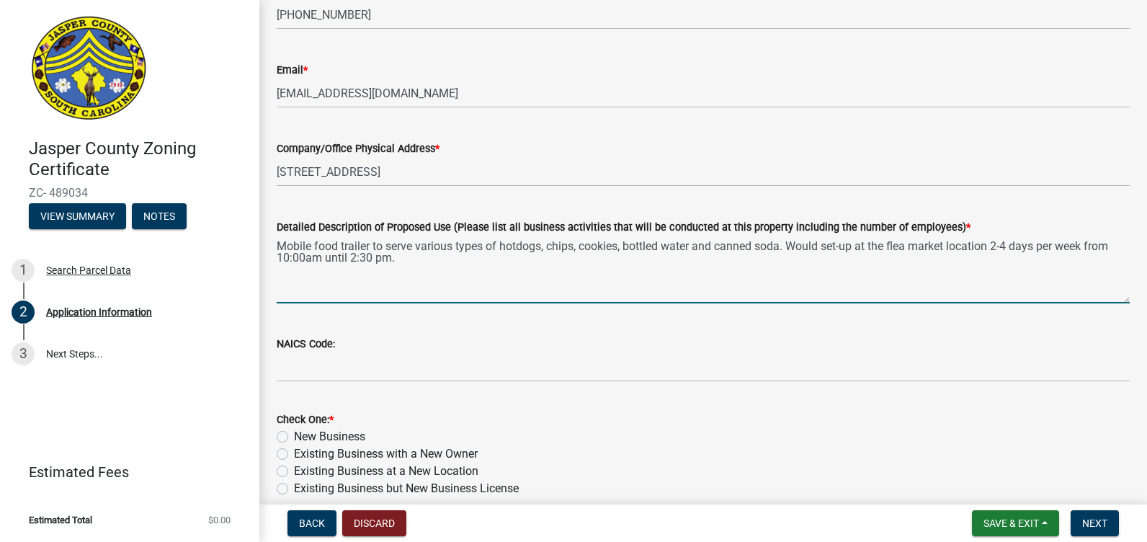
scroll to position [505, 0]
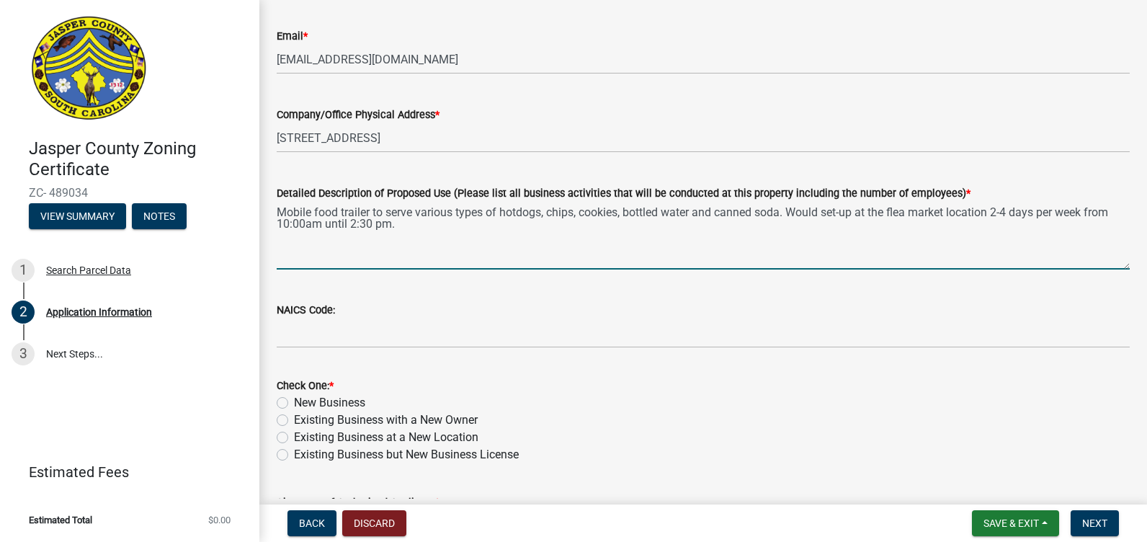
type textarea "Mobile food trailer to serve various types of hotdogs, chips, cookies, bottled …"
click at [294, 422] on label "Existing Business with a New Owner" at bounding box center [386, 420] width 184 height 17
click at [294, 421] on input "Existing Business with a New Owner" at bounding box center [298, 416] width 9 height 9
radio input "true"
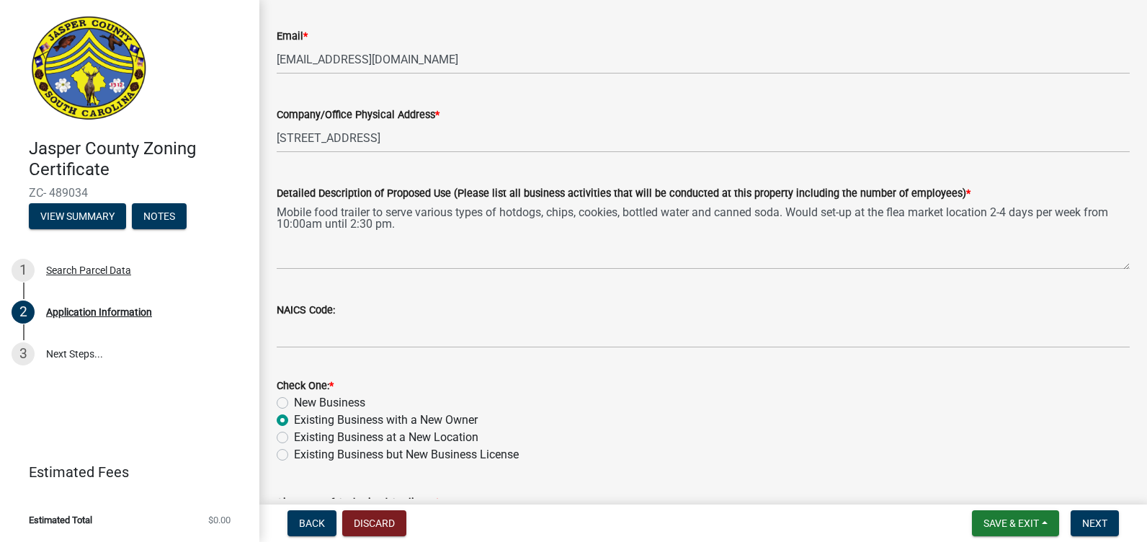
click at [294, 438] on label "Existing Business at a New Location" at bounding box center [386, 437] width 185 height 17
click at [294, 438] on input "Existing Business at a New Location" at bounding box center [298, 433] width 9 height 9
radio input "true"
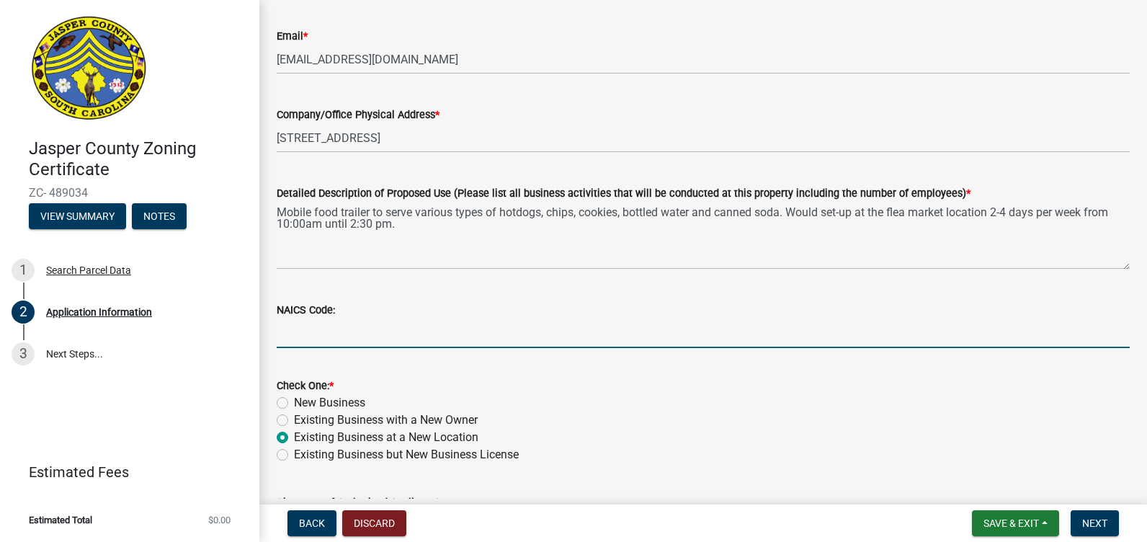
click at [355, 329] on input "NAICS Code:" at bounding box center [703, 334] width 853 height 30
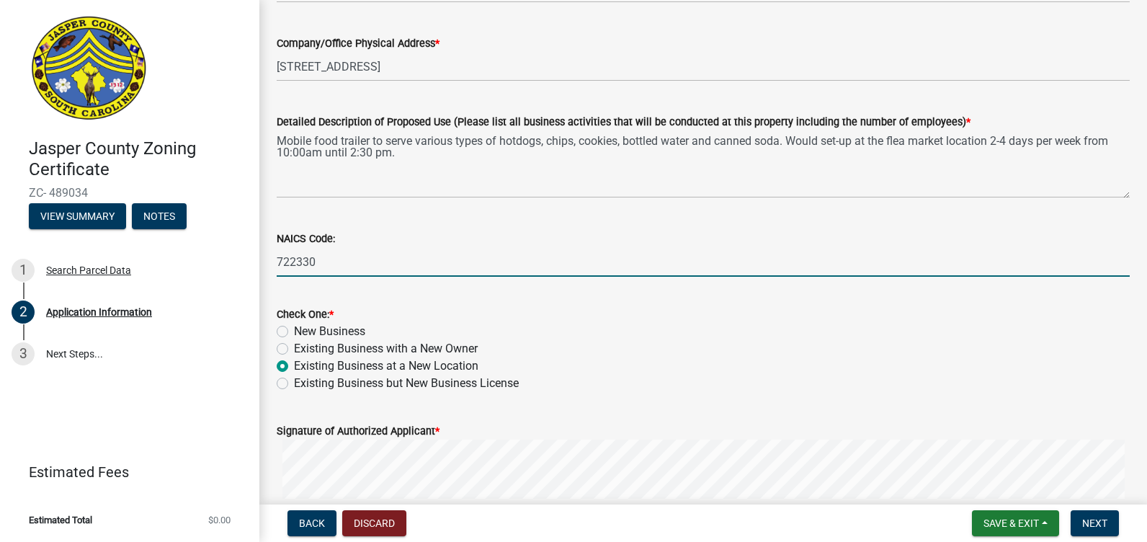
scroll to position [577, 0]
type input "722330"
click at [1093, 520] on span "Next" at bounding box center [1095, 524] width 25 height 12
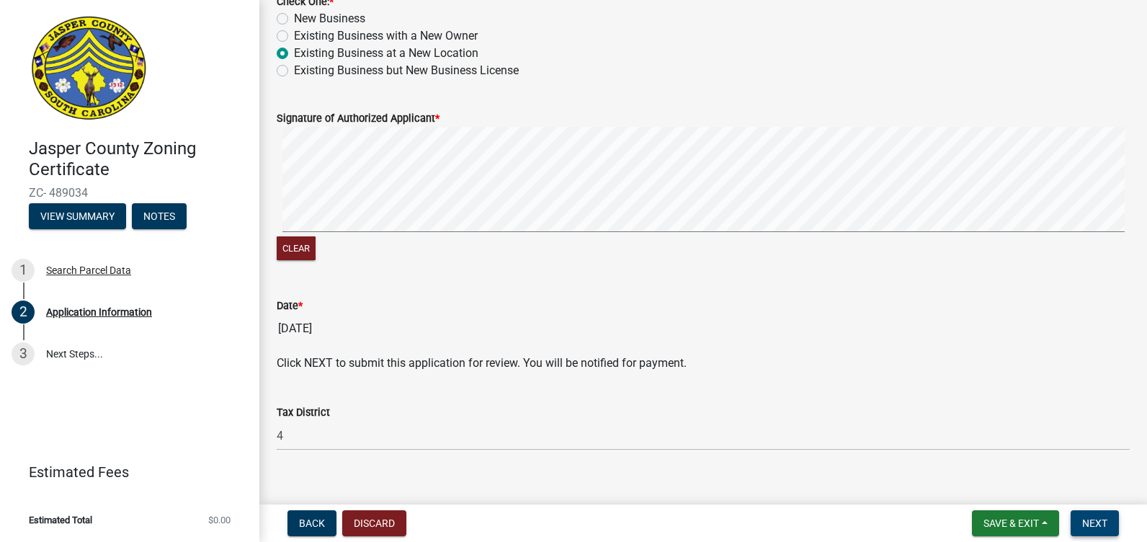
scroll to position [908, 0]
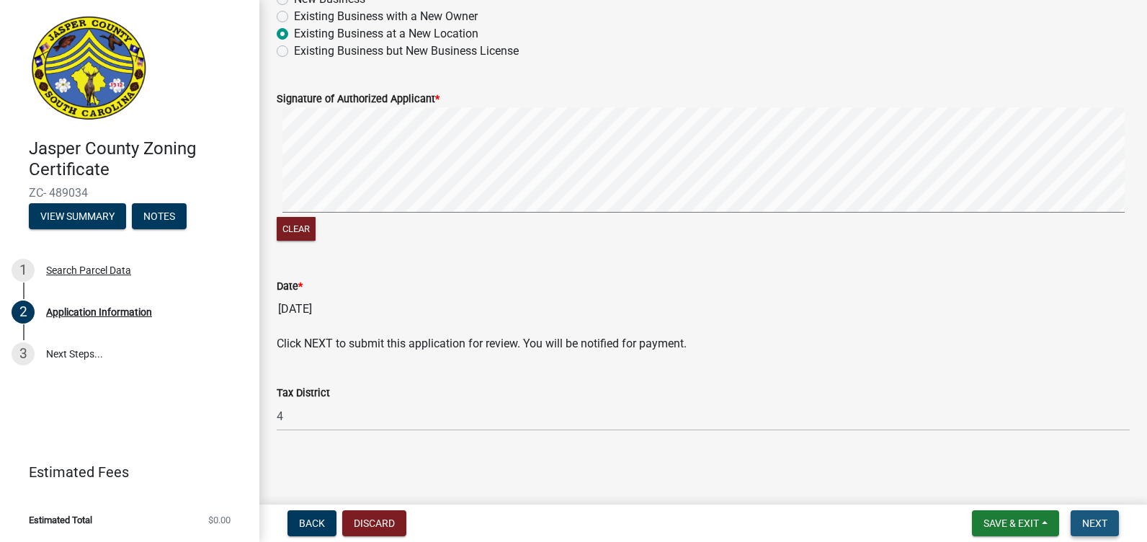
click at [1094, 523] on span "Next" at bounding box center [1095, 524] width 25 height 12
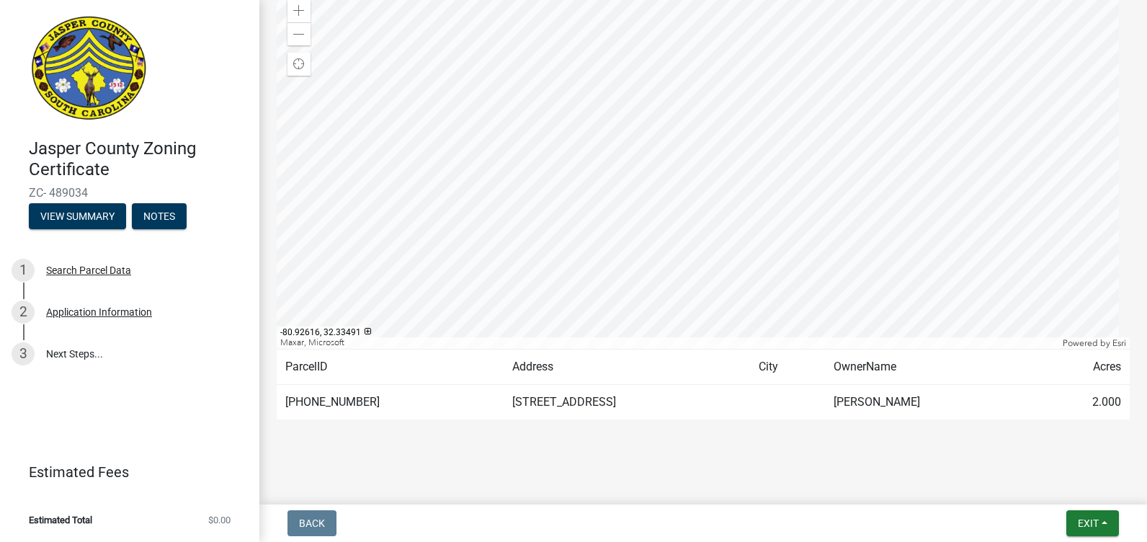
scroll to position [190, 0]
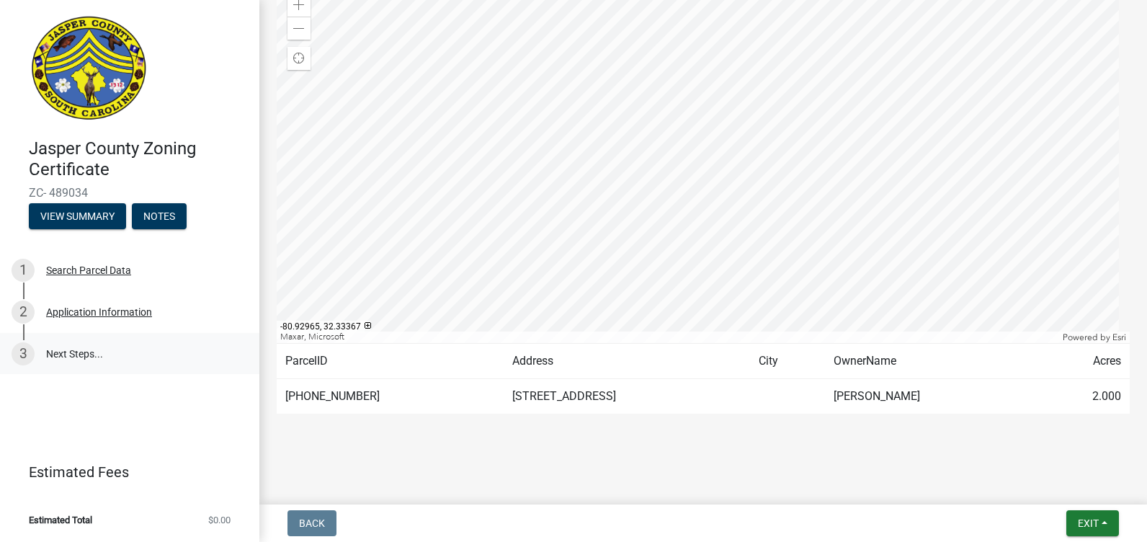
click at [61, 352] on link "3 Next Steps..." at bounding box center [129, 354] width 259 height 42
click at [79, 312] on div "Application Information" at bounding box center [99, 312] width 106 height 10
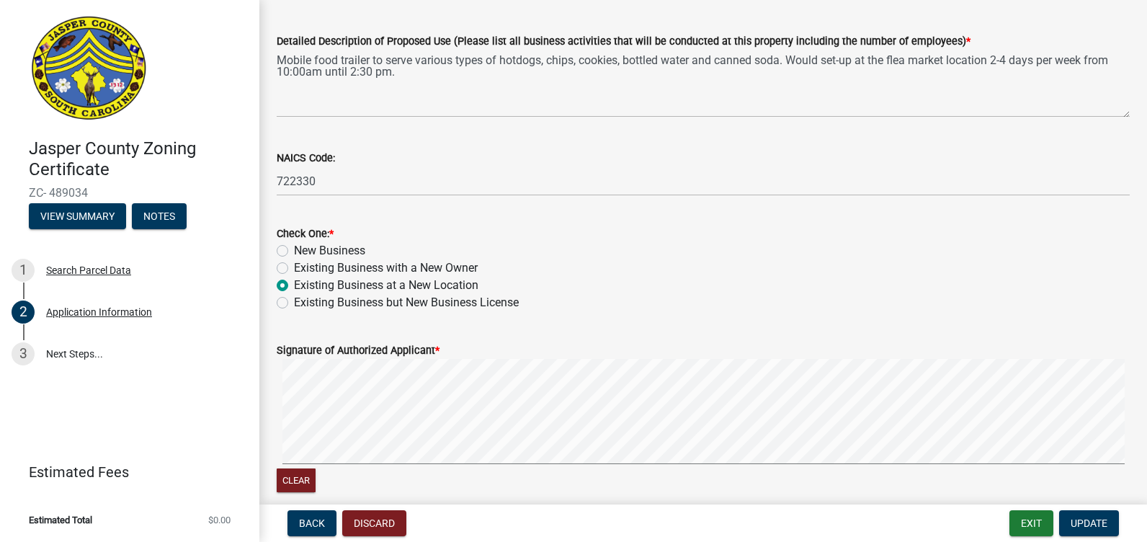
scroll to position [865, 0]
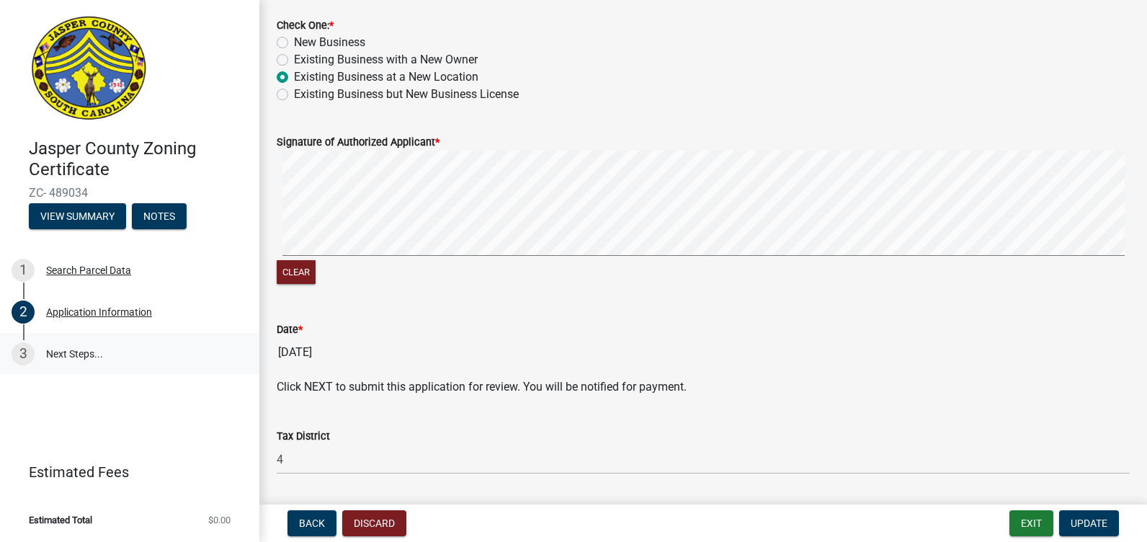
click at [76, 354] on link "3 Next Steps..." at bounding box center [129, 354] width 259 height 42
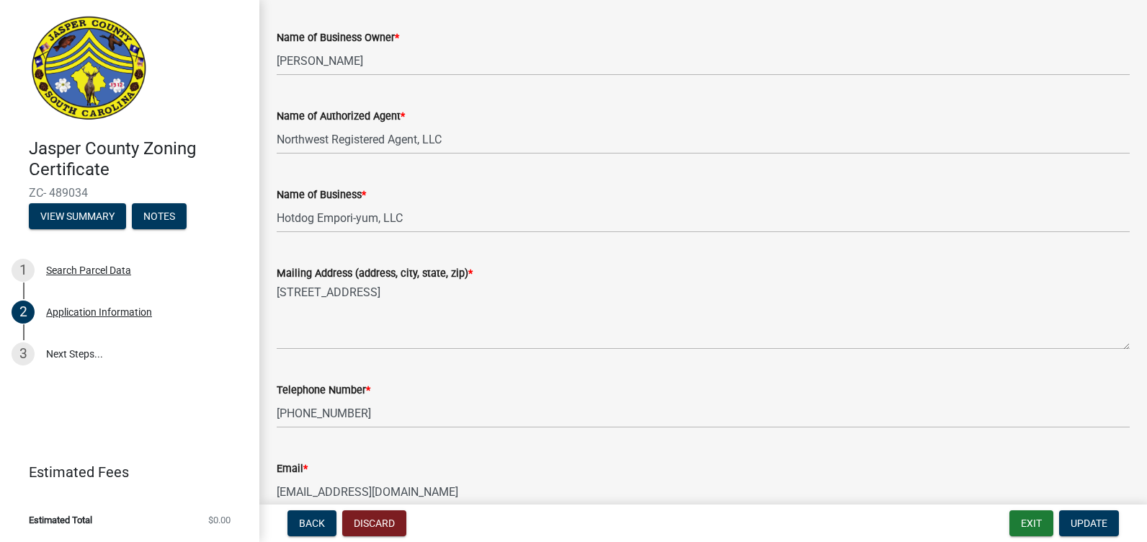
scroll to position [0, 0]
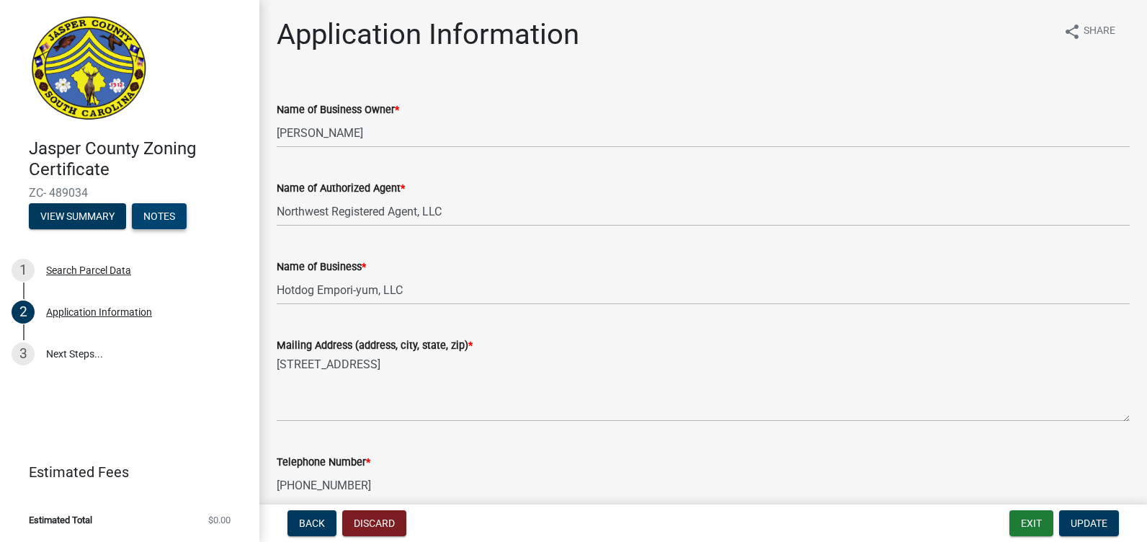
click at [160, 214] on button "Notes" at bounding box center [159, 216] width 55 height 26
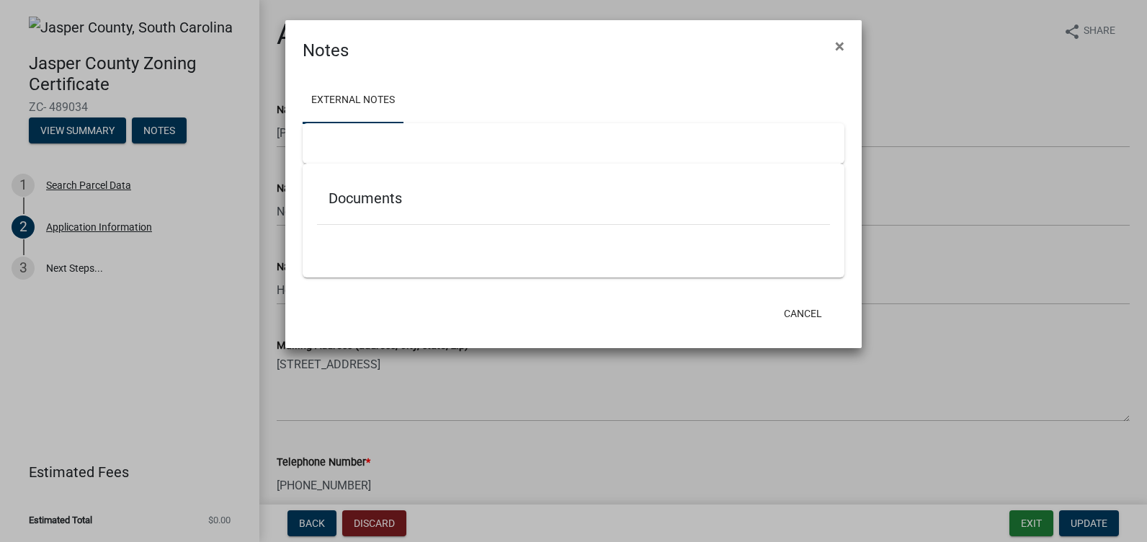
click at [90, 130] on ngb-modal-window "Notes × External Notes Documents Cancel" at bounding box center [573, 271] width 1147 height 542
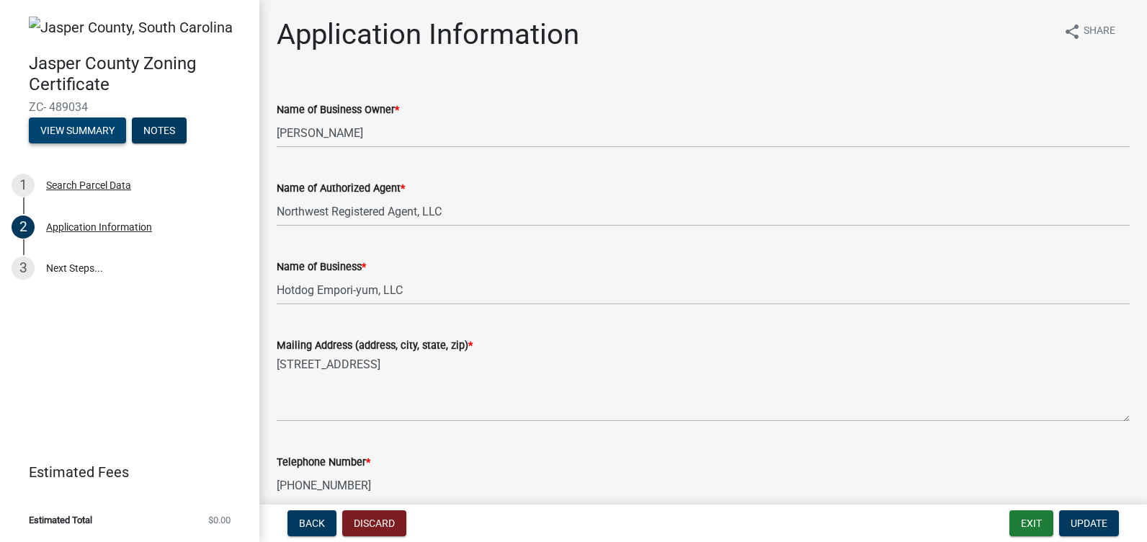
click at [86, 130] on button "View Summary" at bounding box center [77, 130] width 97 height 26
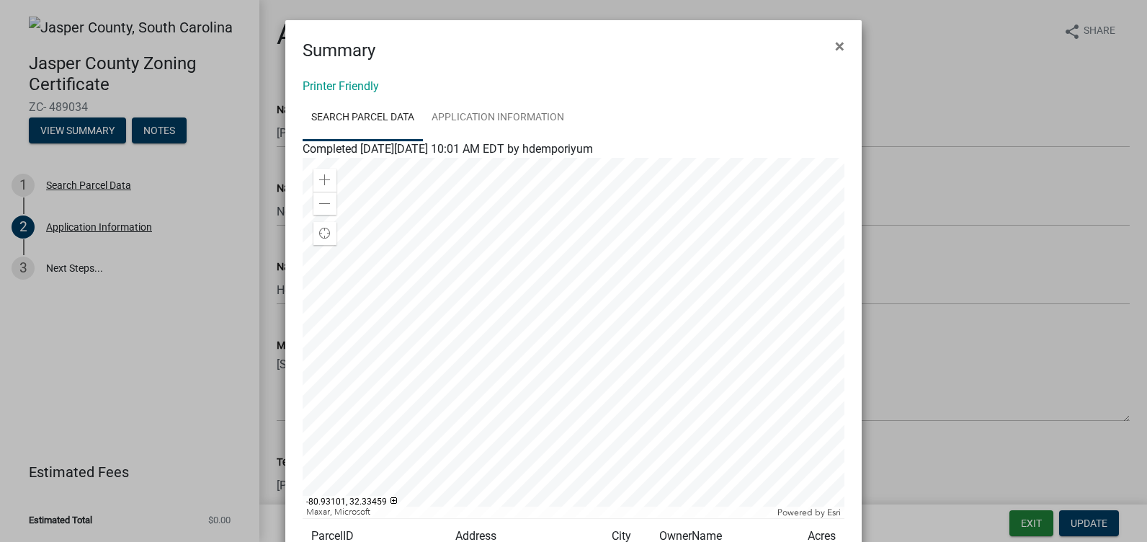
click at [62, 337] on ngb-modal-window "Summary × Printer Friendly Search Parcel Data Application Information Completed…" at bounding box center [573, 271] width 1147 height 542
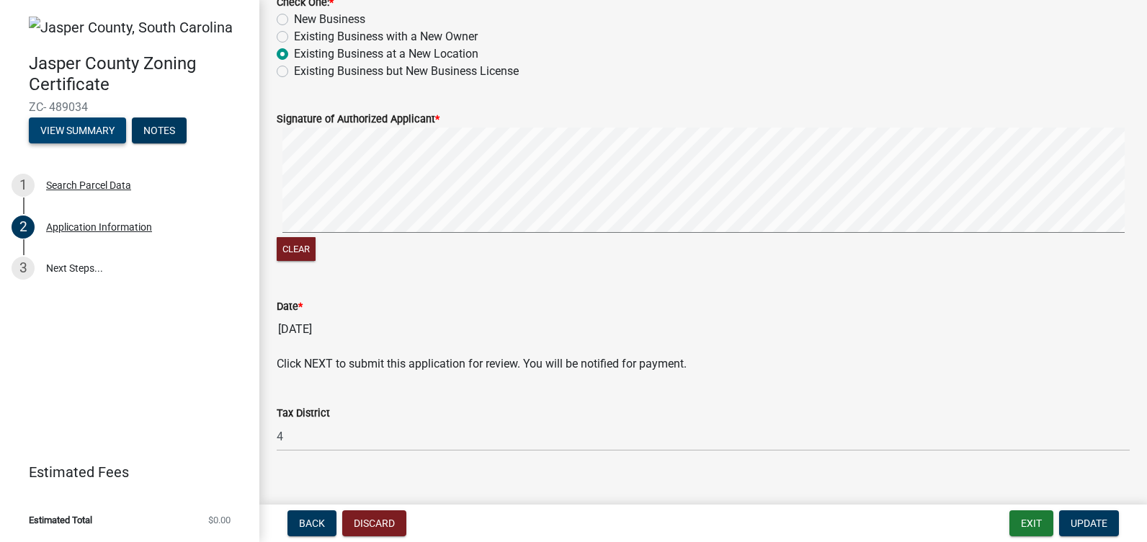
scroll to position [908, 0]
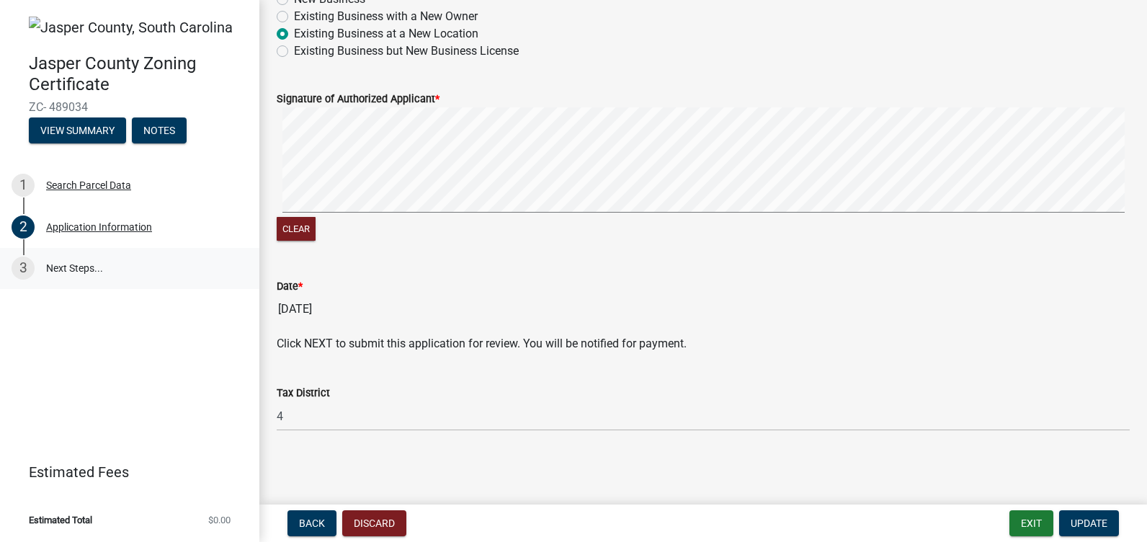
click at [70, 267] on link "3 Next Steps..." at bounding box center [129, 269] width 259 height 42
click at [21, 267] on div "3" at bounding box center [23, 268] width 23 height 23
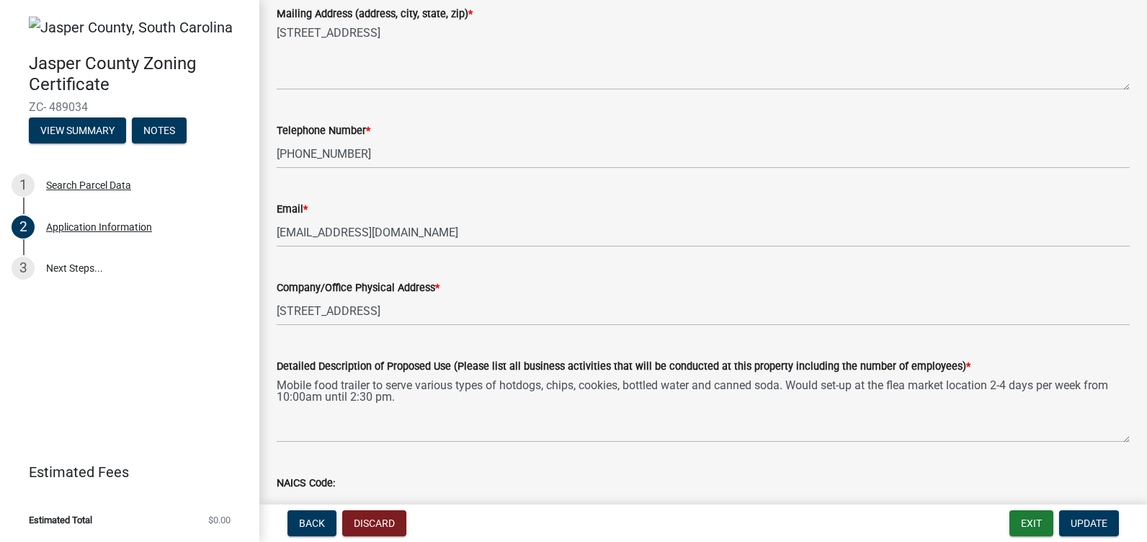
scroll to position [0, 0]
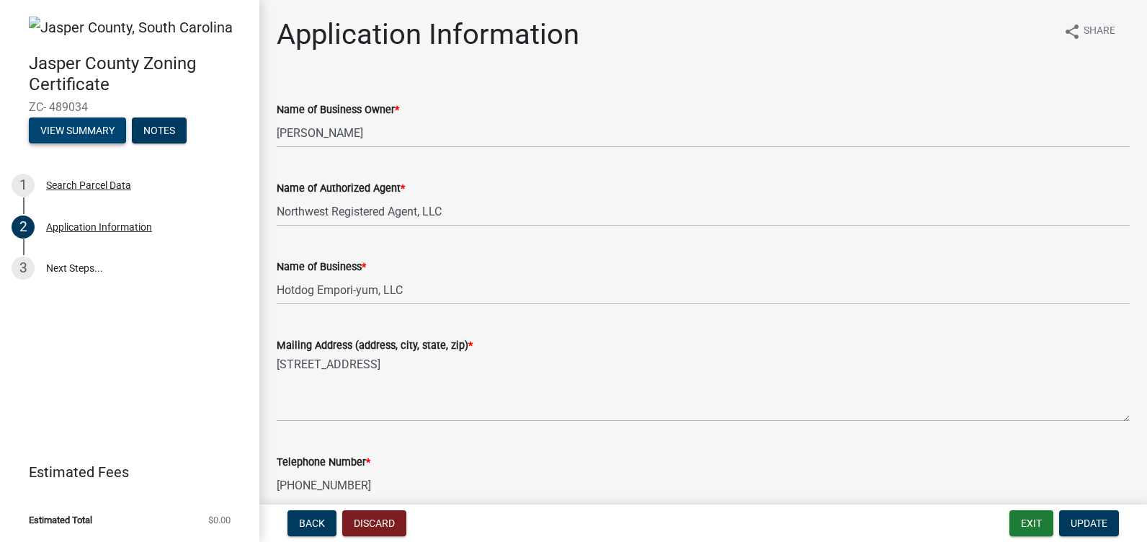
click at [84, 128] on button "View Summary" at bounding box center [77, 130] width 97 height 26
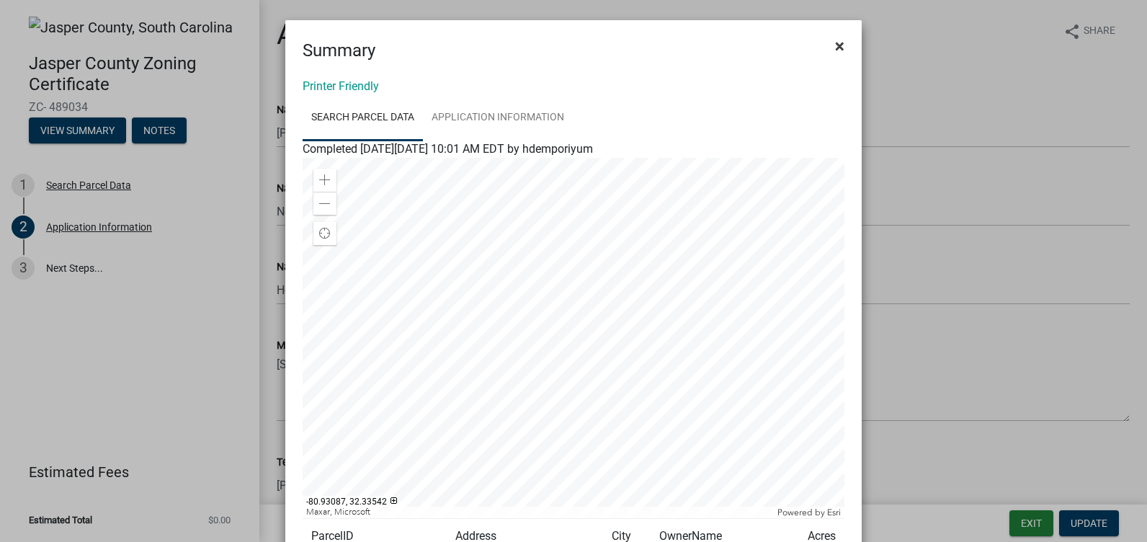
click at [838, 44] on span "×" at bounding box center [839, 46] width 9 height 20
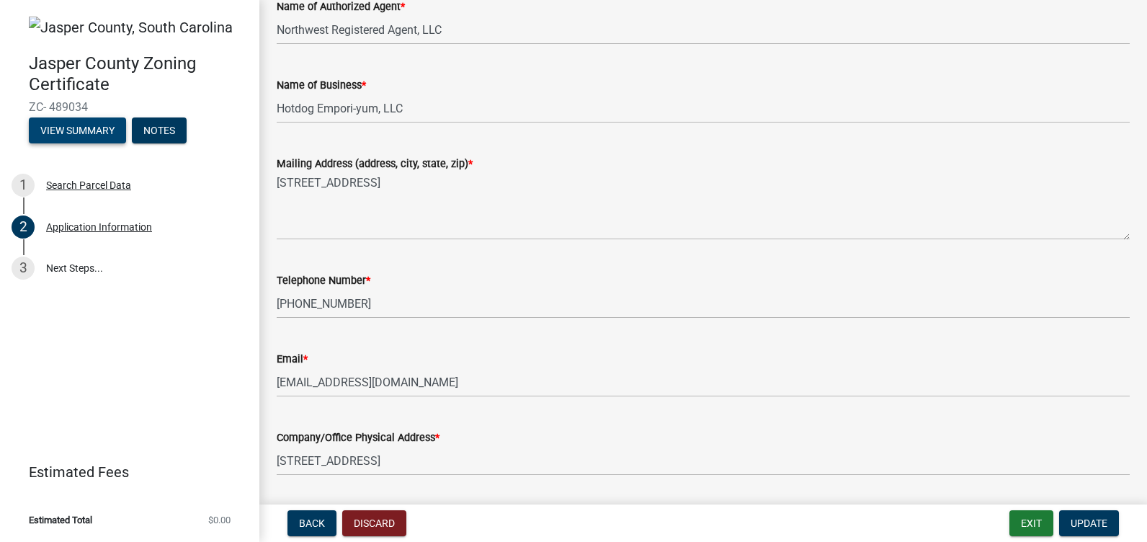
scroll to position [216, 0]
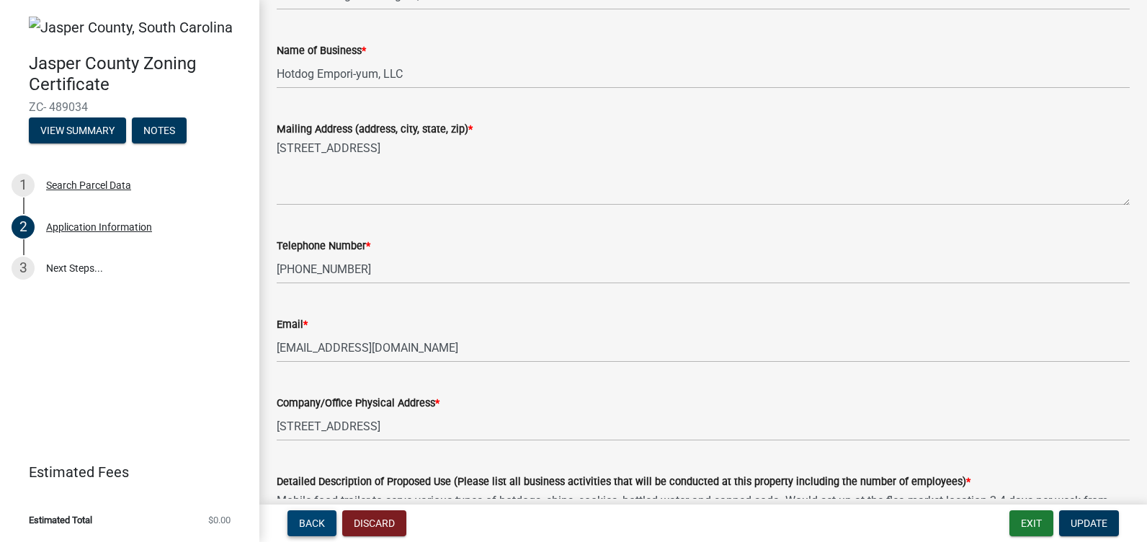
click at [308, 522] on span "Back" at bounding box center [312, 524] width 26 height 12
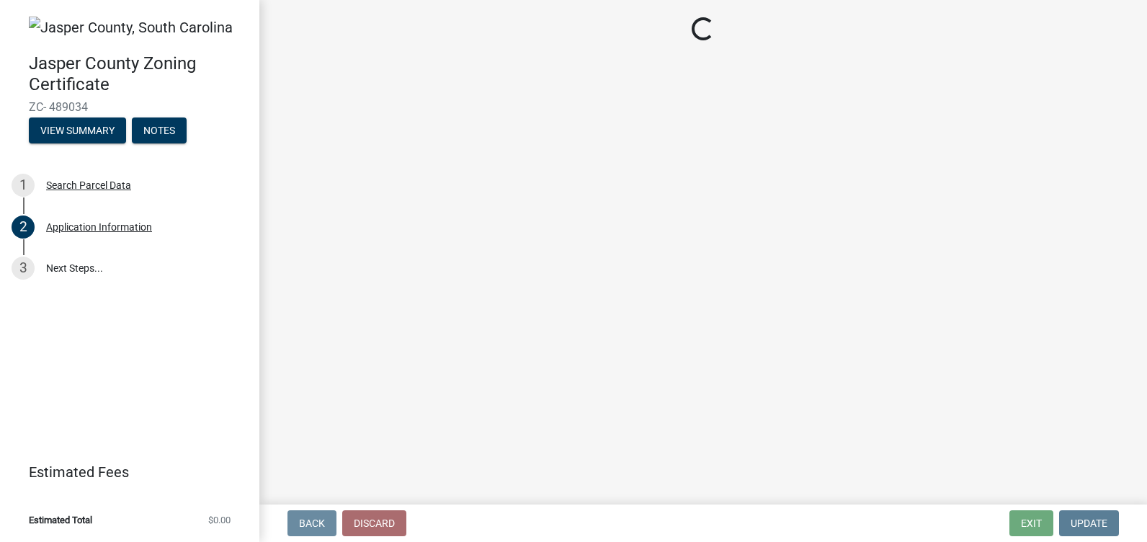
scroll to position [0, 0]
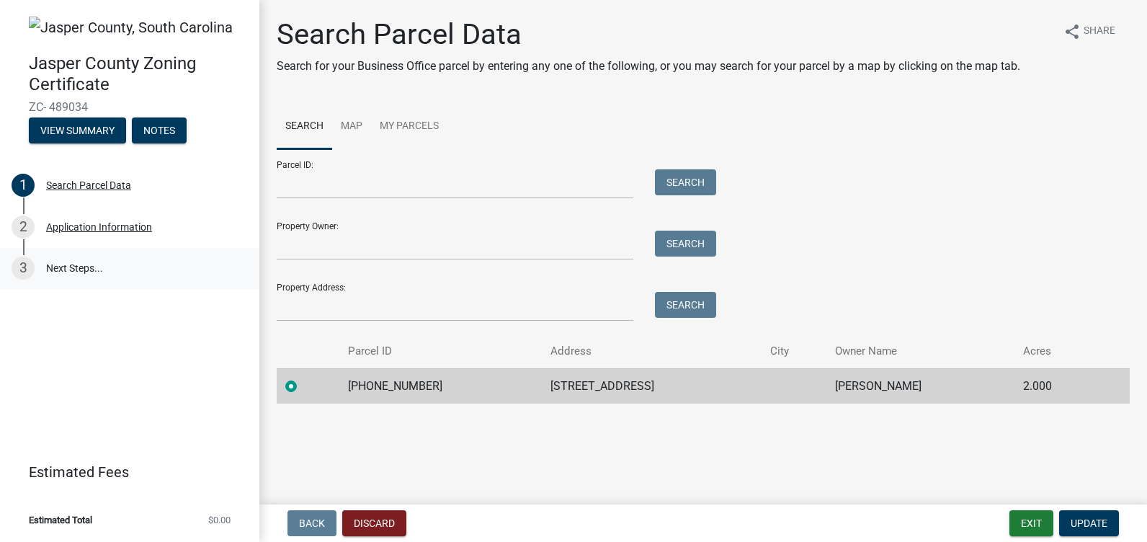
click at [55, 270] on link "3 Next Steps..." at bounding box center [129, 269] width 259 height 42
click at [56, 265] on link "3 Next Steps..." at bounding box center [129, 269] width 259 height 42
click at [30, 267] on div "3" at bounding box center [23, 268] width 23 height 23
click at [64, 228] on div "Application Information" at bounding box center [99, 227] width 106 height 10
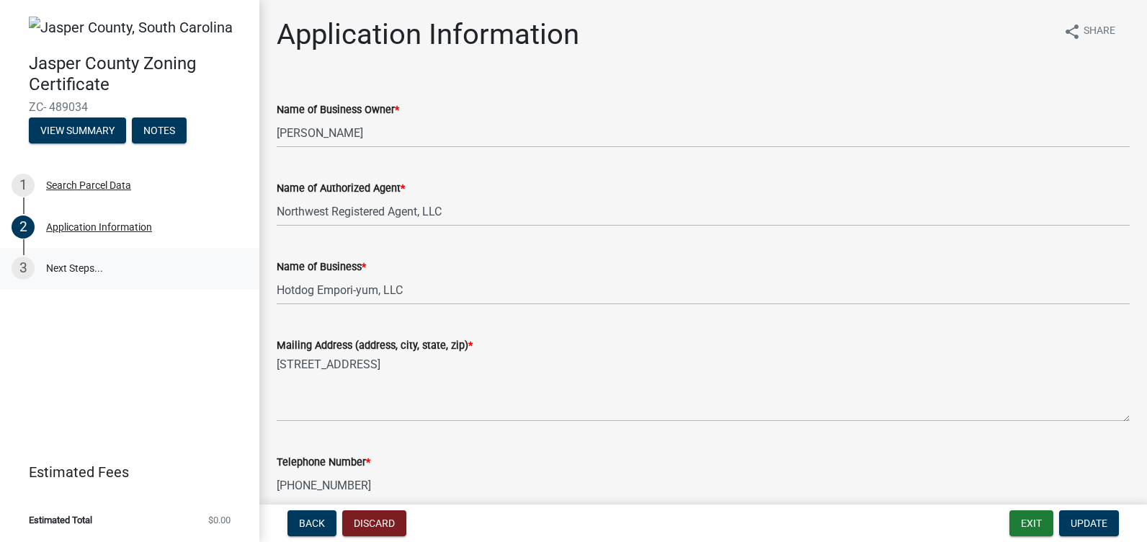
click at [58, 268] on link "3 Next Steps..." at bounding box center [129, 269] width 259 height 42
click at [74, 225] on div "Application Information" at bounding box center [99, 227] width 106 height 10
click at [69, 181] on div "Search Parcel Data" at bounding box center [88, 185] width 85 height 10
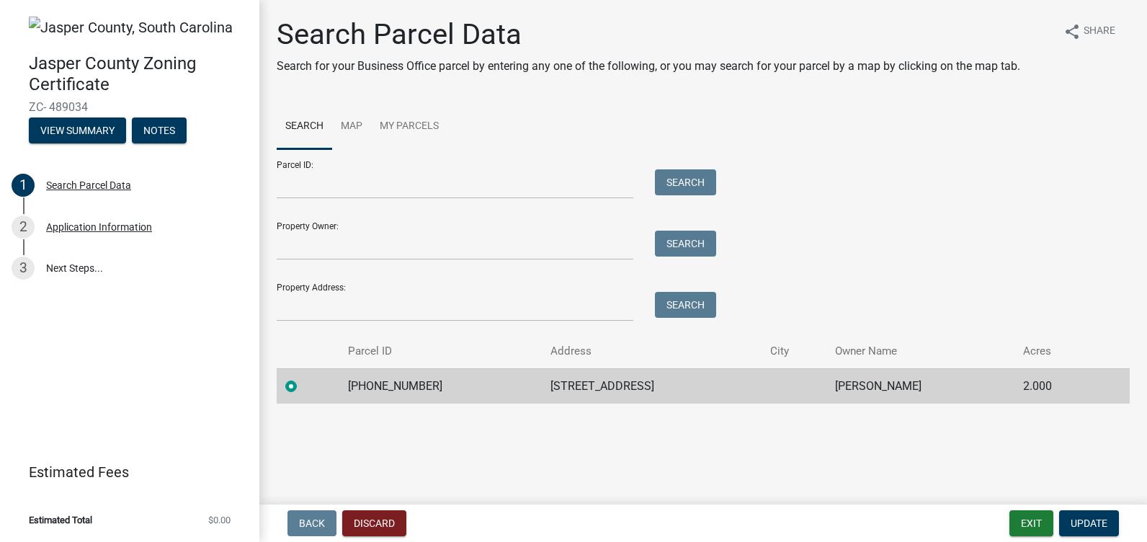
click at [73, 309] on div "Jasper County Zoning Certificate ZC- 489034 View Summary Notes 1 Search Parcel …" at bounding box center [129, 271] width 259 height 542
click at [97, 497] on header "Estimated Fees" at bounding box center [129, 472] width 259 height 52
click at [86, 125] on button "View Summary" at bounding box center [77, 130] width 97 height 26
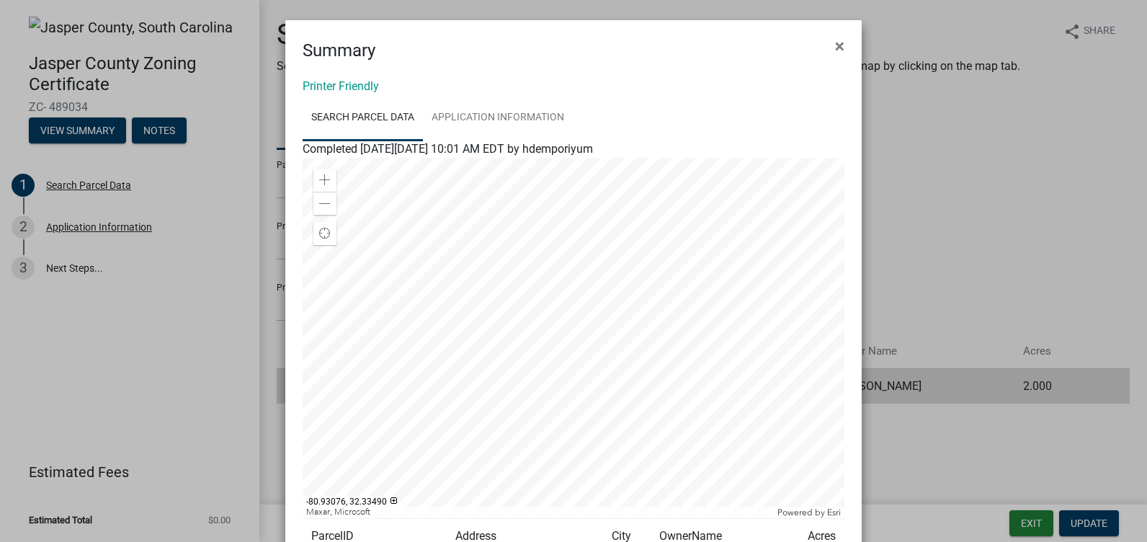
click at [80, 268] on ngb-modal-window "Summary × Printer Friendly Search Parcel Data Application Information Completed…" at bounding box center [573, 271] width 1147 height 542
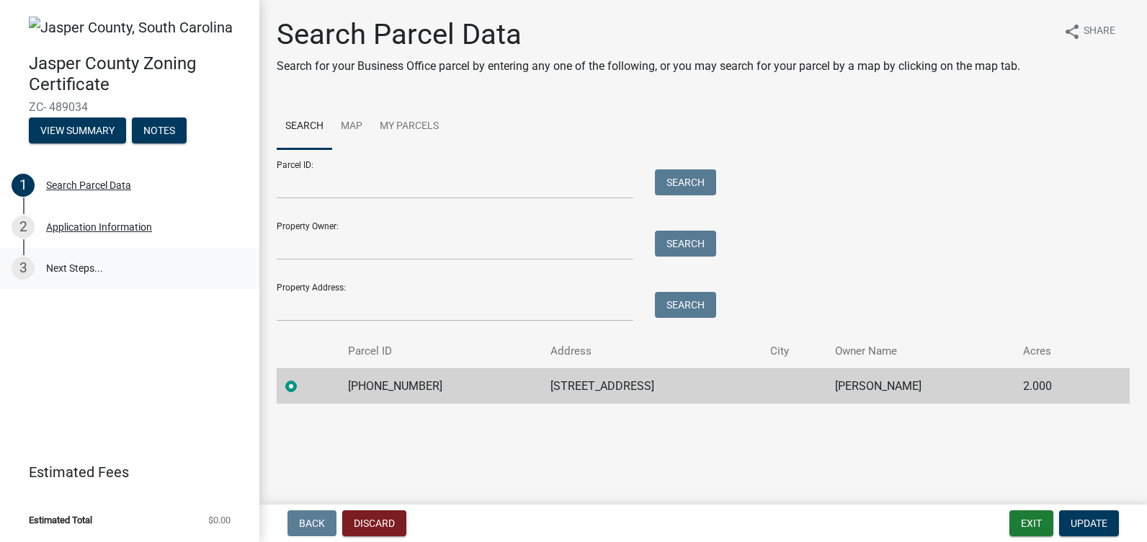
click at [66, 267] on link "3 Next Steps..." at bounding box center [129, 269] width 259 height 42
click at [54, 267] on link "3 Next Steps..." at bounding box center [129, 269] width 259 height 42
click at [130, 409] on div "Jasper County Zoning Certificate ZC- 489034 View Summary Notes 1 Search Parcel …" at bounding box center [129, 271] width 259 height 542
click at [200, 99] on div "Jasper County Zoning Certificate ZC- 489034 View Summary Notes" at bounding box center [130, 95] width 236 height 106
